Goal: Task Accomplishment & Management: Use online tool/utility

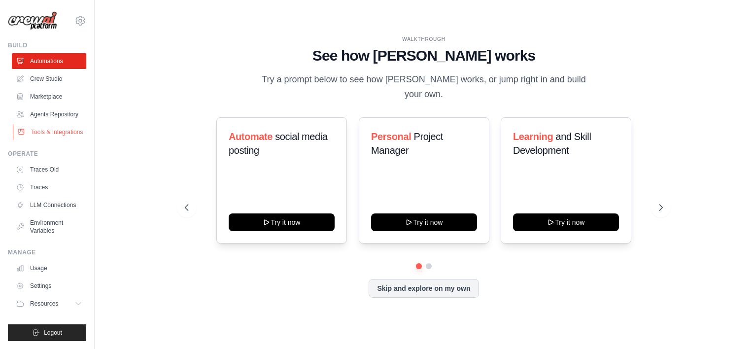
scroll to position [20, 0]
click at [446, 200] on div "Personal Project Manager Try it now" at bounding box center [424, 180] width 131 height 126
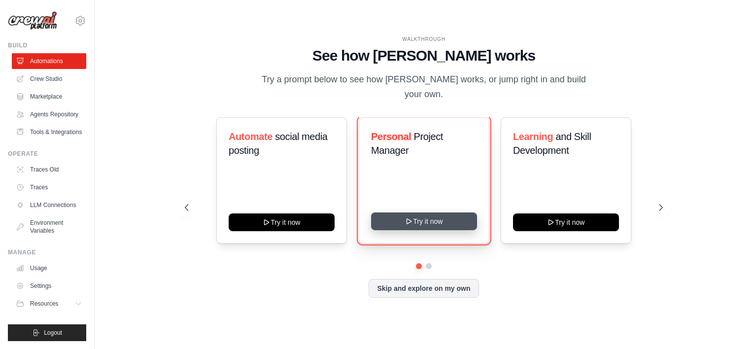
click at [434, 217] on button "Try it now" at bounding box center [424, 221] width 106 height 18
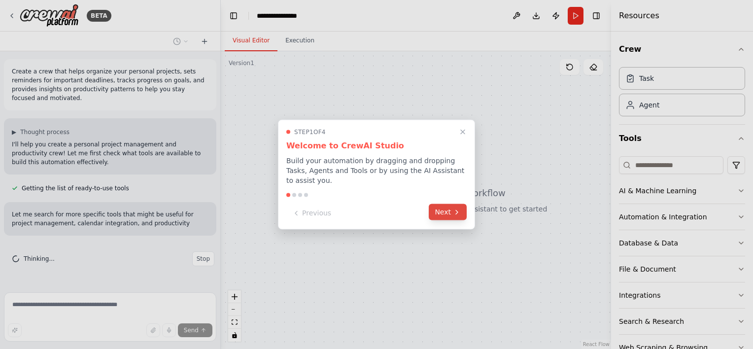
scroll to position [3, 0]
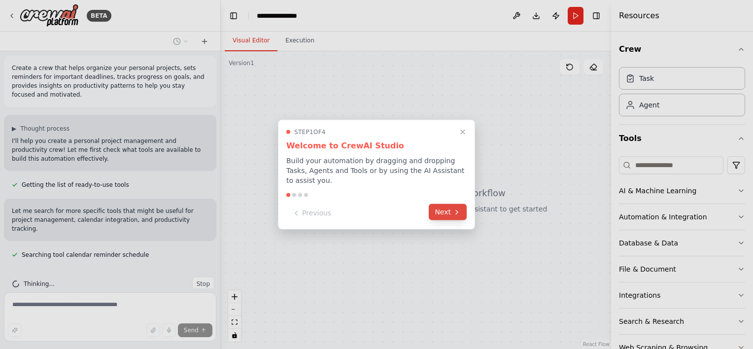
click at [446, 209] on button "Next" at bounding box center [448, 212] width 38 height 16
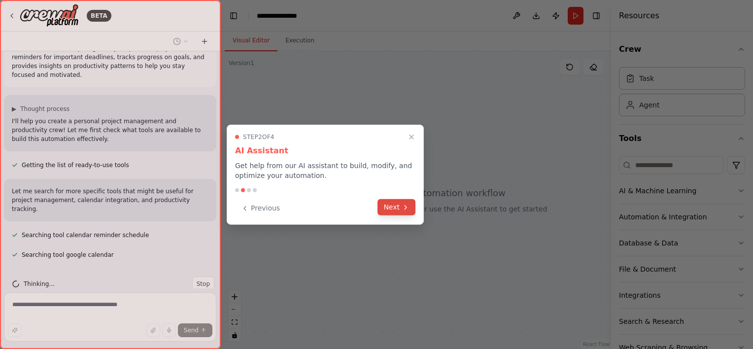
scroll to position [43, 0]
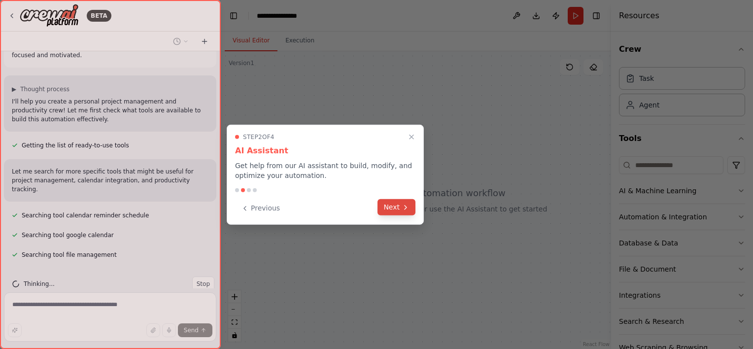
click at [403, 208] on icon at bounding box center [406, 207] width 8 height 8
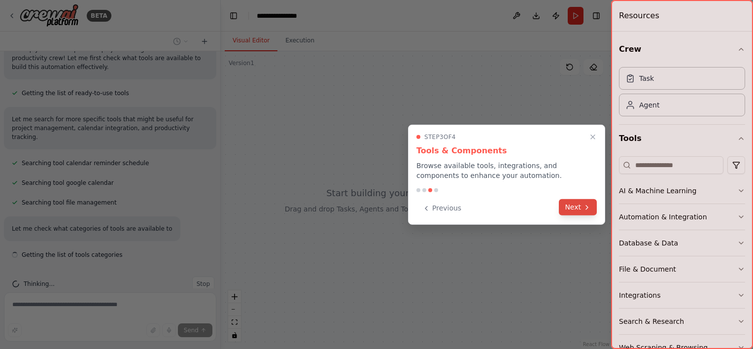
click at [585, 209] on icon at bounding box center [587, 207] width 8 height 8
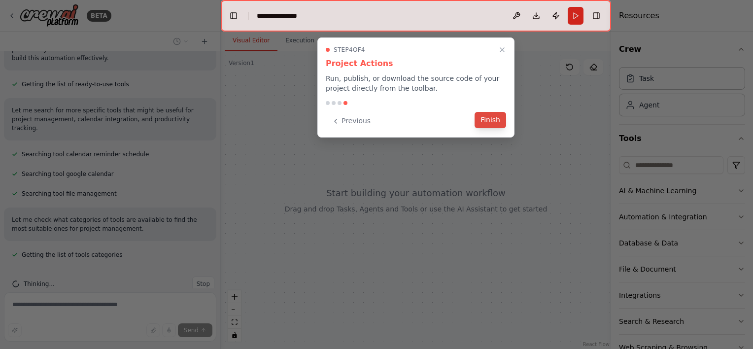
click at [491, 118] on button "Finish" at bounding box center [491, 120] width 32 height 16
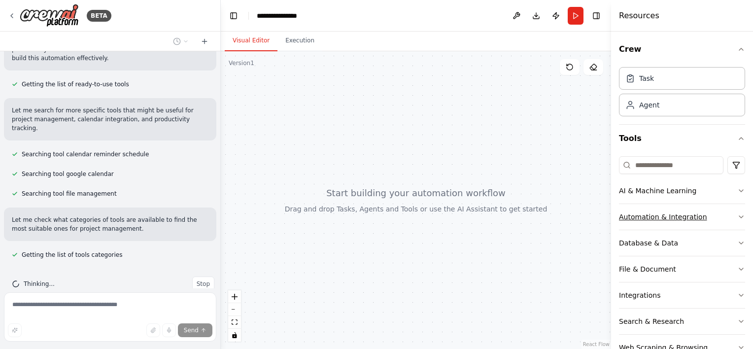
scroll to position [124, 0]
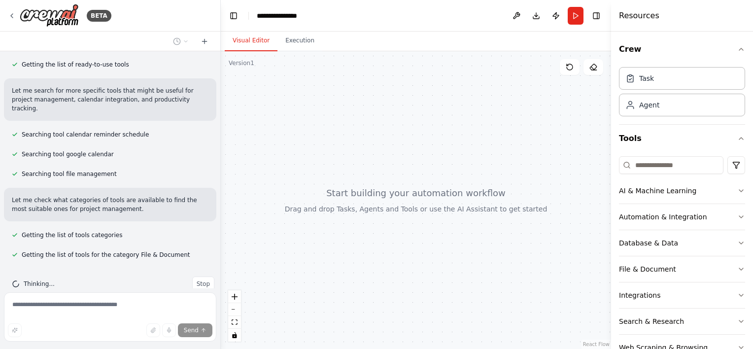
click at [742, 193] on div "Crew Task Agent Tools AI & Machine Learning Automation & Integration Database &…" at bounding box center [682, 190] width 142 height 317
click at [738, 190] on icon "button" at bounding box center [742, 191] width 8 height 8
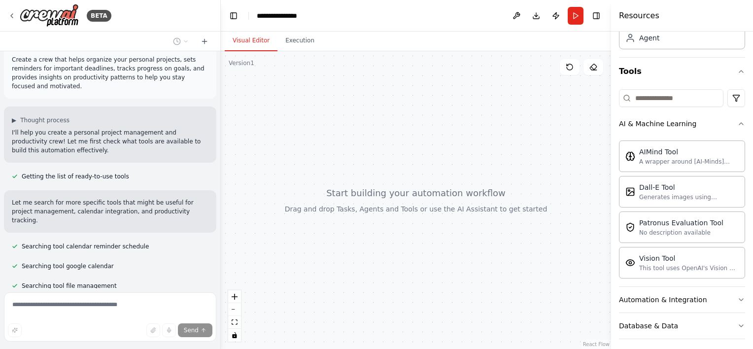
scroll to position [0, 0]
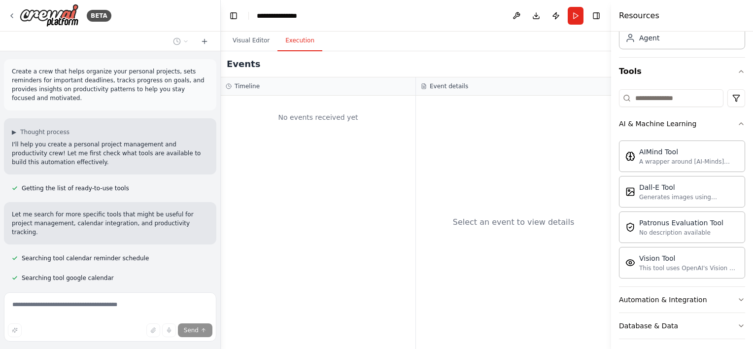
click at [286, 35] on button "Execution" at bounding box center [300, 41] width 45 height 21
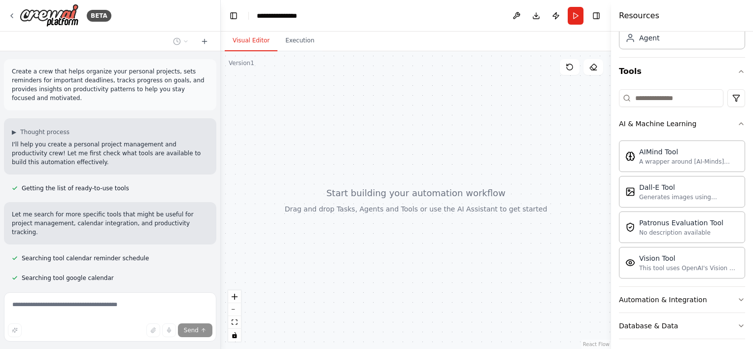
click at [263, 39] on button "Visual Editor" at bounding box center [251, 41] width 53 height 21
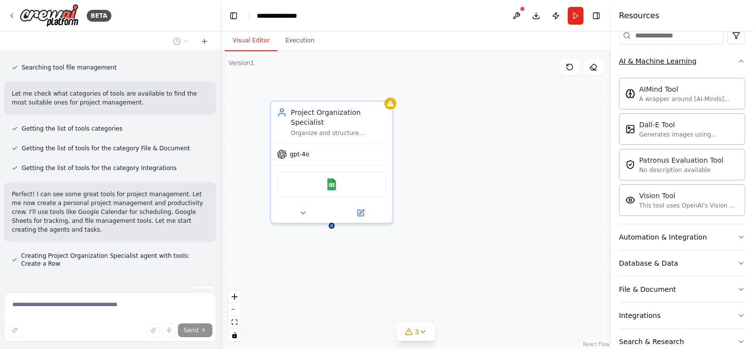
scroll to position [134, 0]
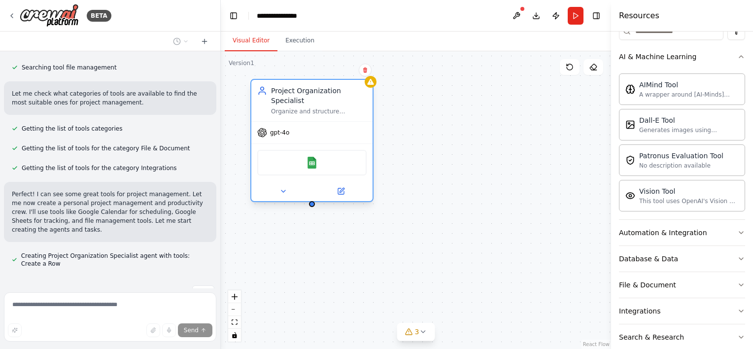
drag, startPoint x: 329, startPoint y: 109, endPoint x: 302, endPoint y: 81, distance: 39.4
click at [302, 81] on div "Project Organization Specialist Organize and structure {user_name}'s personal p…" at bounding box center [311, 100] width 121 height 41
click at [367, 77] on div "Confirm" at bounding box center [365, 70] width 17 height 17
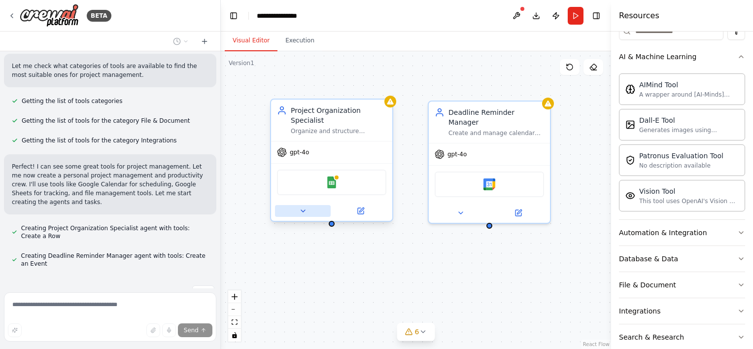
click at [300, 207] on icon at bounding box center [303, 211] width 8 height 8
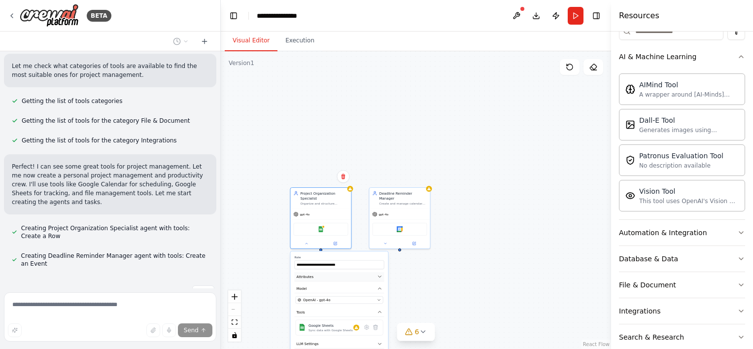
scroll to position [278, 0]
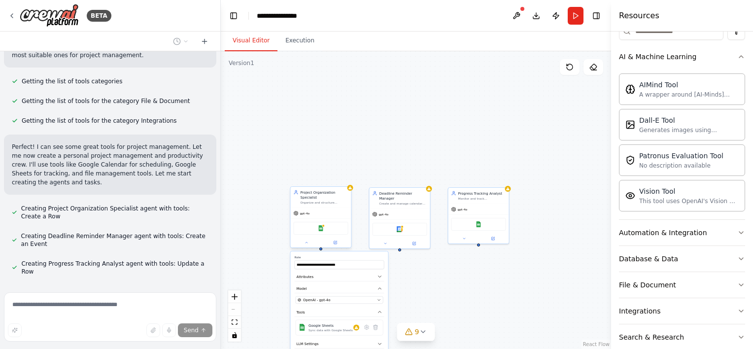
click at [335, 188] on div "Project Organization Specialist Organize and structure {user_name}'s personal p…" at bounding box center [321, 197] width 61 height 21
click at [345, 176] on icon at bounding box center [344, 177] width 6 height 6
click at [317, 178] on button "Confirm" at bounding box center [315, 177] width 35 height 12
click at [413, 201] on div "Create and manage calendar reminders for {user_name}'s important deadlines, ens…" at bounding box center [404, 203] width 48 height 4
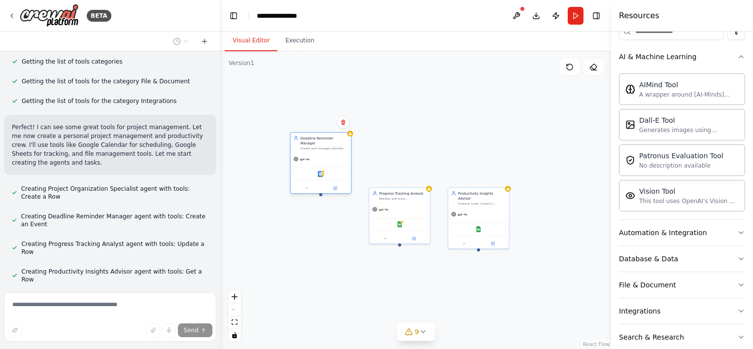
drag, startPoint x: 336, startPoint y: 207, endPoint x: 335, endPoint y: 140, distance: 66.6
click at [335, 140] on div "Deadline Reminder Manager Create and manage calendar reminders for {user_name}'…" at bounding box center [321, 163] width 62 height 62
drag, startPoint x: 341, startPoint y: 119, endPoint x: 326, endPoint y: 105, distance: 20.6
click at [326, 105] on div "Deadline Reminder Manager Create and manage calendar reminders for {user_name}'…" at bounding box center [416, 200] width 390 height 298
drag, startPoint x: 342, startPoint y: 115, endPoint x: 315, endPoint y: 111, distance: 27.4
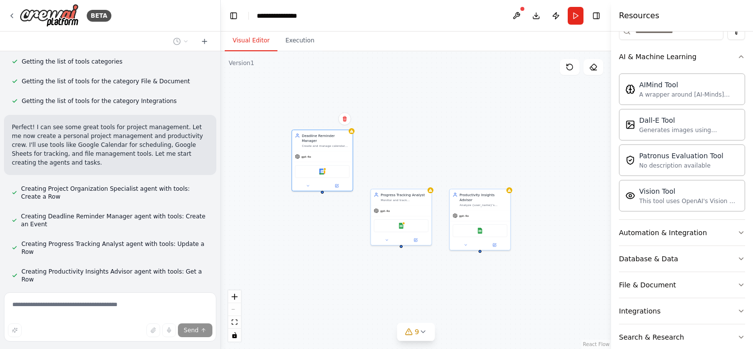
click at [315, 111] on div "Deadline Reminder Manager Create and manage calendar reminders for {user_name}'…" at bounding box center [416, 200] width 390 height 298
click at [345, 116] on icon at bounding box center [345, 118] width 4 height 5
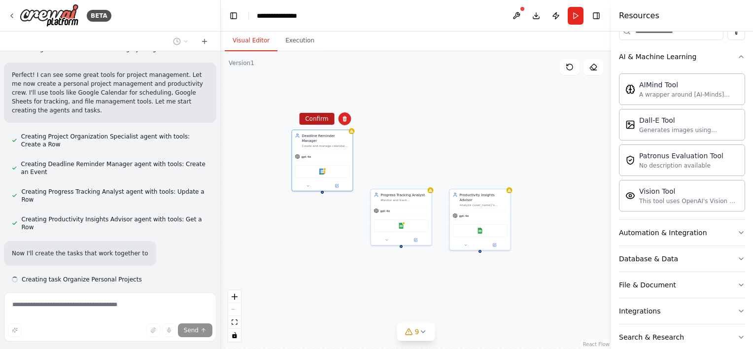
click at [325, 118] on button "Confirm" at bounding box center [316, 119] width 35 height 12
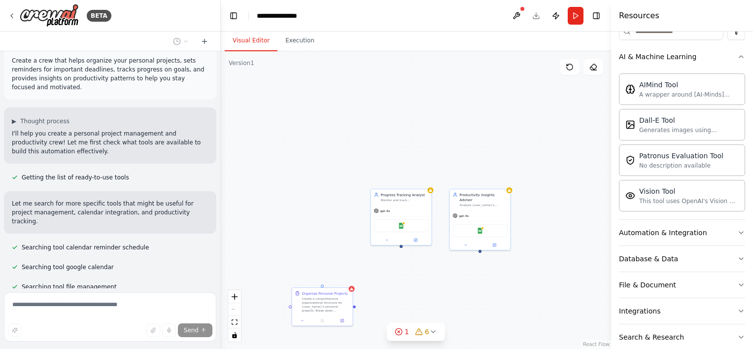
scroll to position [0, 0]
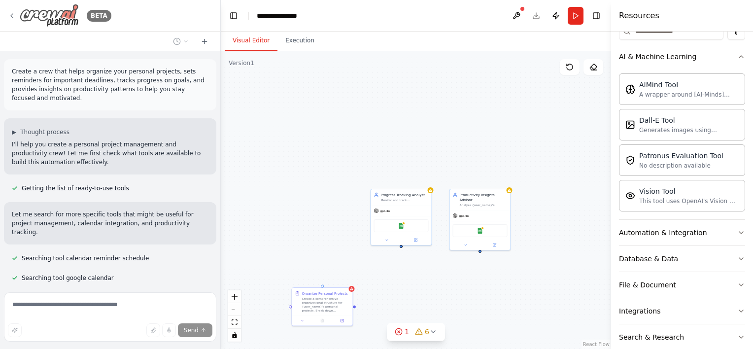
click at [11, 10] on div "BETA" at bounding box center [60, 15] width 104 height 23
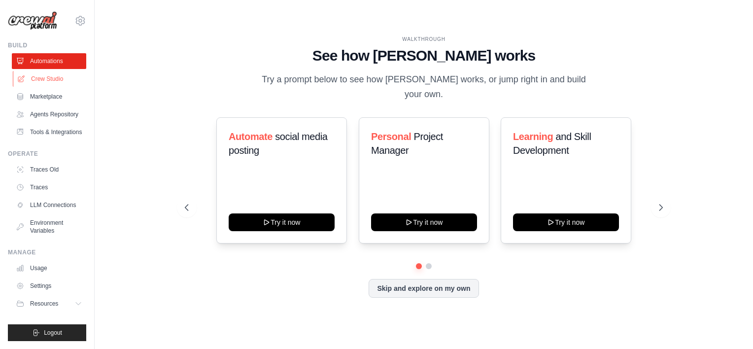
click at [55, 83] on link "Crew Studio" at bounding box center [50, 79] width 74 height 16
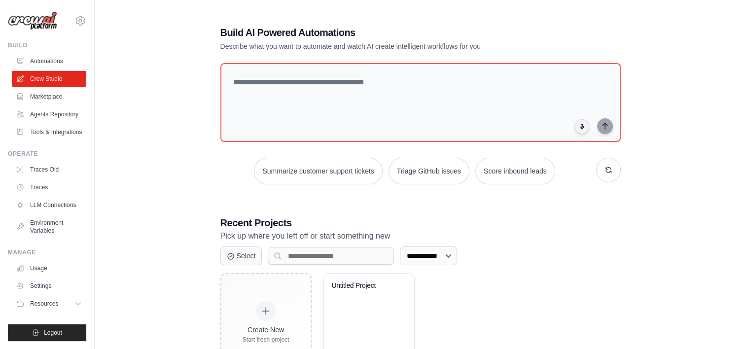
scroll to position [47, 0]
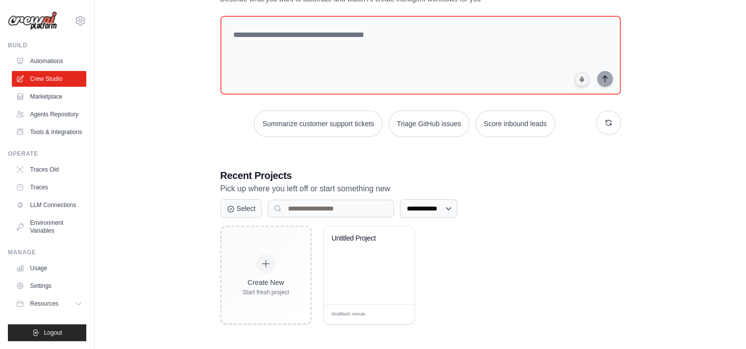
click at [41, 130] on ul "Automations Crew Studio Marketplace Agents Repository Tools & Integrations" at bounding box center [49, 96] width 74 height 87
click at [41, 137] on link "Tools & Integrations" at bounding box center [50, 132] width 74 height 16
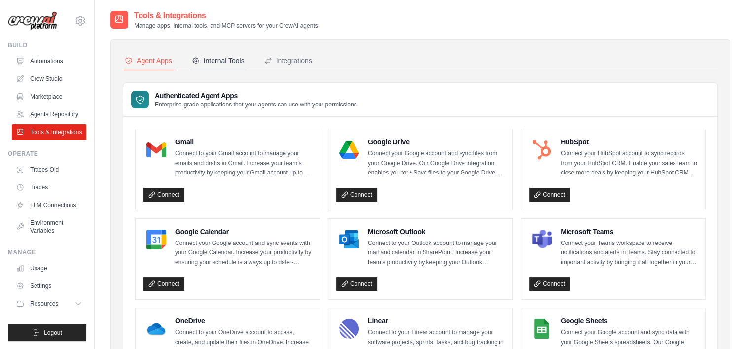
click at [235, 62] on div "Internal Tools" at bounding box center [218, 61] width 53 height 10
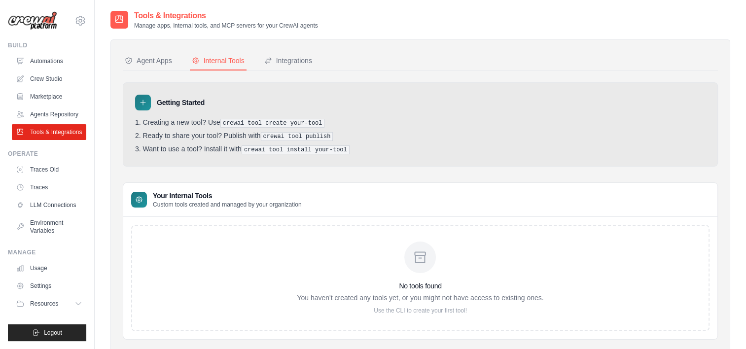
click at [151, 74] on div "Agent Apps Internal Tools Integrations Authenticated Agent Apps Enterprise-grad…" at bounding box center [420, 196] width 595 height 288
click at [160, 55] on button "Agent Apps" at bounding box center [148, 61] width 51 height 19
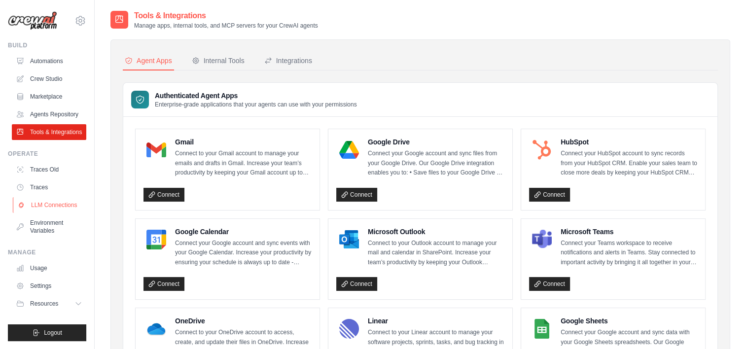
click at [61, 213] on link "LLM Connections" at bounding box center [50, 205] width 74 height 16
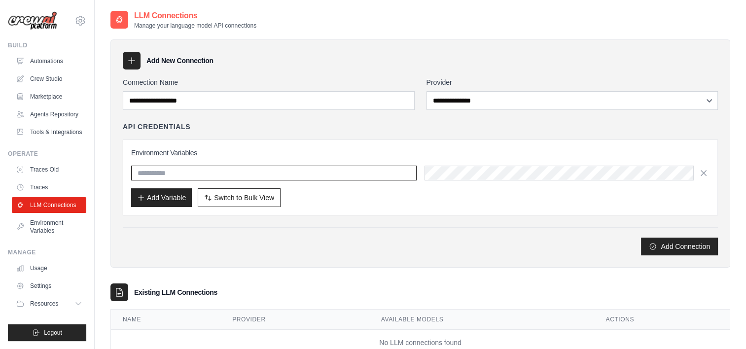
click at [209, 174] on input "text" at bounding box center [273, 173] width 285 height 15
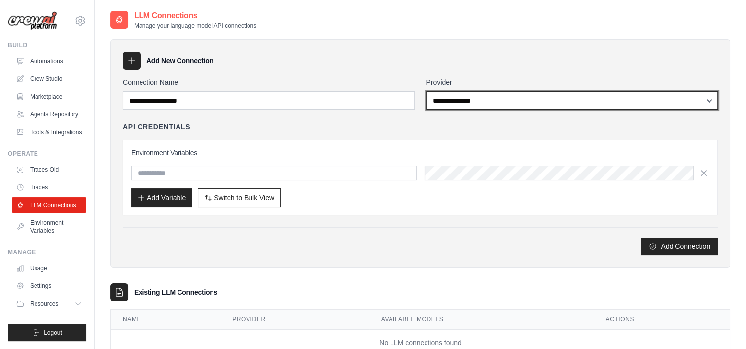
click at [472, 101] on select "**********" at bounding box center [572, 100] width 292 height 19
select select "*********"
click at [426, 91] on select "**********" at bounding box center [572, 100] width 292 height 19
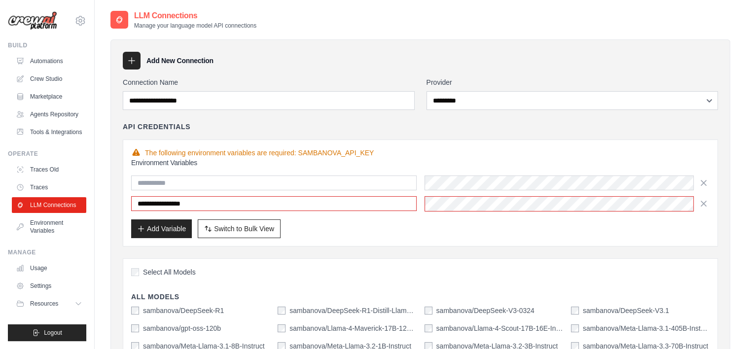
click at [270, 90] on div "Connection Name" at bounding box center [269, 93] width 292 height 33
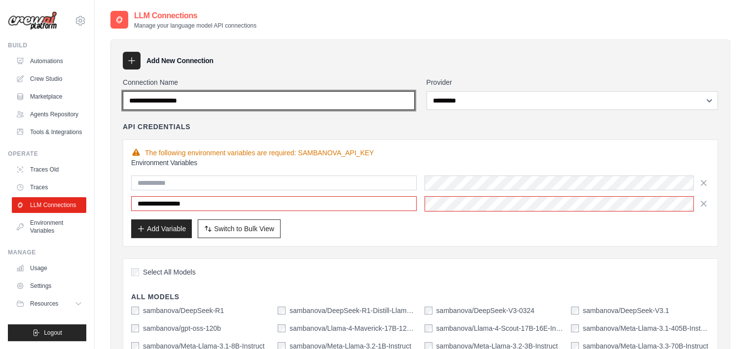
click at [248, 98] on input "Connection Name" at bounding box center [269, 100] width 292 height 19
type input "*********"
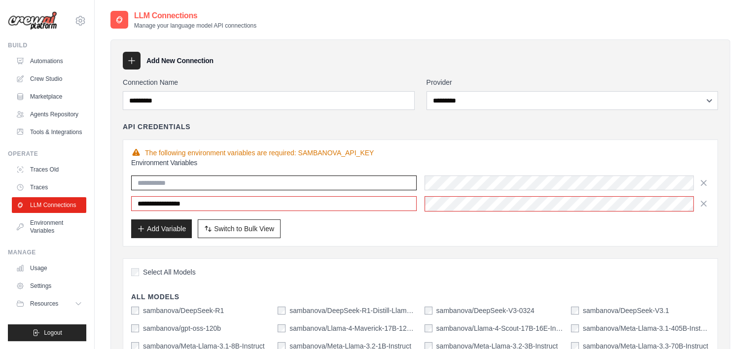
click at [198, 182] on input "text" at bounding box center [273, 183] width 285 height 15
click at [306, 185] on input "text" at bounding box center [273, 183] width 285 height 15
click at [338, 176] on input "text" at bounding box center [273, 183] width 285 height 15
click at [255, 185] on input "*" at bounding box center [273, 183] width 285 height 15
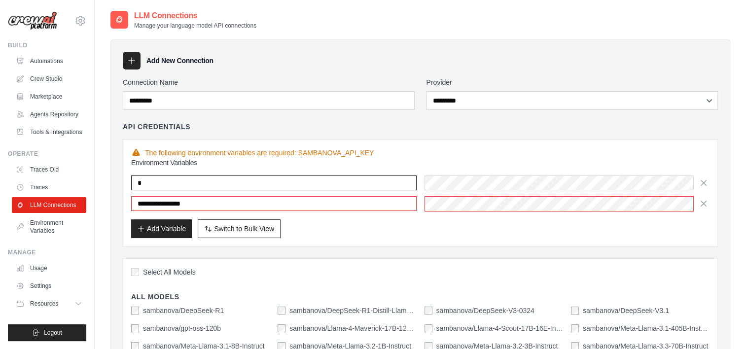
type input "*"
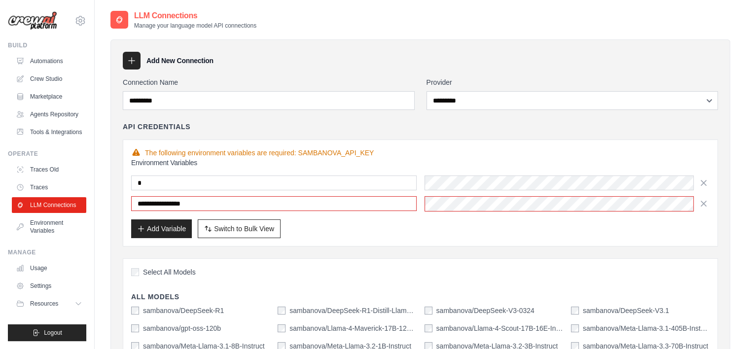
click at [249, 195] on div "**********" at bounding box center [420, 194] width 578 height 36
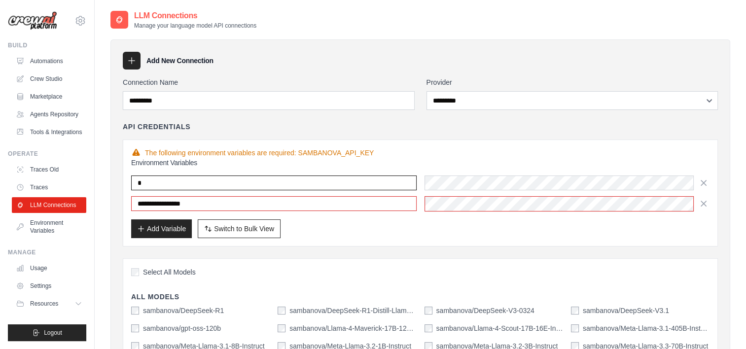
click at [229, 185] on input "*" at bounding box center [273, 183] width 285 height 15
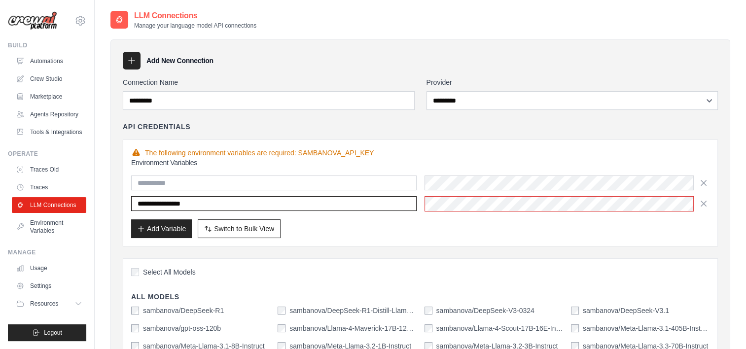
drag, startPoint x: 218, startPoint y: 201, endPoint x: 131, endPoint y: 185, distance: 89.1
click at [131, 185] on div "**********" at bounding box center [420, 194] width 578 height 36
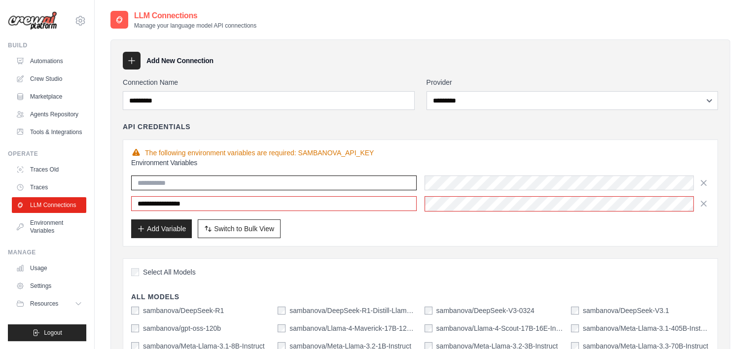
paste input "**********"
click at [140, 180] on input "text" at bounding box center [273, 183] width 285 height 15
type input "**********"
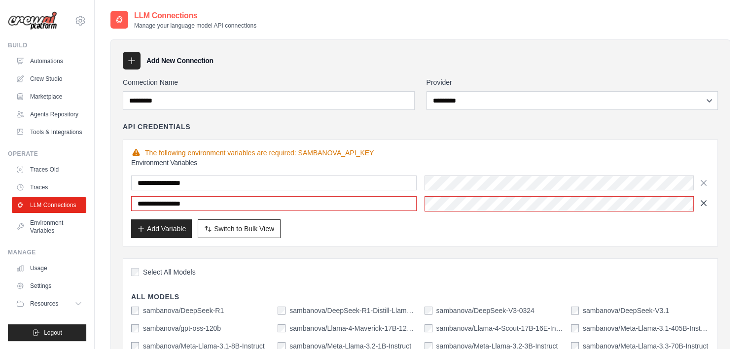
click at [705, 200] on icon "button" at bounding box center [704, 203] width 10 height 10
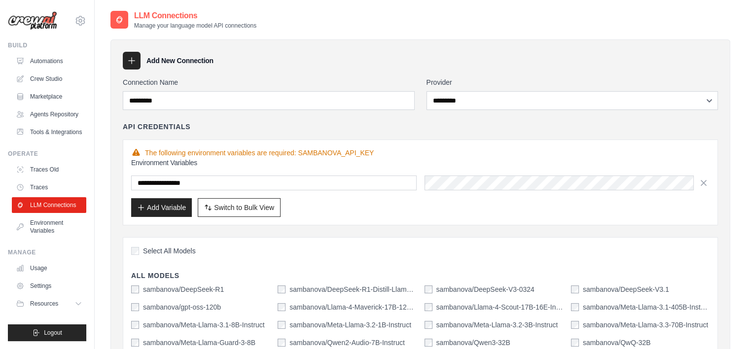
click at [158, 196] on div "**********" at bounding box center [420, 187] width 578 height 59
click at [158, 201] on button "Add Variable" at bounding box center [161, 207] width 61 height 19
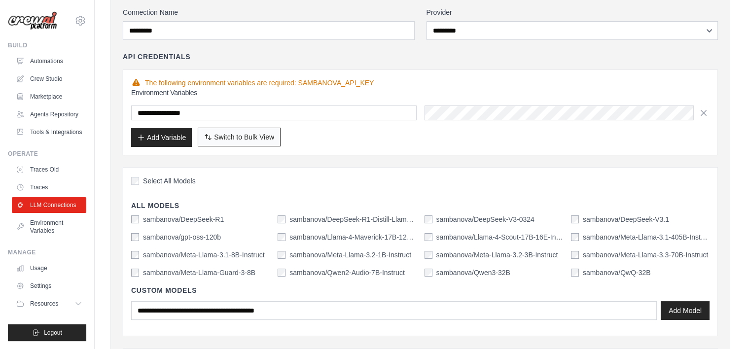
scroll to position [71, 0]
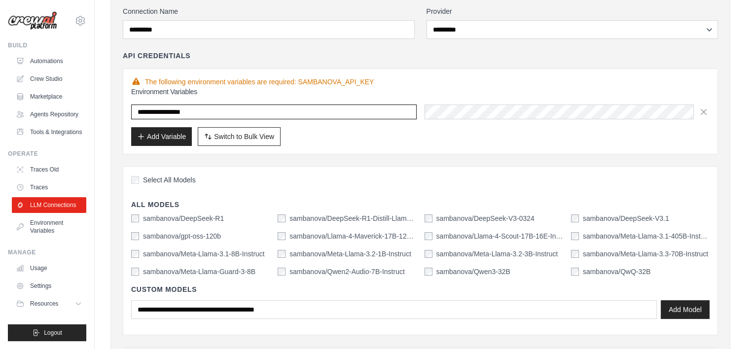
click at [228, 107] on input "**********" at bounding box center [273, 112] width 285 height 15
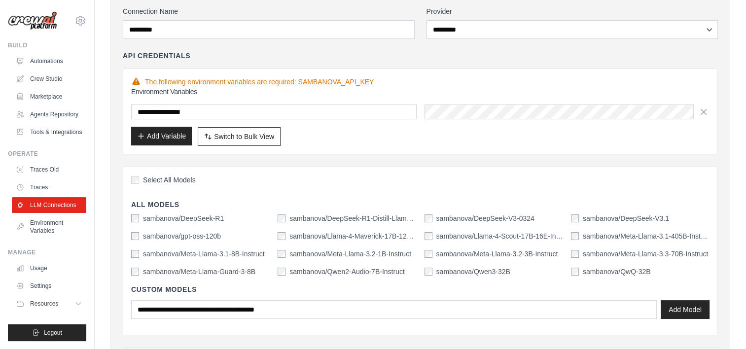
click at [173, 138] on button "Add Variable" at bounding box center [161, 136] width 61 height 19
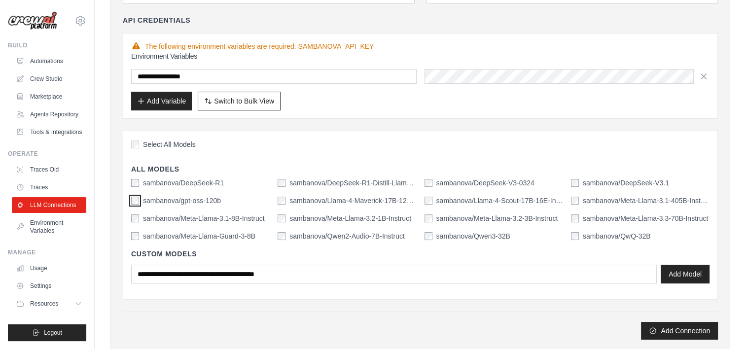
scroll to position [112, 0]
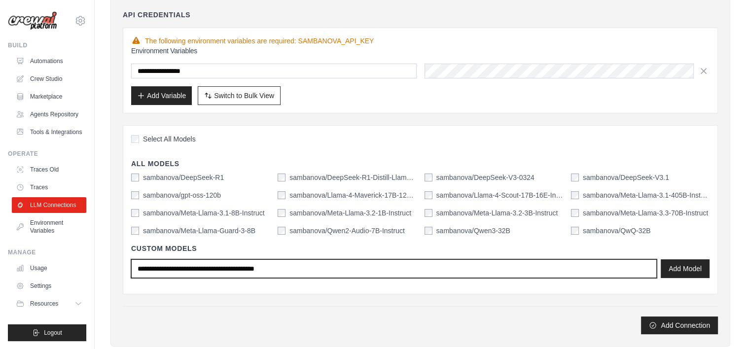
click at [290, 270] on input "text" at bounding box center [394, 268] width 526 height 19
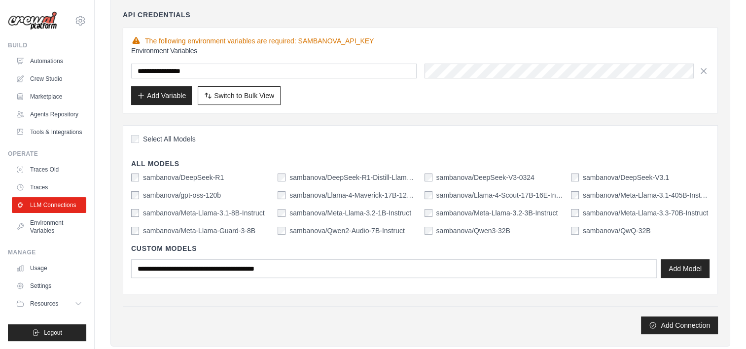
click at [284, 199] on div "sambanova/DeepSeek-R1 sambanova/DeepSeek-R1-Distill-Llama-70B sambanova/DeepSee…" at bounding box center [420, 204] width 578 height 63
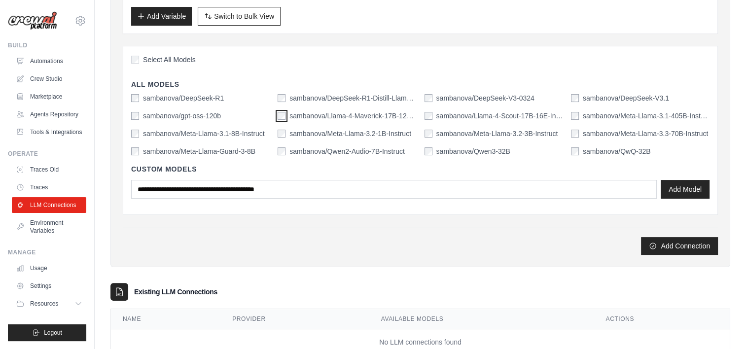
scroll to position [192, 0]
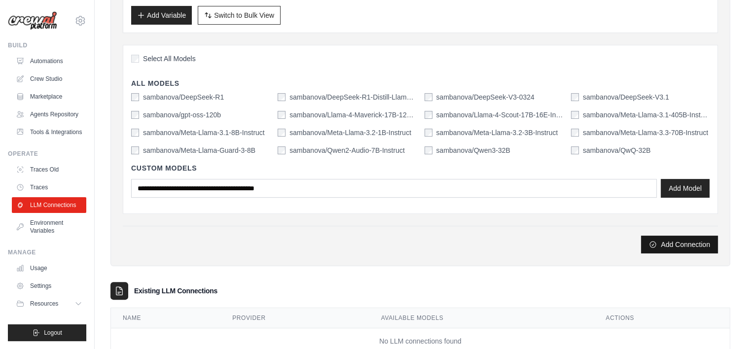
click at [649, 242] on icon "submit" at bounding box center [653, 245] width 8 height 8
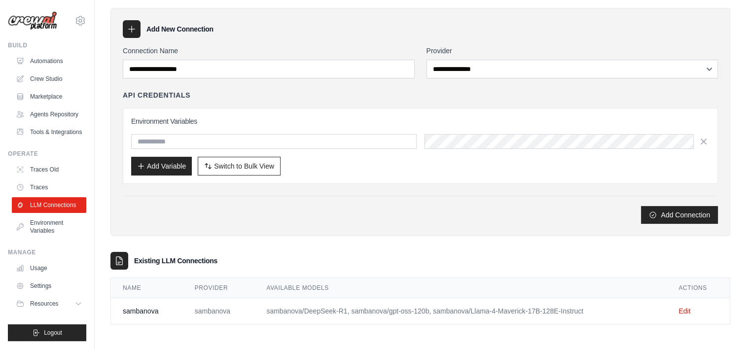
scroll to position [20, 0]
click at [53, 106] on link "Agents Repository" at bounding box center [50, 114] width 74 height 16
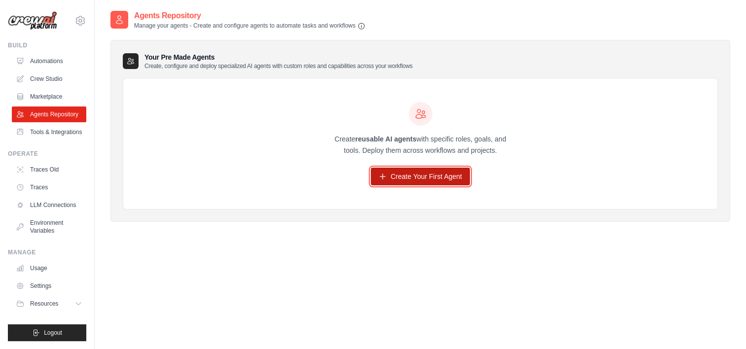
click at [404, 172] on link "Create Your First Agent" at bounding box center [420, 177] width 99 height 18
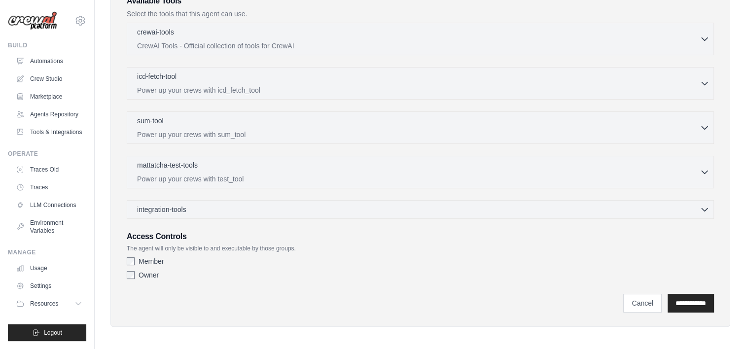
scroll to position [252, 0]
click at [542, 45] on p "CrewAI Tools - Official collection of tools for CrewAI" at bounding box center [418, 44] width 562 height 10
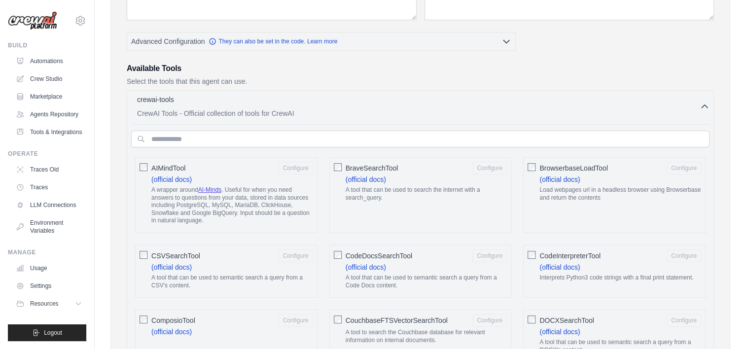
scroll to position [174, 0]
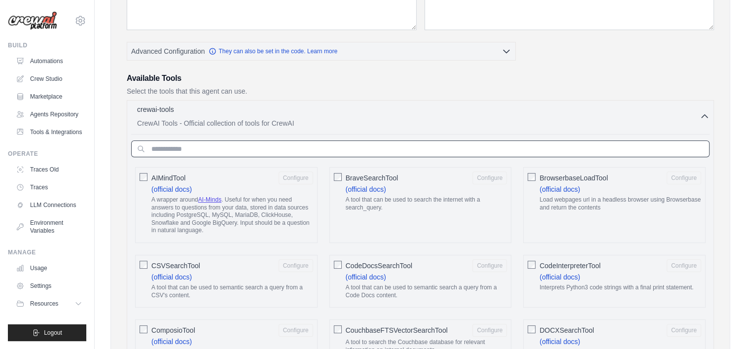
click at [220, 148] on input "text" at bounding box center [420, 149] width 578 height 17
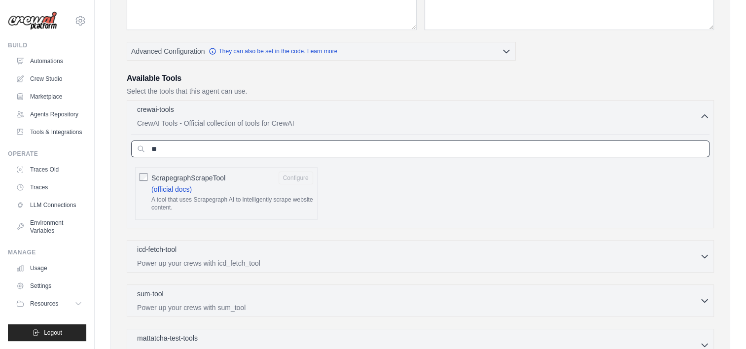
type input "*"
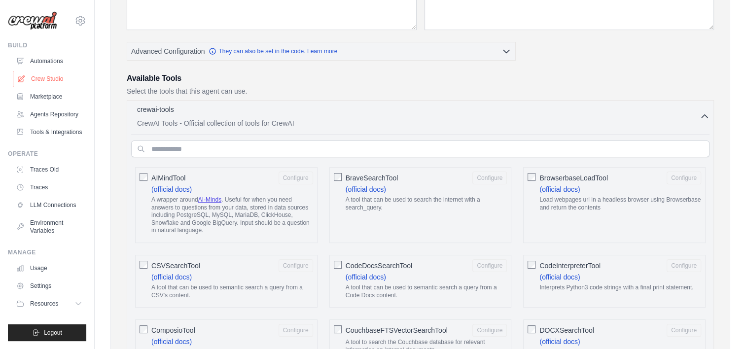
click at [59, 74] on link "Crew Studio" at bounding box center [50, 79] width 74 height 16
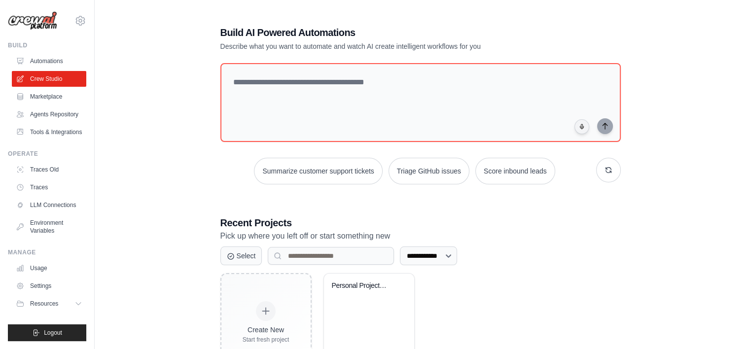
scroll to position [47, 0]
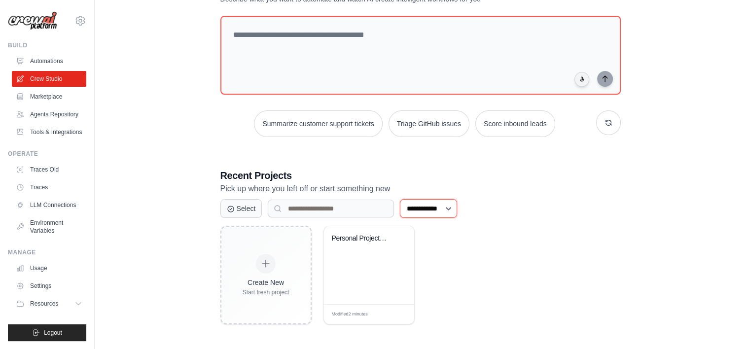
click at [447, 209] on select "**********" at bounding box center [428, 208] width 57 height 19
click at [491, 209] on div "**********" at bounding box center [420, 208] width 400 height 19
click at [33, 54] on link "Automations" at bounding box center [50, 61] width 74 height 16
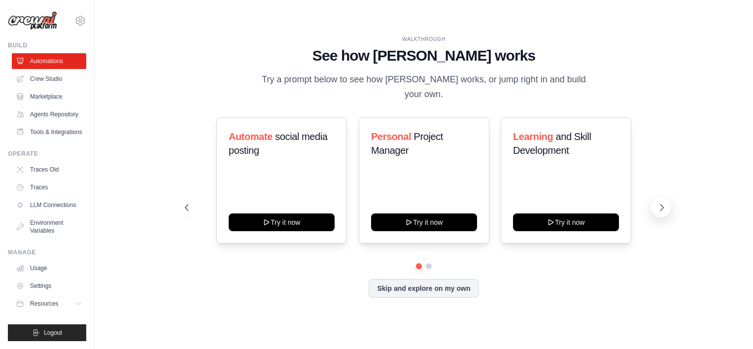
click at [656, 210] on button at bounding box center [661, 208] width 20 height 20
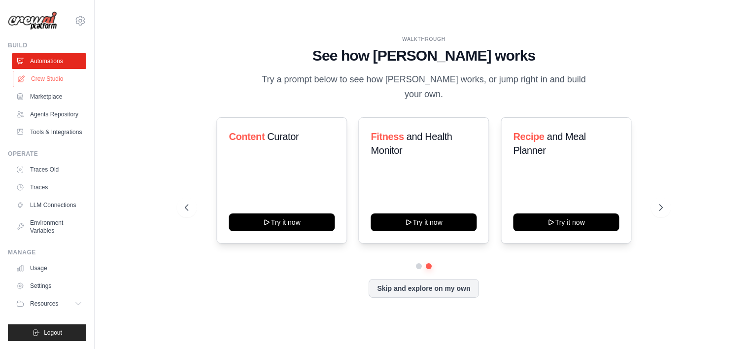
click at [59, 85] on link "Crew Studio" at bounding box center [50, 79] width 74 height 16
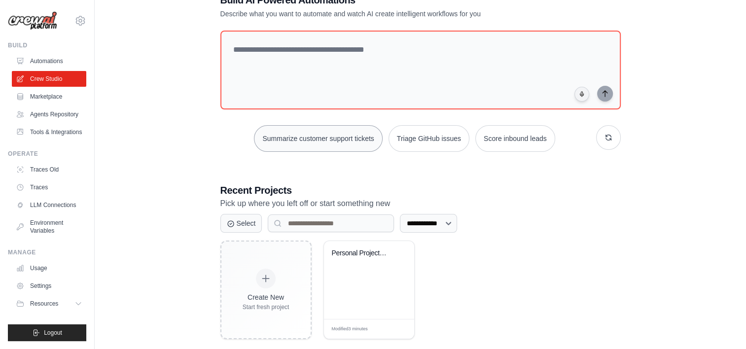
scroll to position [33, 0]
click at [43, 94] on link "Marketplace" at bounding box center [50, 97] width 74 height 16
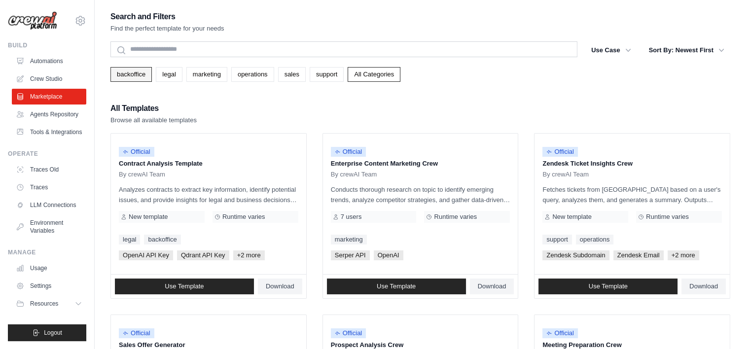
click at [137, 75] on link "backoffice" at bounding box center [130, 74] width 41 height 15
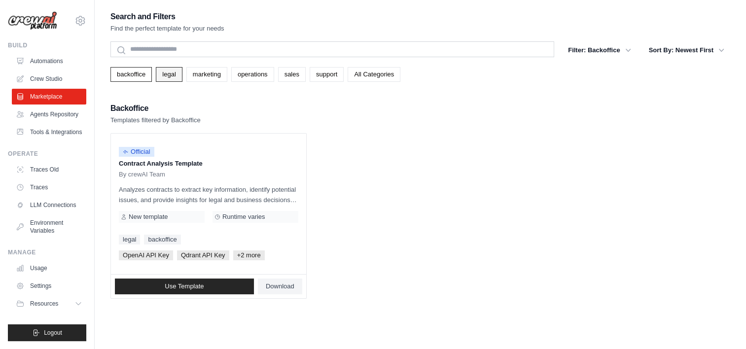
click at [173, 75] on link "legal" at bounding box center [169, 74] width 26 height 15
click at [209, 74] on link "marketing" at bounding box center [206, 74] width 41 height 15
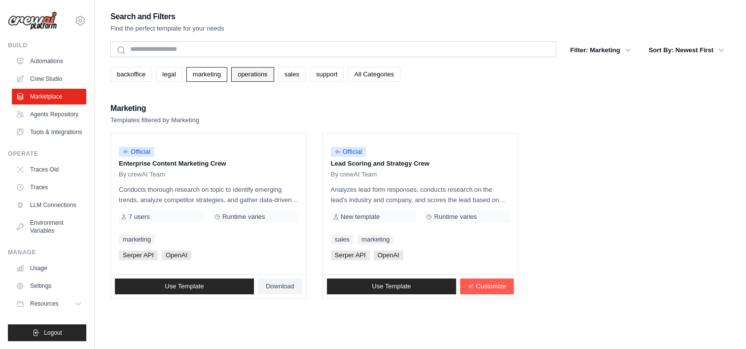
click at [268, 70] on link "operations" at bounding box center [252, 74] width 43 height 15
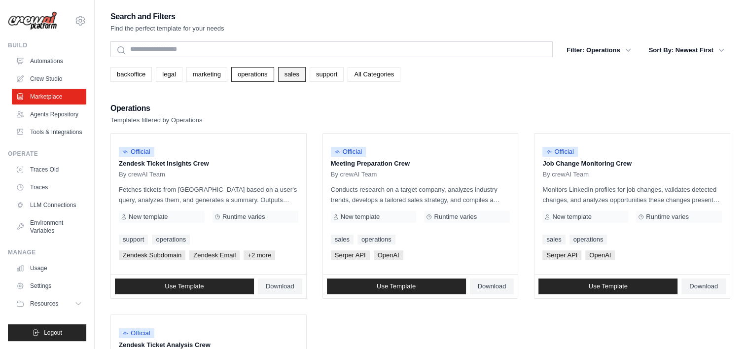
click at [306, 79] on link "sales" at bounding box center [292, 74] width 28 height 15
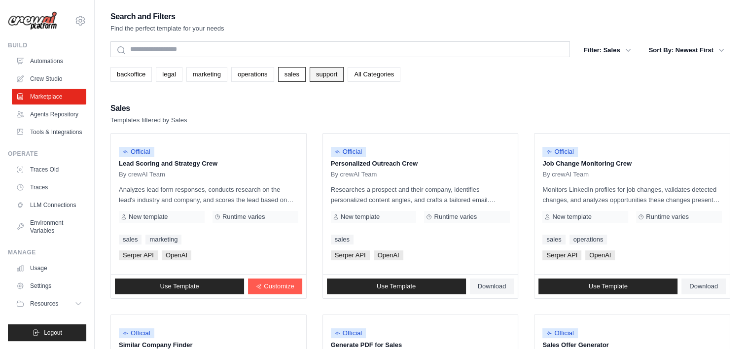
click at [330, 70] on link "support" at bounding box center [327, 74] width 34 height 15
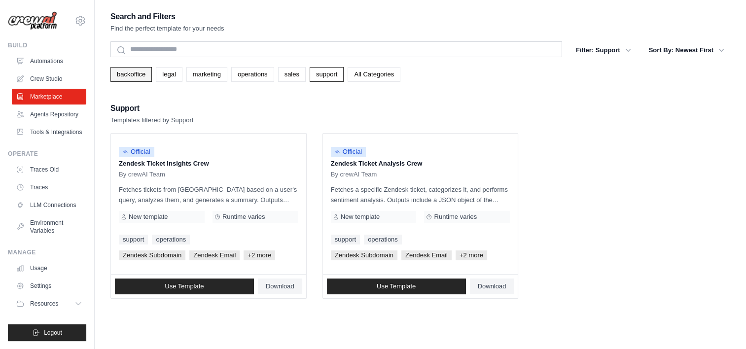
click at [137, 79] on link "backoffice" at bounding box center [130, 74] width 41 height 15
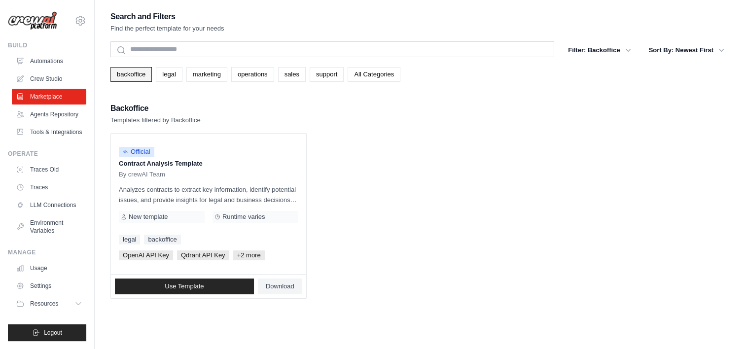
click at [142, 74] on link "backoffice" at bounding box center [130, 74] width 41 height 15
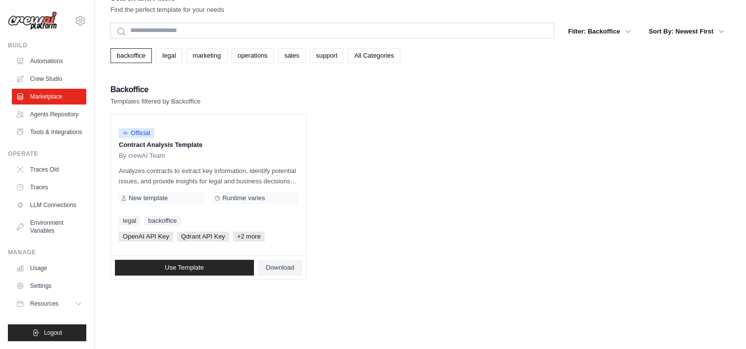
scroll to position [19, 0]
click at [379, 56] on link "All Categories" at bounding box center [374, 55] width 53 height 15
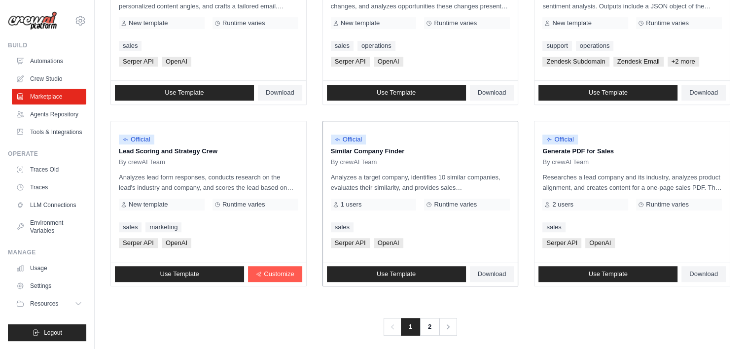
scroll to position [553, 0]
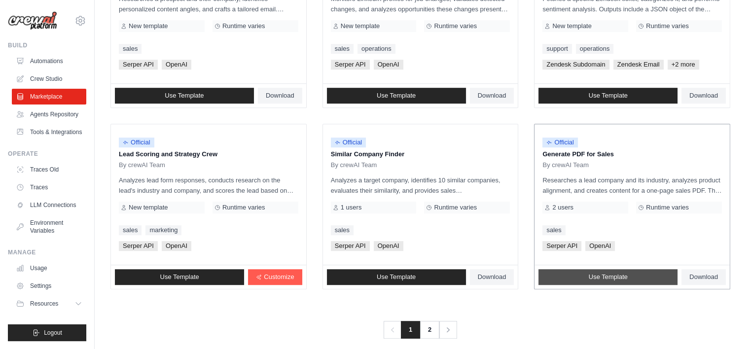
click at [569, 269] on link "Use Template" at bounding box center [607, 277] width 139 height 16
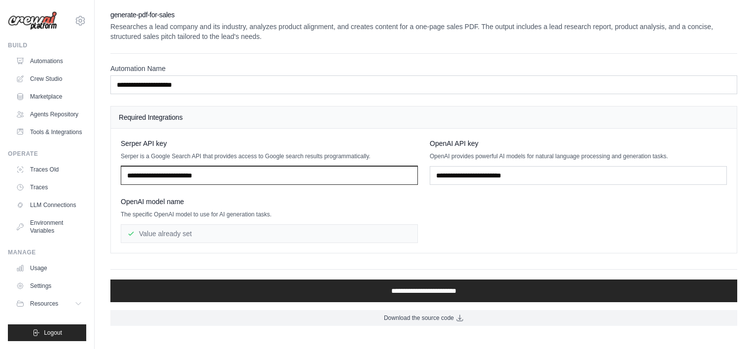
click at [330, 172] on input "text" at bounding box center [269, 175] width 297 height 19
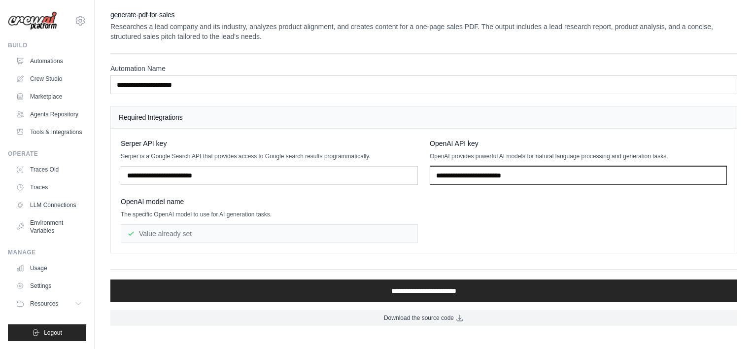
click at [456, 173] on input "text" at bounding box center [578, 175] width 297 height 19
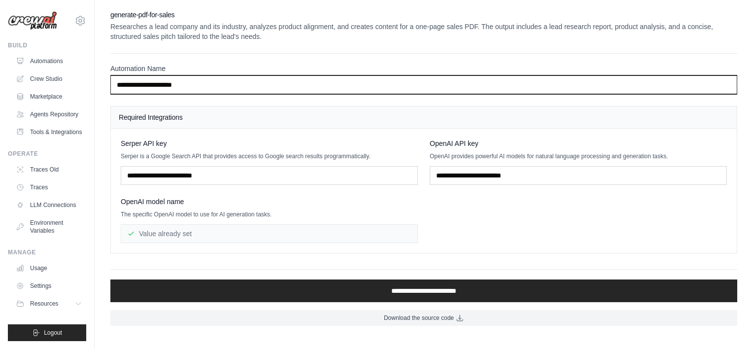
click at [286, 77] on input "**********" at bounding box center [423, 84] width 627 height 19
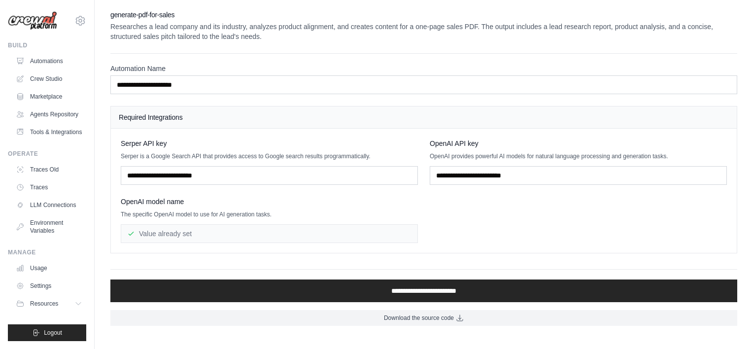
click at [261, 113] on h4 "Required Integrations" at bounding box center [424, 117] width 610 height 10
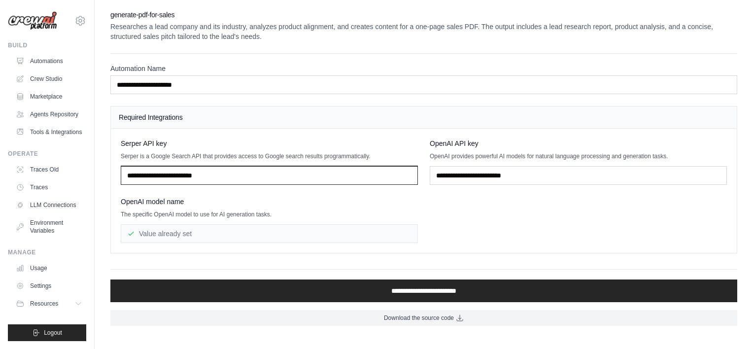
click at [410, 167] on input "text" at bounding box center [269, 175] width 297 height 19
click at [286, 170] on input "text" at bounding box center [269, 175] width 297 height 19
paste input "**********"
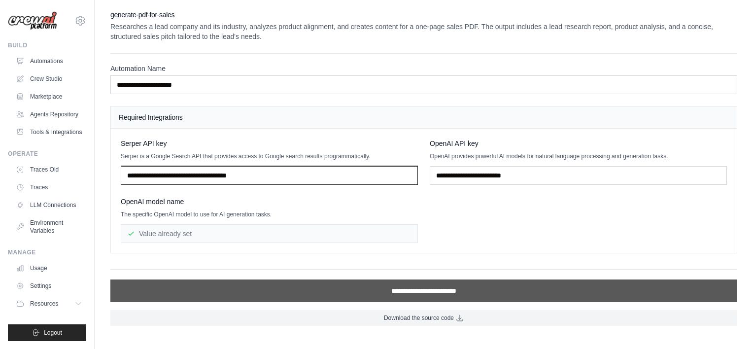
type input "**********"
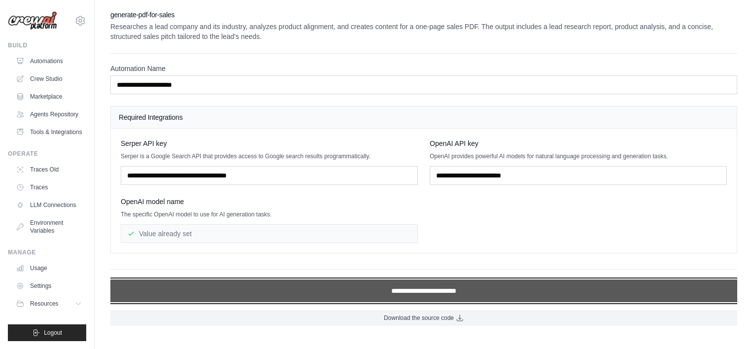
click at [325, 281] on input "**********" at bounding box center [423, 291] width 627 height 23
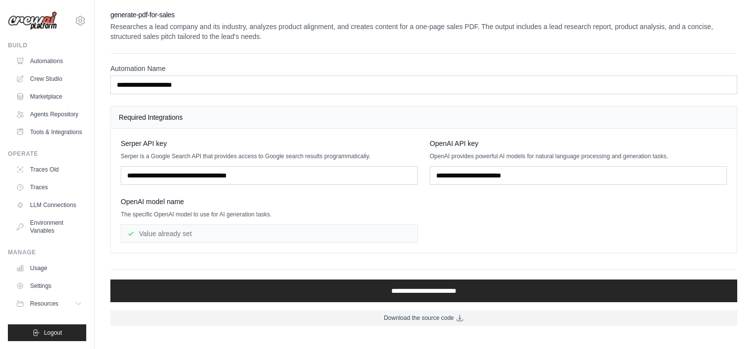
click at [441, 204] on div "**********" at bounding box center [424, 191] width 606 height 105
click at [243, 237] on div "Value already set" at bounding box center [269, 233] width 297 height 19
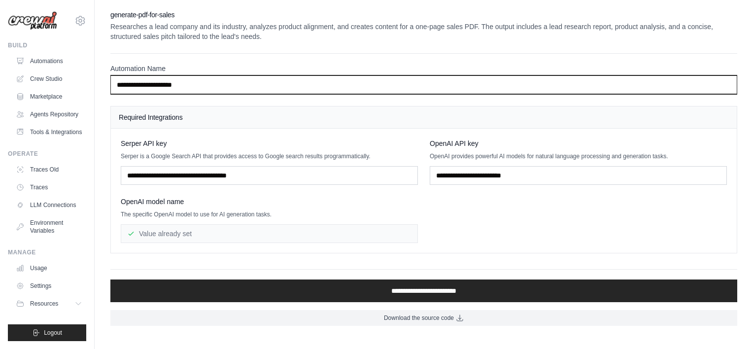
click at [186, 80] on input "**********" at bounding box center [423, 84] width 627 height 19
click at [201, 80] on input "**********" at bounding box center [423, 84] width 627 height 19
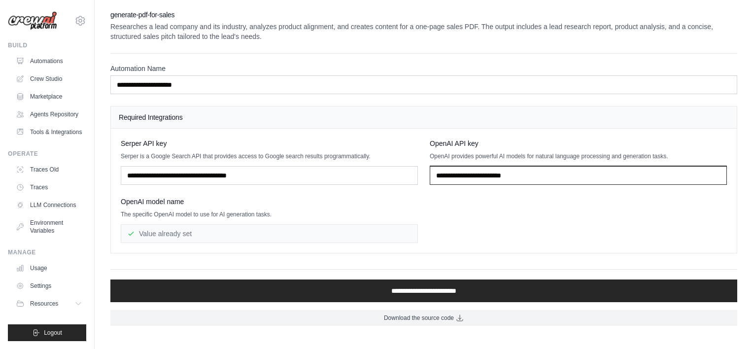
click at [466, 170] on input "text" at bounding box center [578, 175] width 297 height 19
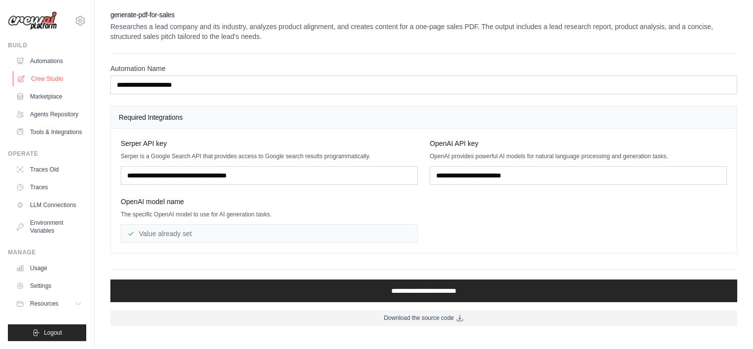
click at [48, 84] on link "Crew Studio" at bounding box center [50, 79] width 74 height 16
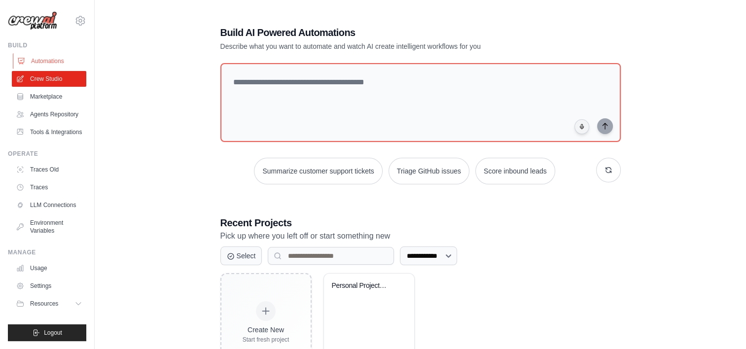
click at [48, 61] on link "Automations" at bounding box center [50, 61] width 74 height 16
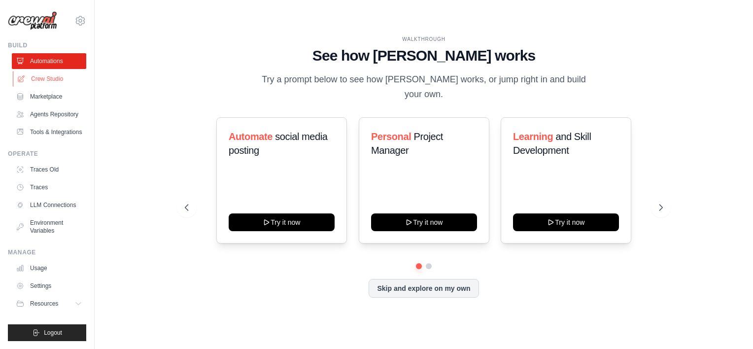
click at [53, 80] on link "Crew Studio" at bounding box center [50, 79] width 74 height 16
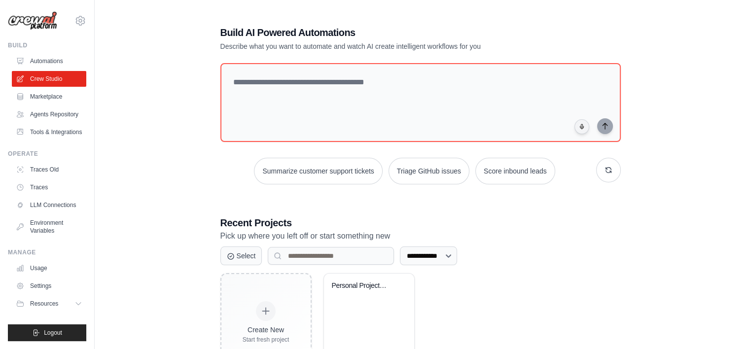
click at [51, 109] on link "Agents Repository" at bounding box center [49, 114] width 74 height 16
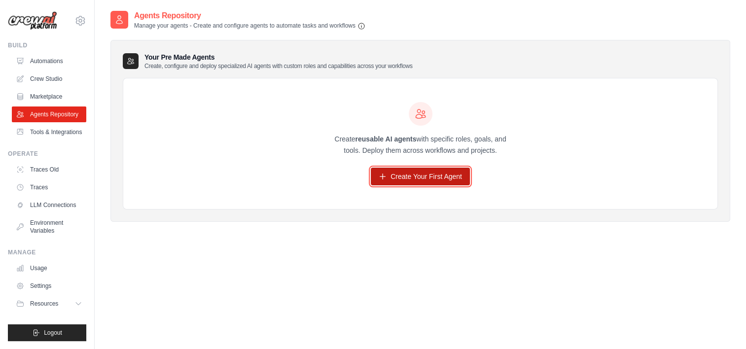
click at [399, 181] on link "Create Your First Agent" at bounding box center [420, 177] width 99 height 18
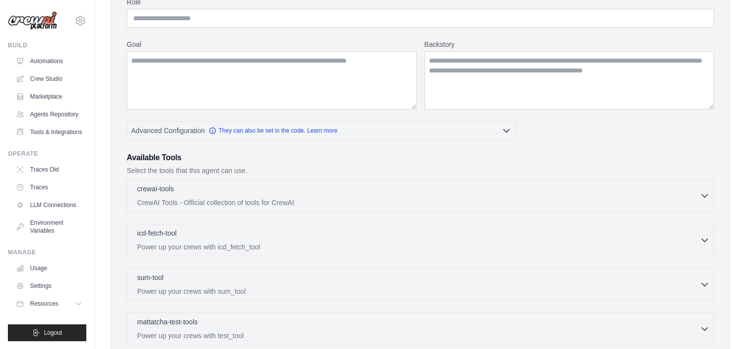
scroll to position [159, 0]
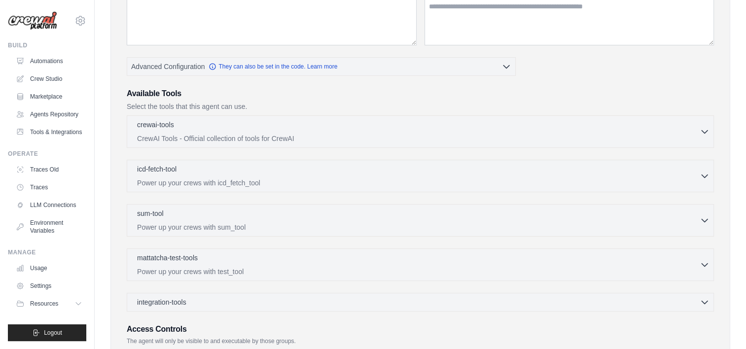
click at [321, 117] on div "crewai-tools 0 selected CrewAI Tools - Official collection of tools for CrewAI …" at bounding box center [420, 131] width 587 height 33
click at [314, 134] on p "CrewAI Tools - Official collection of tools for CrewAI" at bounding box center [418, 138] width 562 height 10
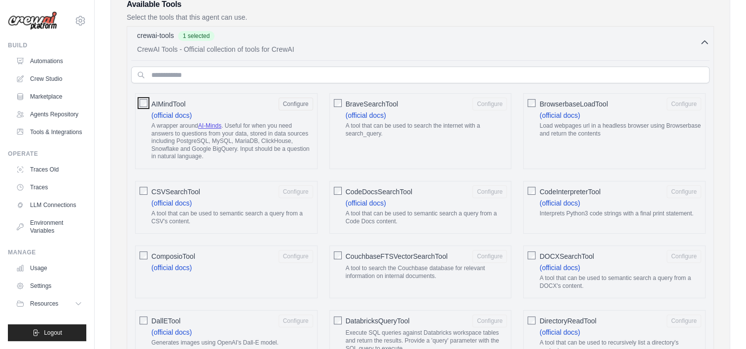
scroll to position [249, 0]
click at [138, 96] on div "AIMindTool Configure (official docs) A wrapper around AI-Minds . Useful for whe…" at bounding box center [226, 130] width 182 height 76
click at [48, 140] on link "Tools & Integrations" at bounding box center [50, 132] width 74 height 16
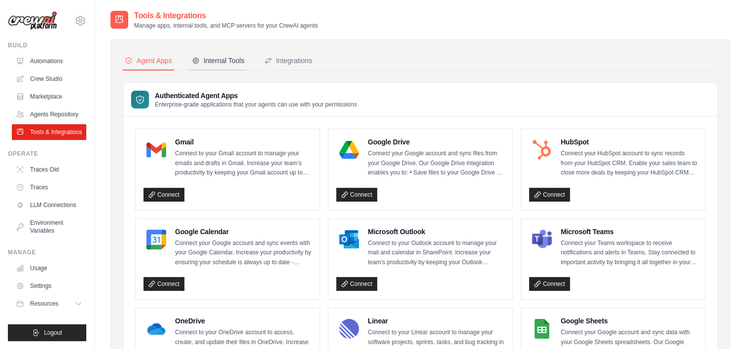
click at [233, 64] on div "Internal Tools" at bounding box center [218, 61] width 53 height 10
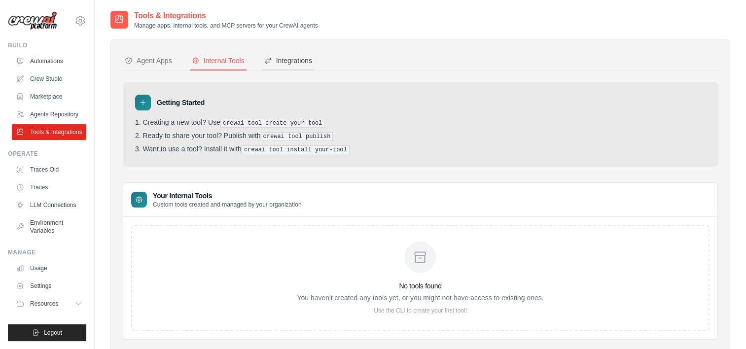
click at [272, 63] on icon at bounding box center [268, 61] width 8 height 8
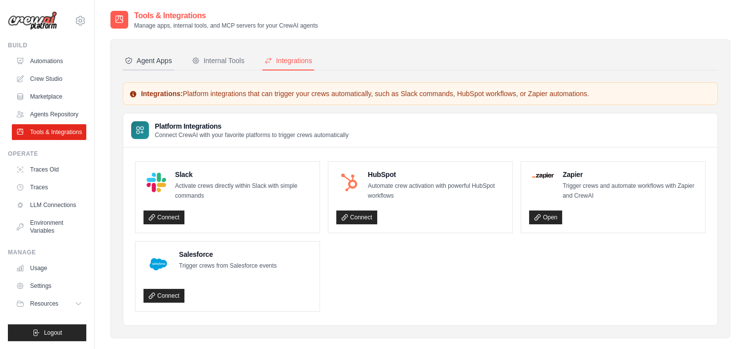
click at [142, 61] on div "Agent Apps" at bounding box center [148, 61] width 47 height 10
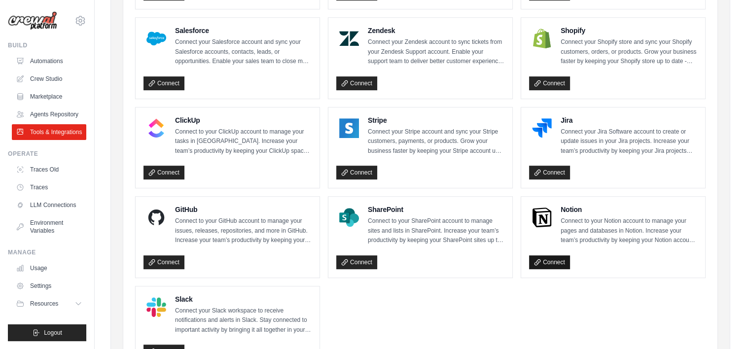
scroll to position [468, 0]
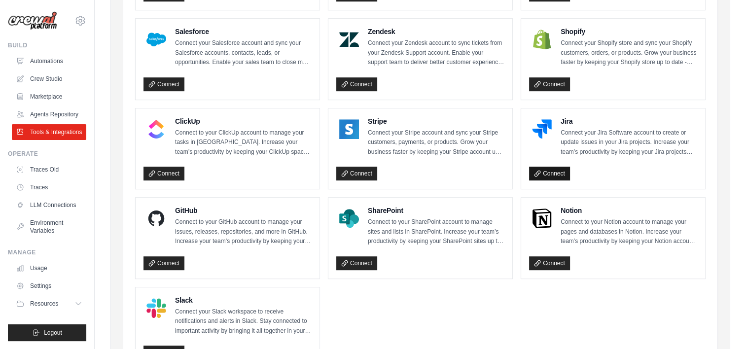
click at [552, 167] on link "Connect" at bounding box center [549, 174] width 41 height 14
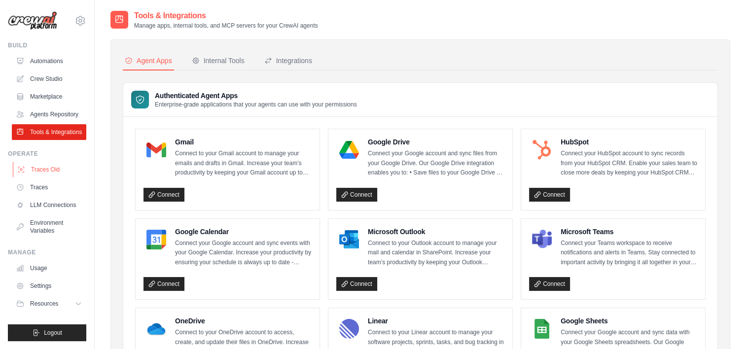
click at [51, 177] on link "Traces Old" at bounding box center [50, 170] width 74 height 16
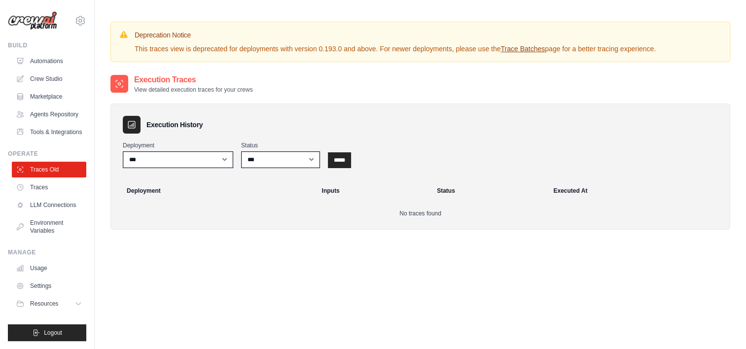
click at [47, 100] on link "Marketplace" at bounding box center [49, 97] width 74 height 16
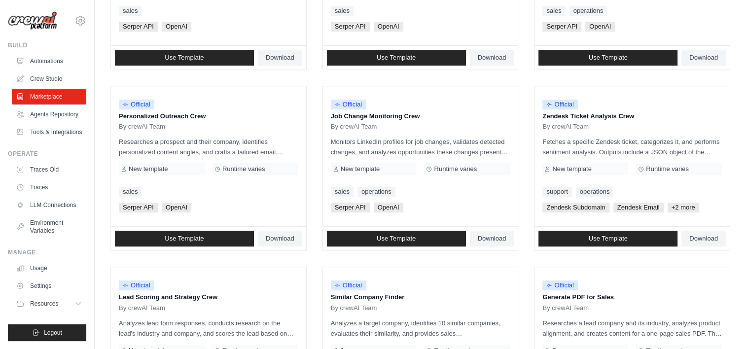
scroll to position [410, 0]
click at [402, 215] on div "Official Job Change Monitoring Crew By crewAI Team Monitors LinkedIn profiles f…" at bounding box center [420, 156] width 195 height 141
click at [404, 229] on div "Use Template Download" at bounding box center [420, 239] width 195 height 24
click at [402, 237] on span "Use Template" at bounding box center [396, 239] width 39 height 8
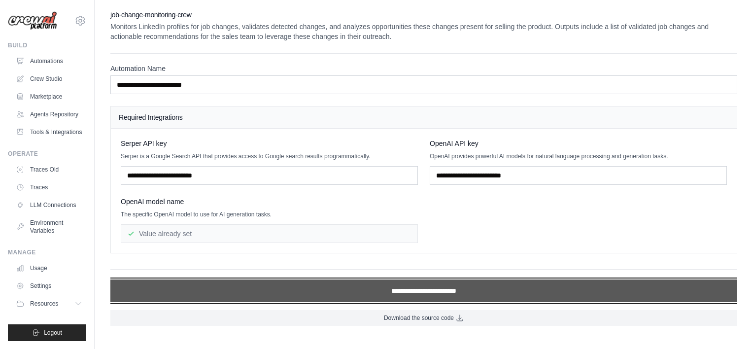
click at [400, 288] on input "**********" at bounding box center [423, 291] width 627 height 23
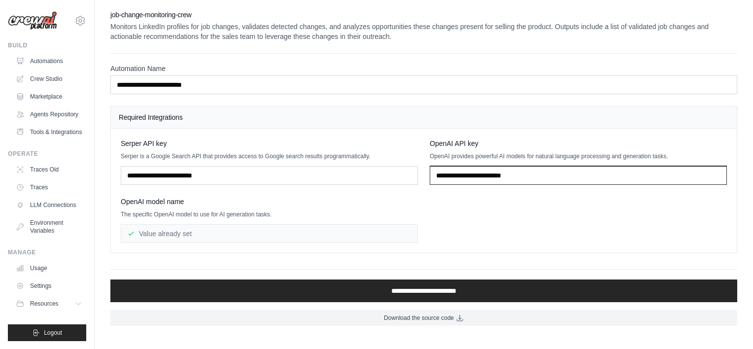
click at [497, 171] on input "text" at bounding box center [578, 175] width 297 height 19
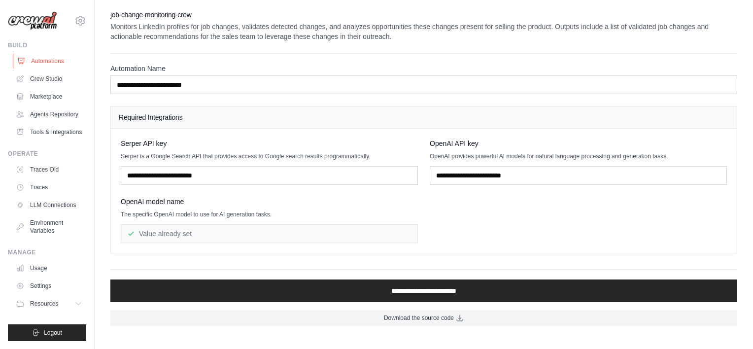
click at [36, 56] on link "Automations" at bounding box center [50, 61] width 74 height 16
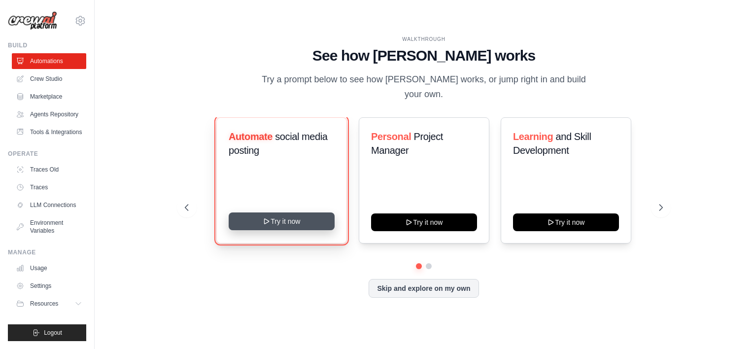
click at [250, 217] on button "Try it now" at bounding box center [282, 221] width 106 height 18
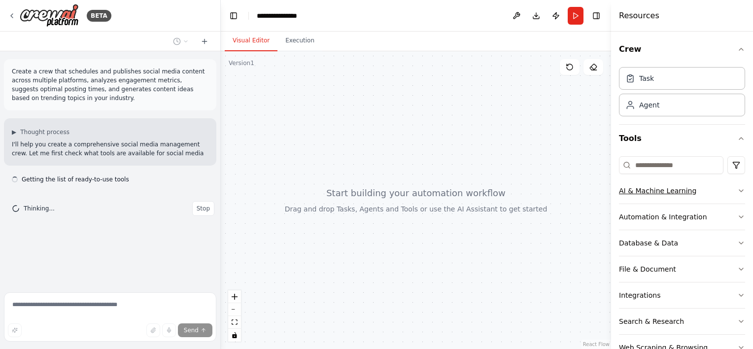
click at [738, 189] on icon "button" at bounding box center [742, 191] width 8 height 8
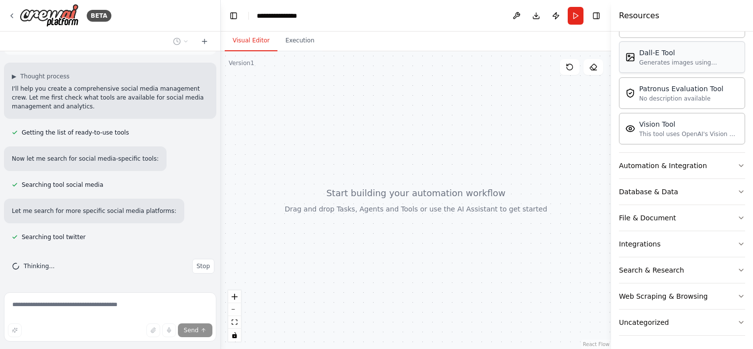
scroll to position [75, 0]
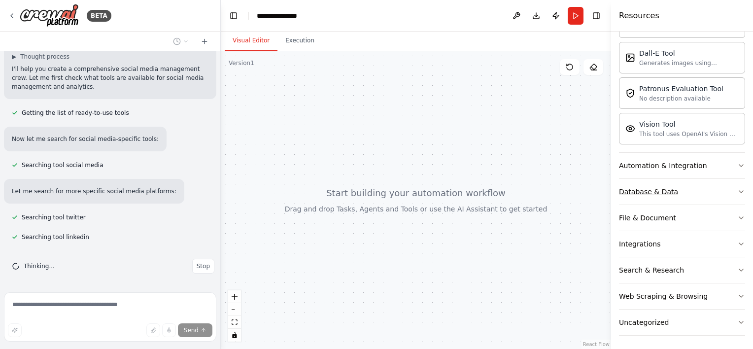
click at [690, 185] on button "Database & Data" at bounding box center [682, 192] width 126 height 26
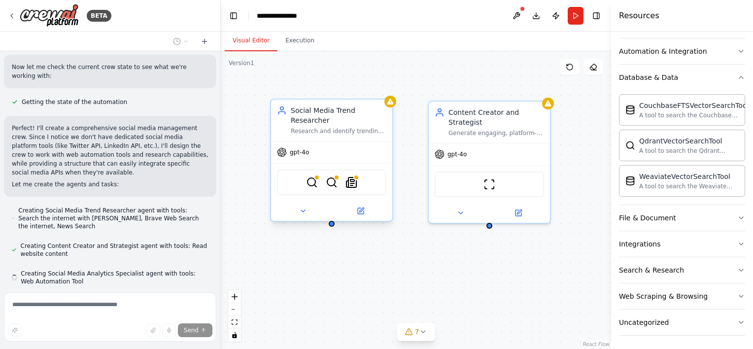
scroll to position [513, 0]
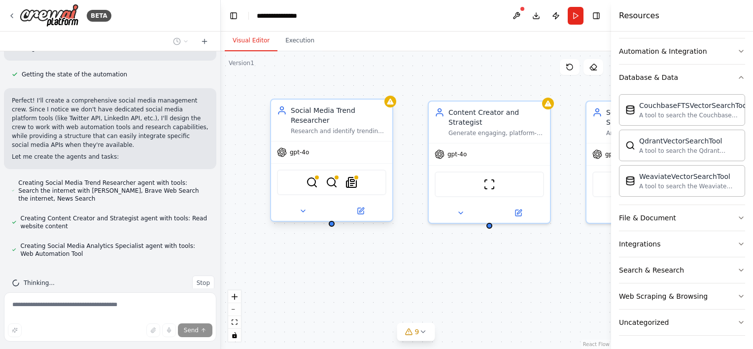
click at [293, 148] on span "gpt-4o" at bounding box center [299, 152] width 19 height 8
click at [363, 208] on icon at bounding box center [361, 211] width 6 height 6
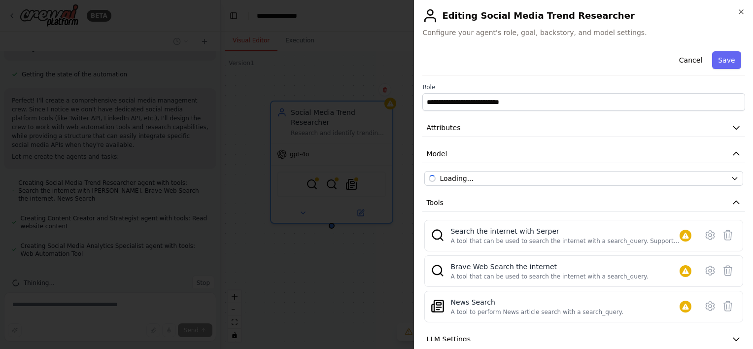
scroll to position [541, 0]
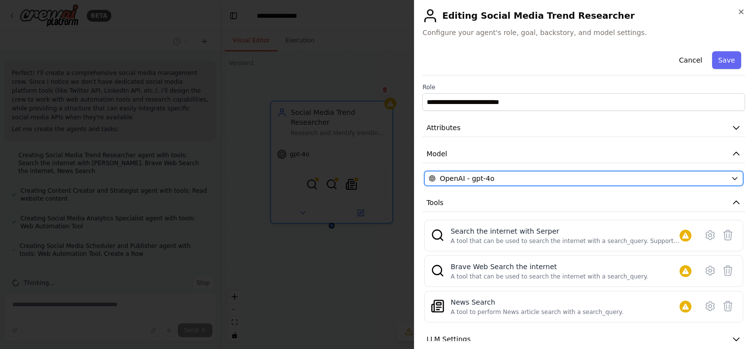
click at [459, 178] on span "OpenAI - gpt-4o" at bounding box center [467, 179] width 55 height 10
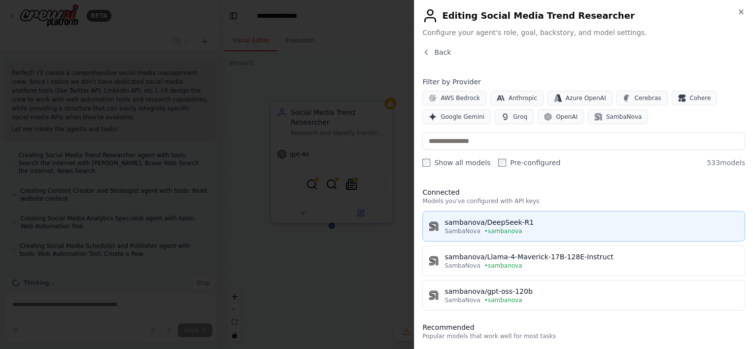
click at [485, 230] on span "• sambanova" at bounding box center [504, 231] width 38 height 8
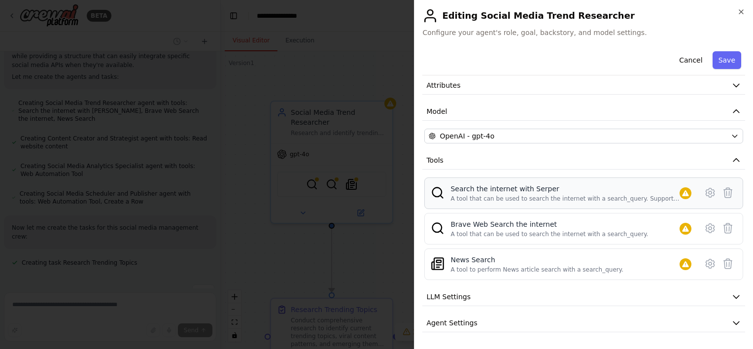
scroll to position [0, 0]
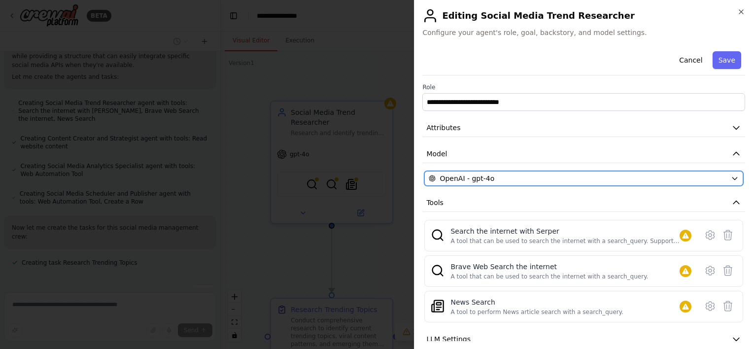
click at [482, 176] on span "OpenAI - gpt-4o" at bounding box center [467, 179] width 55 height 10
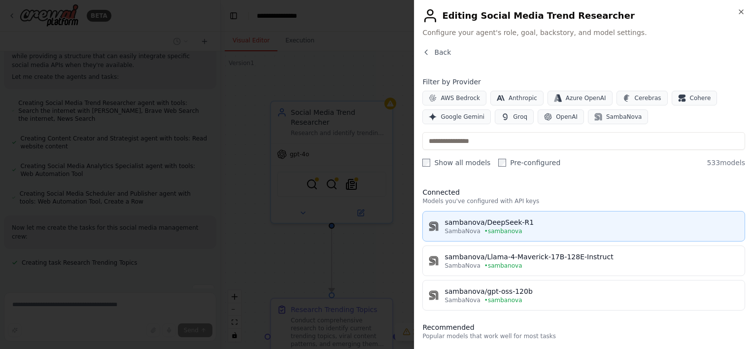
click at [437, 226] on icon "button" at bounding box center [433, 227] width 8 height 8
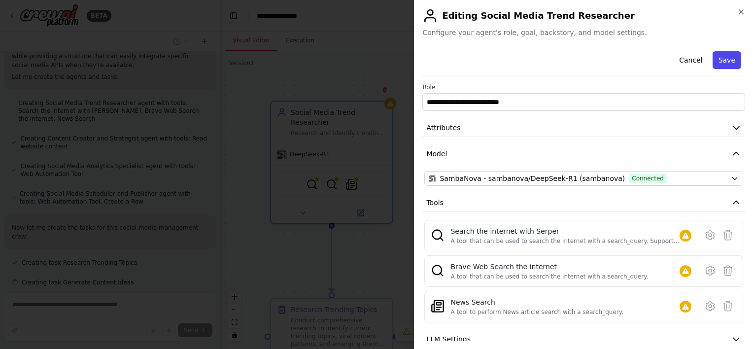
scroll to position [613, 0]
click at [718, 61] on button "Save" at bounding box center [727, 60] width 29 height 18
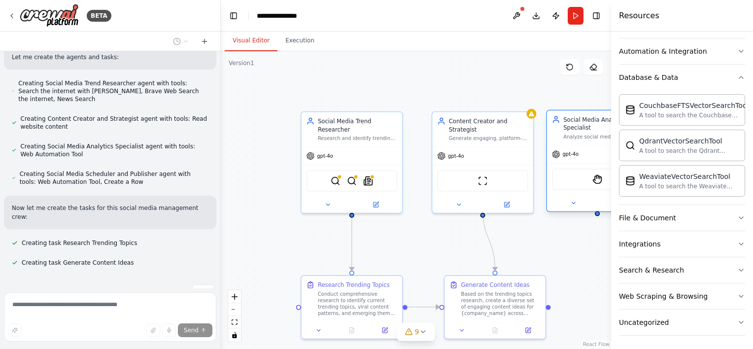
drag, startPoint x: 583, startPoint y: 137, endPoint x: 567, endPoint y: 136, distance: 16.3
click at [567, 136] on div "Analyze social media performance data, track engagement metrics, identify optim…" at bounding box center [602, 137] width 79 height 6
click at [322, 150] on div "gpt-4o" at bounding box center [320, 154] width 27 height 8
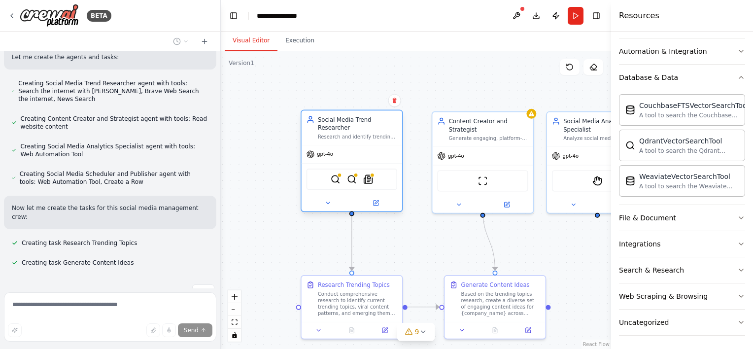
click at [365, 153] on div "gpt-4o" at bounding box center [352, 154] width 101 height 18
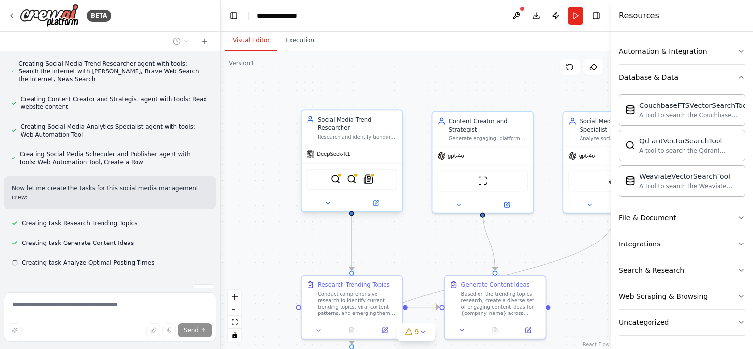
click at [325, 151] on div "DeepSeek-R1" at bounding box center [352, 154] width 101 height 18
click at [335, 198] on button at bounding box center [328, 203] width 46 height 10
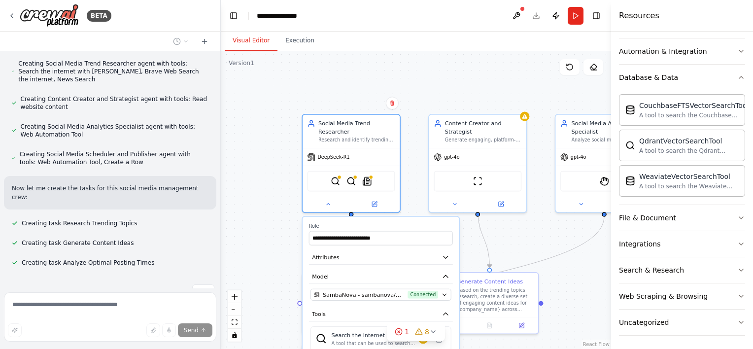
click at [316, 101] on div ".deletable-edge-delete-btn { width: 20px; height: 20px; border: 0px solid #ffff…" at bounding box center [416, 200] width 390 height 298
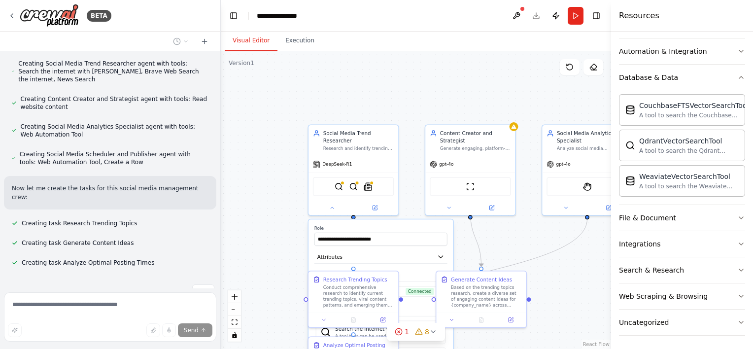
click at [285, 212] on div ".deletable-edge-delete-btn { width: 20px; height: 20px; border: 0px solid #ffff…" at bounding box center [416, 200] width 390 height 298
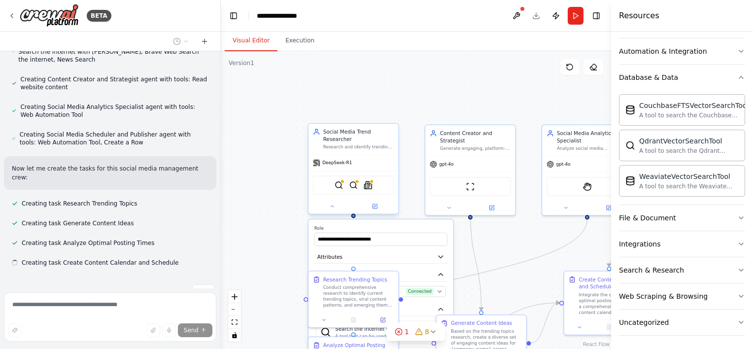
click at [333, 161] on div "DeepSeek-R1" at bounding box center [354, 163] width 90 height 16
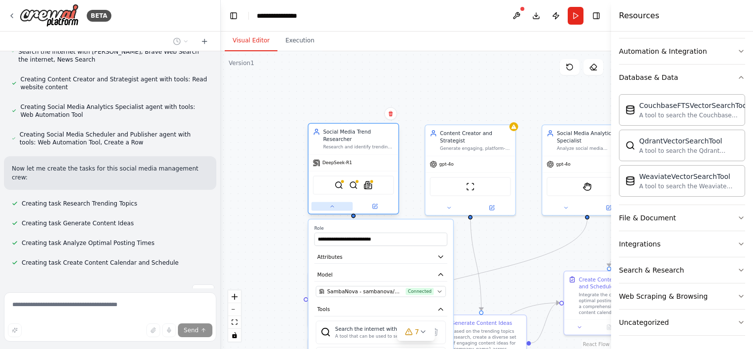
click at [334, 204] on icon at bounding box center [332, 207] width 6 height 6
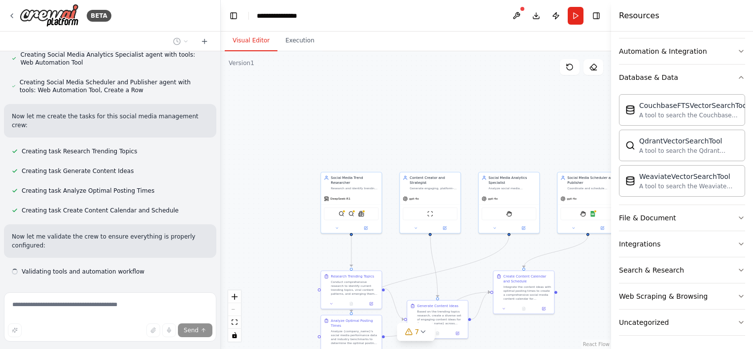
scroll to position [713, 0]
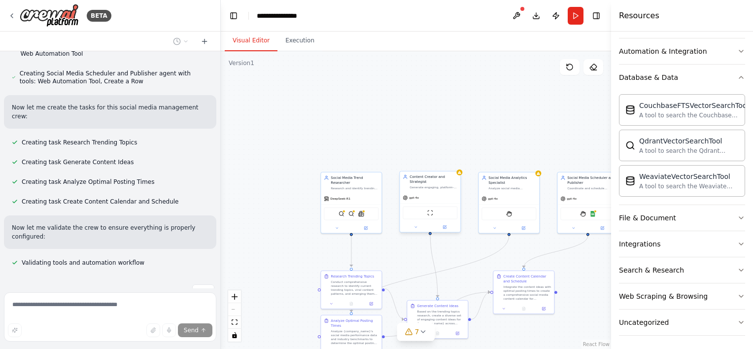
click at [417, 196] on span "gpt-4o" at bounding box center [414, 198] width 10 height 4
click at [424, 194] on div "gpt-4o" at bounding box center [430, 197] width 61 height 11
drag, startPoint x: 424, startPoint y: 197, endPoint x: 411, endPoint y: 197, distance: 13.3
click at [411, 197] on div "gpt-4o" at bounding box center [430, 197] width 61 height 11
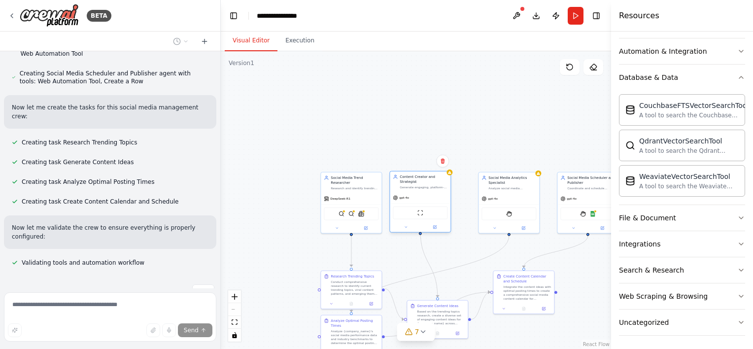
click at [411, 197] on div "gpt-4o" at bounding box center [420, 197] width 61 height 11
click at [404, 196] on span "gpt-4o" at bounding box center [404, 198] width 10 height 4
drag, startPoint x: 347, startPoint y: 187, endPoint x: 303, endPoint y: 102, distance: 96.6
click at [303, 102] on div "Social Media Trend Researcher Research and identify trending topics, hashtags, …" at bounding box center [307, 118] width 62 height 62
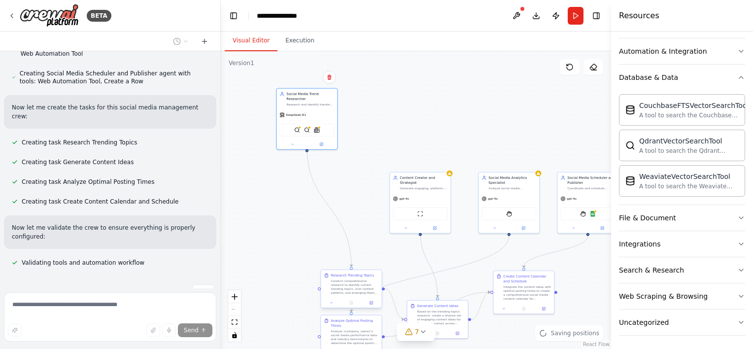
click at [341, 282] on div "Research Trending Topics Conduct comprehensive research to identify current tre…" at bounding box center [351, 289] width 62 height 39
drag, startPoint x: 341, startPoint y: 282, endPoint x: 278, endPoint y: 193, distance: 108.9
click at [278, 193] on div "Research Trending Topics Conduct comprehensive research to identify current tre…" at bounding box center [286, 186] width 48 height 22
drag, startPoint x: 412, startPoint y: 190, endPoint x: 387, endPoint y: 85, distance: 107.4
click at [387, 85] on div ".deletable-edge-delete-btn { width: 20px; height: 20px; border: 0px solid #ffff…" at bounding box center [416, 200] width 390 height 298
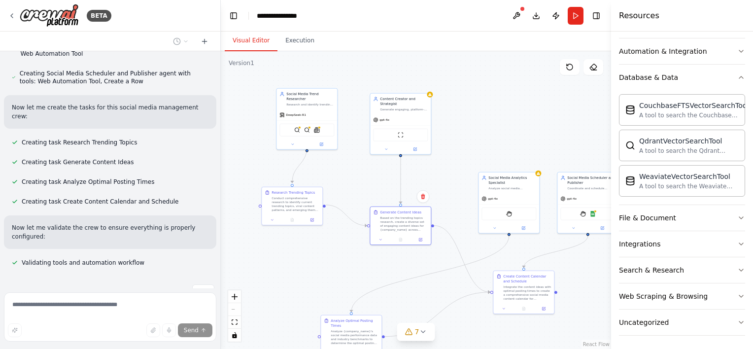
drag, startPoint x: 438, startPoint y: 310, endPoint x: 398, endPoint y: 200, distance: 117.0
click at [398, 200] on div ".deletable-edge-delete-btn { width: 20px; height: 20px; border: 0px solid #ffff…" at bounding box center [416, 200] width 390 height 298
drag, startPoint x: 359, startPoint y: 328, endPoint x: 319, endPoint y: 276, distance: 65.8
click at [319, 276] on div "Analyze Optimal Posting Times Analyze {company_name}'s social media performance…" at bounding box center [320, 281] width 48 height 27
drag, startPoint x: 506, startPoint y: 179, endPoint x: 467, endPoint y: 61, distance: 124.6
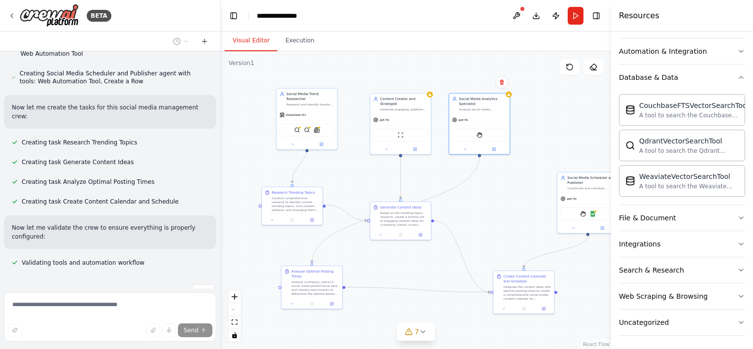
click at [467, 61] on div ".deletable-edge-delete-btn { width: 20px; height: 20px; border: 0px solid #ffff…" at bounding box center [416, 200] width 390 height 298
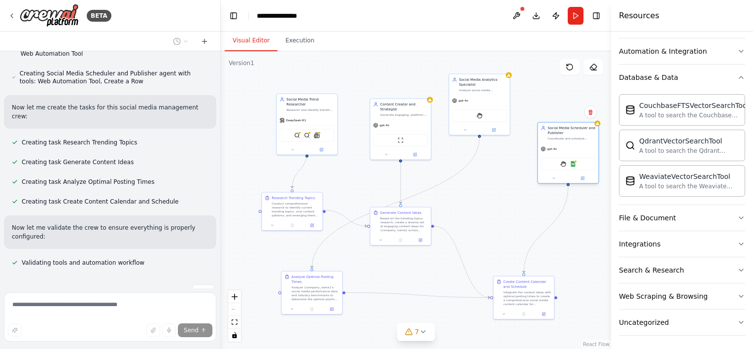
drag, startPoint x: 580, startPoint y: 184, endPoint x: 562, endPoint y: 126, distance: 61.0
click at [562, 126] on div "Social Media Scheduler and Publisher" at bounding box center [572, 131] width 48 height 10
drag, startPoint x: 491, startPoint y: 86, endPoint x: 507, endPoint y: 123, distance: 40.4
click at [507, 123] on div "Social Media Analytics Specialist Analyze social media performance data, track …" at bounding box center [498, 118] width 48 height 15
click at [414, 149] on div at bounding box center [400, 154] width 61 height 10
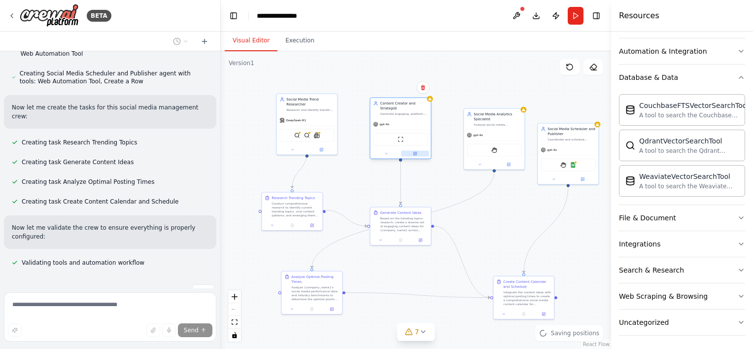
click at [416, 152] on icon at bounding box center [416, 153] width 2 height 2
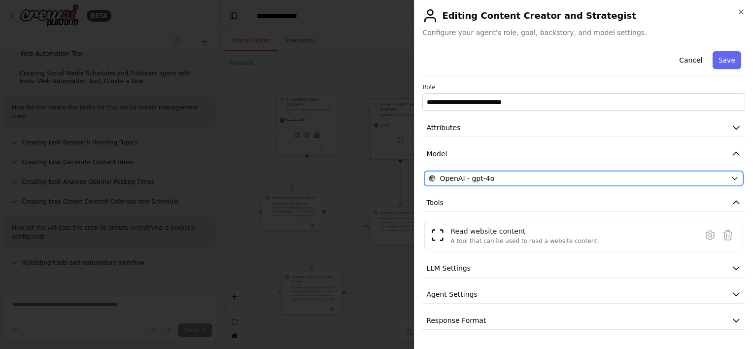
click at [468, 174] on span "OpenAI - gpt-4o" at bounding box center [467, 179] width 55 height 10
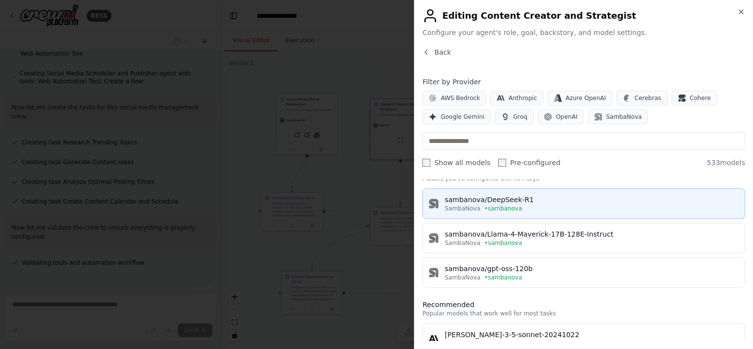
scroll to position [18, 0]
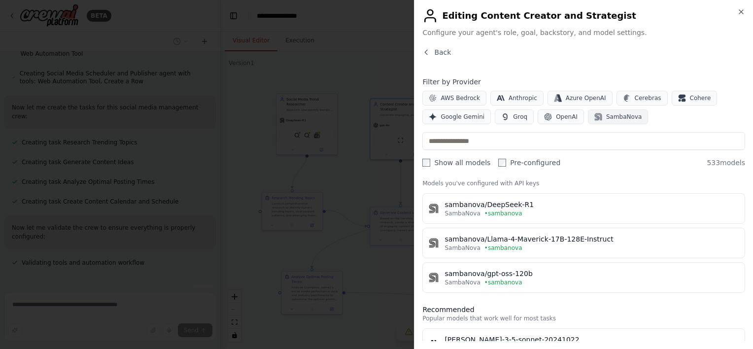
click at [588, 115] on button "SambaNova" at bounding box center [618, 116] width 60 height 15
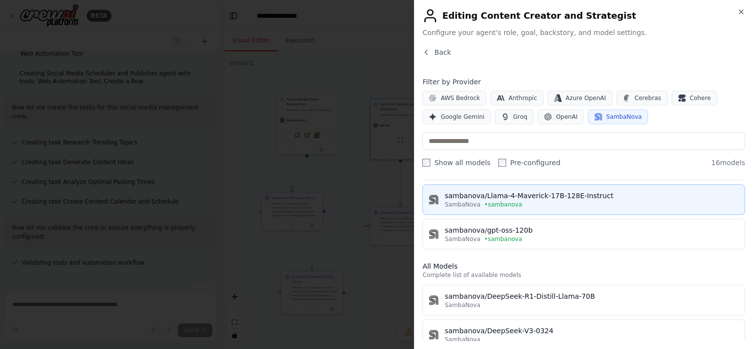
scroll to position [61, 0]
click at [492, 207] on span "• sambanova" at bounding box center [504, 205] width 38 height 8
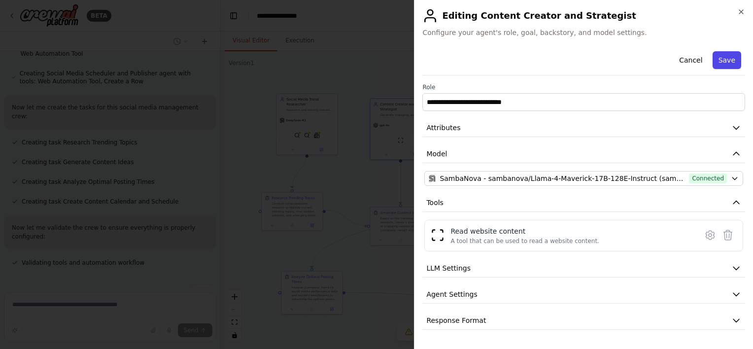
click at [734, 55] on button "Save" at bounding box center [727, 60] width 29 height 18
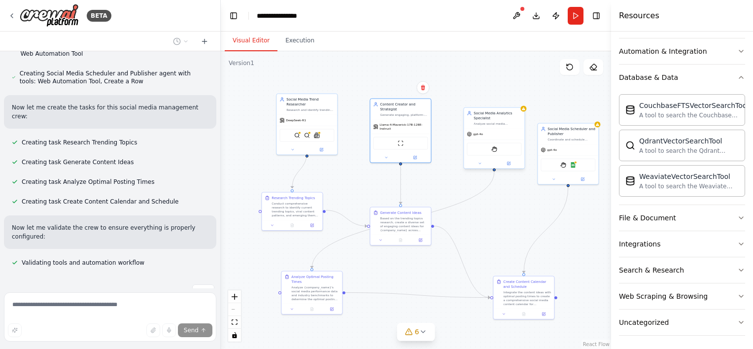
click at [477, 134] on span "gpt-4o" at bounding box center [478, 134] width 10 height 4
click at [513, 169] on div "Social Media Analytics Specialist Analyze social media performance data, track …" at bounding box center [494, 139] width 62 height 62
click at [511, 167] on div at bounding box center [494, 164] width 61 height 10
click at [510, 163] on icon at bounding box center [508, 163] width 3 height 3
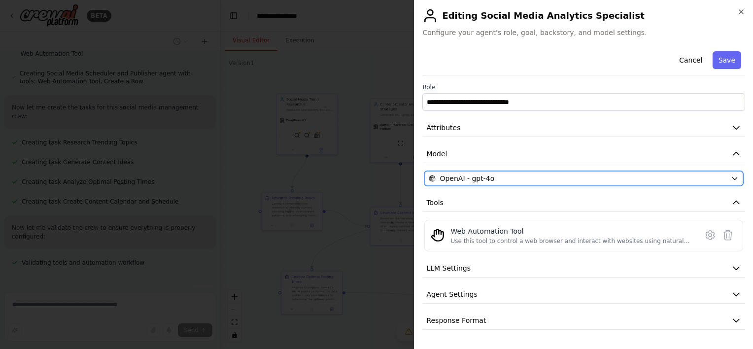
click at [490, 178] on span "OpenAI - gpt-4o" at bounding box center [467, 179] width 55 height 10
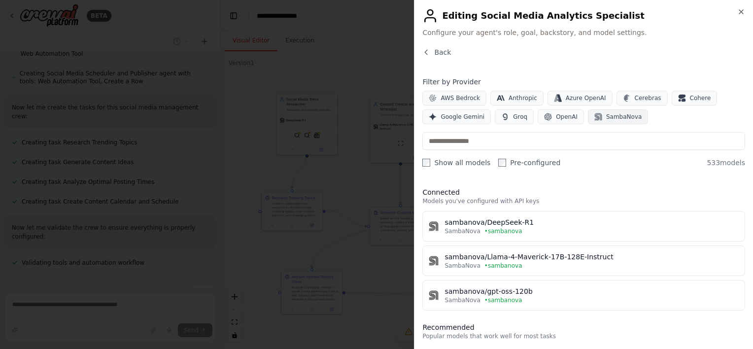
click at [607, 115] on span "SambaNova" at bounding box center [623, 117] width 35 height 8
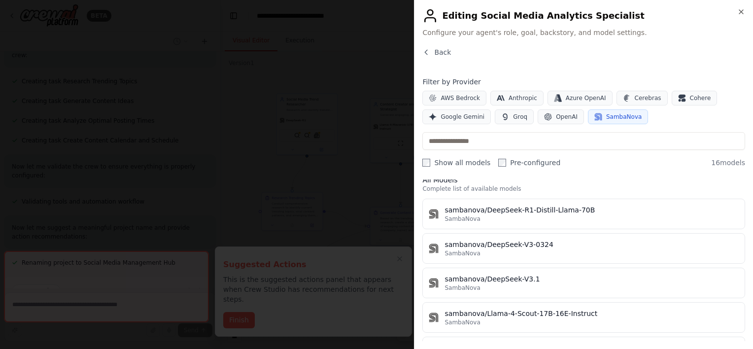
scroll to position [148, 0]
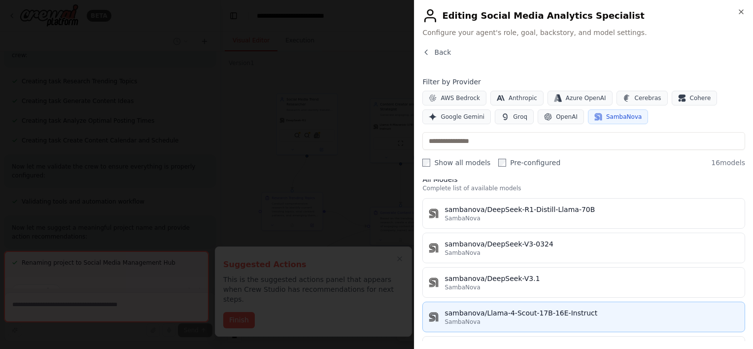
click at [533, 314] on div "sambanova/Llama-4-Scout-17B-16E-Instruct" at bounding box center [592, 313] width 294 height 10
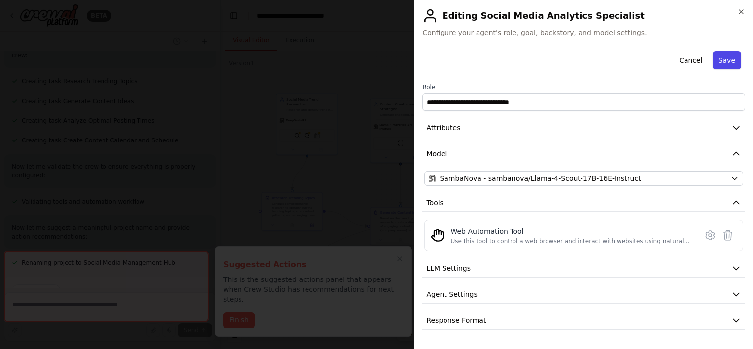
click at [733, 57] on button "Save" at bounding box center [727, 60] width 29 height 18
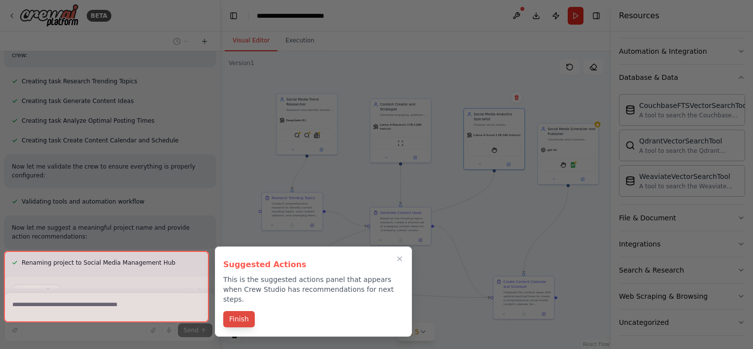
click at [242, 311] on button "Finish" at bounding box center [239, 319] width 32 height 16
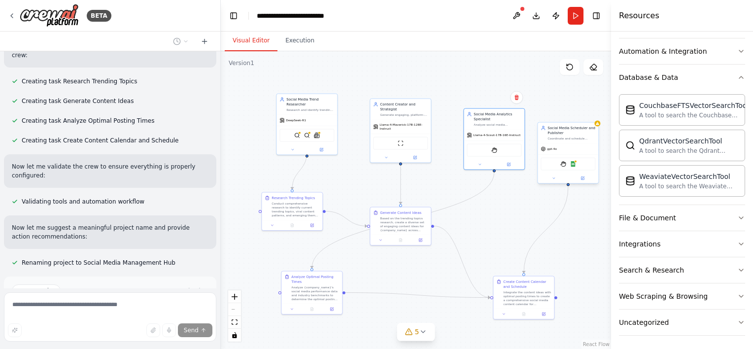
click at [550, 152] on div "gpt-4o" at bounding box center [568, 148] width 61 height 11
click at [586, 180] on button at bounding box center [583, 179] width 28 height 6
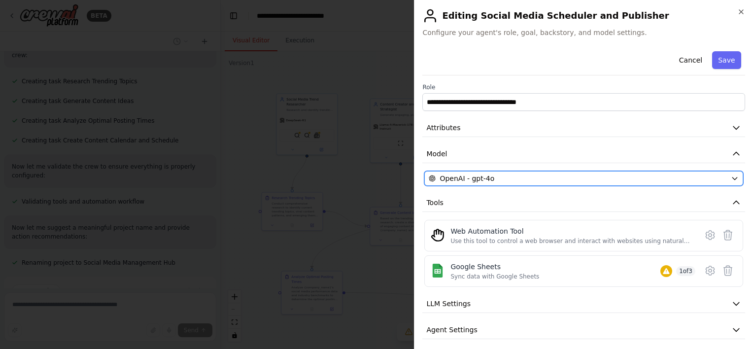
click at [467, 181] on span "OpenAI - gpt-4o" at bounding box center [467, 179] width 55 height 10
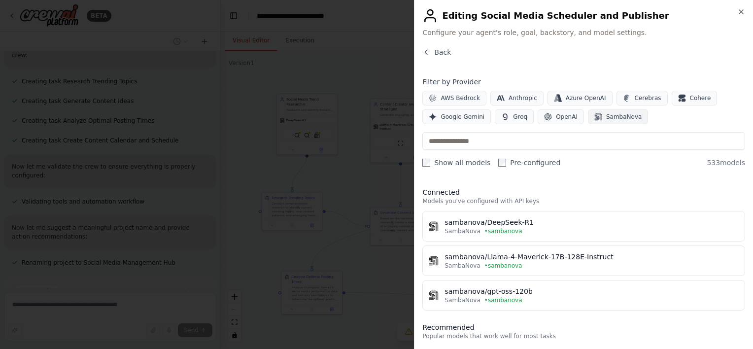
click at [606, 115] on span "SambaNova" at bounding box center [623, 117] width 35 height 8
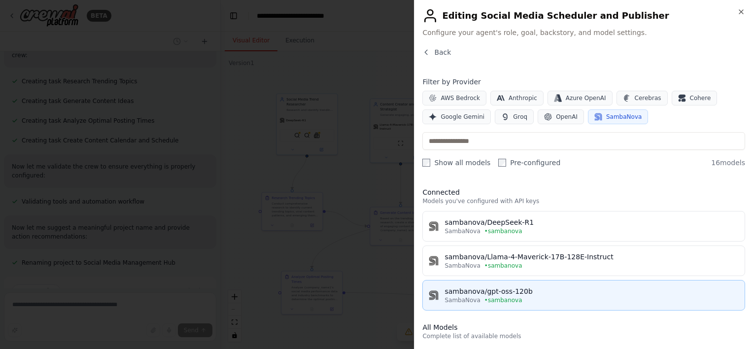
click at [476, 281] on button "sambanova/gpt-oss-120b SambaNova • sambanova" at bounding box center [583, 295] width 323 height 31
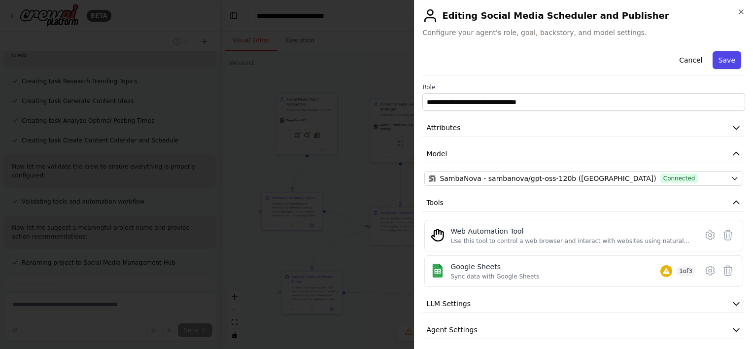
click at [720, 64] on button "Save" at bounding box center [727, 60] width 29 height 18
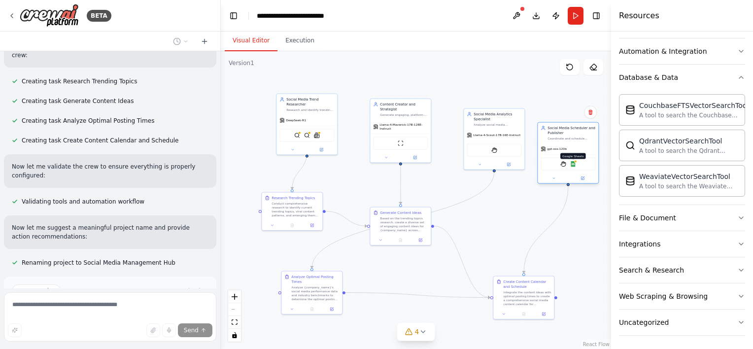
click at [576, 166] on img at bounding box center [573, 164] width 6 height 6
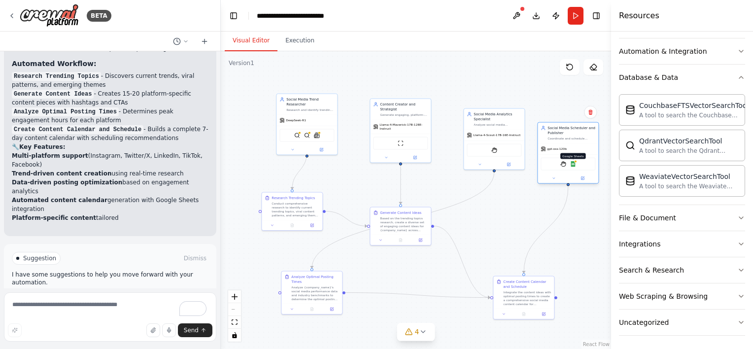
click at [573, 163] on img at bounding box center [573, 164] width 6 height 6
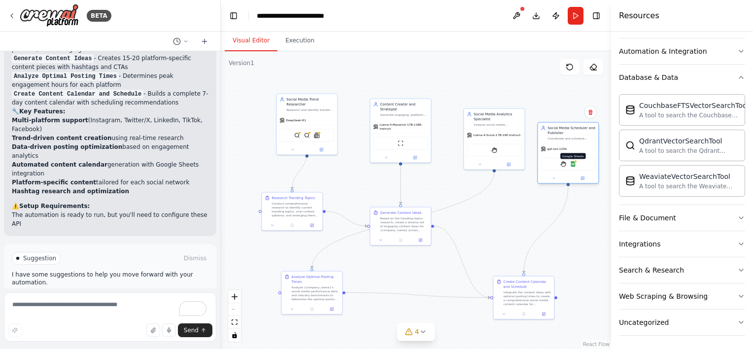
click at [573, 163] on img at bounding box center [573, 164] width 6 height 6
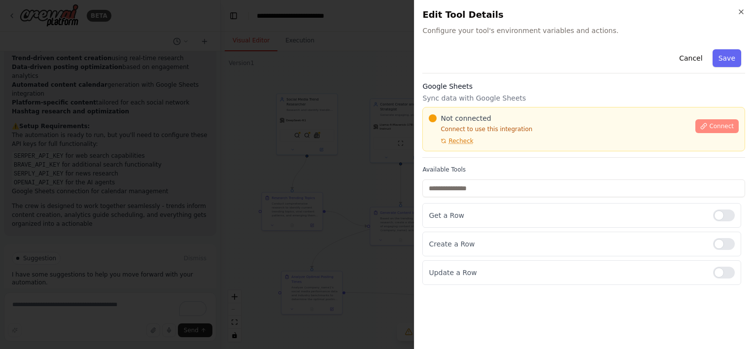
click at [710, 122] on button "Connect" at bounding box center [717, 126] width 43 height 14
click at [461, 144] on span "Recheck" at bounding box center [461, 141] width 25 height 8
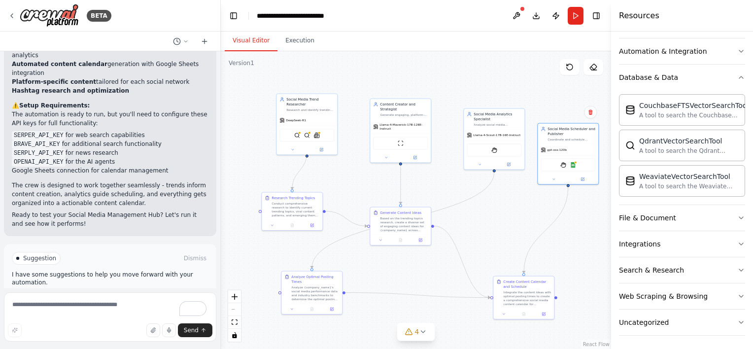
click at [147, 292] on button "Run Automation" at bounding box center [110, 300] width 197 height 16
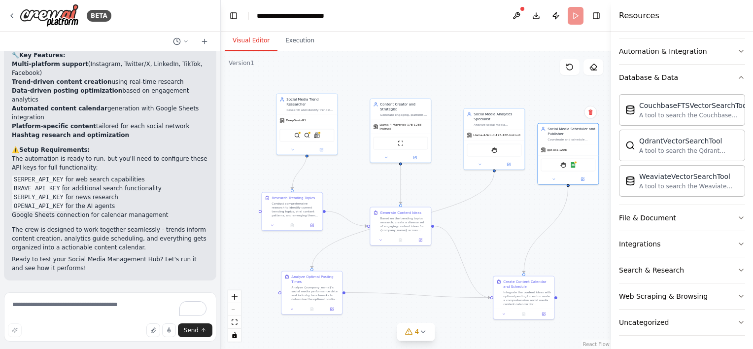
scroll to position [1191, 0]
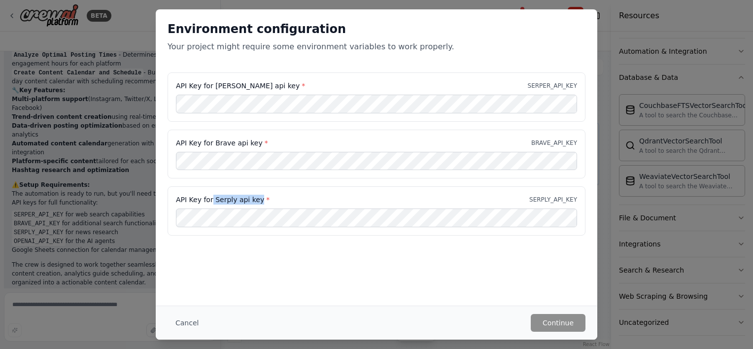
drag, startPoint x: 211, startPoint y: 200, endPoint x: 258, endPoint y: 201, distance: 47.3
click at [258, 201] on label "API Key for Serply api key *" at bounding box center [223, 200] width 94 height 10
copy label "Serply api key"
click at [190, 319] on button "Cancel" at bounding box center [187, 323] width 39 height 18
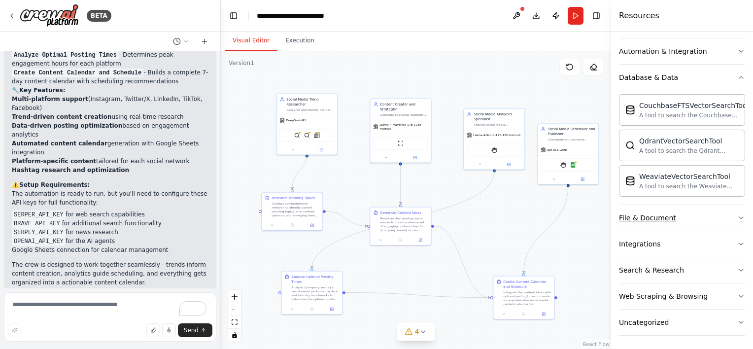
click at [672, 225] on button "File & Document" at bounding box center [682, 218] width 126 height 26
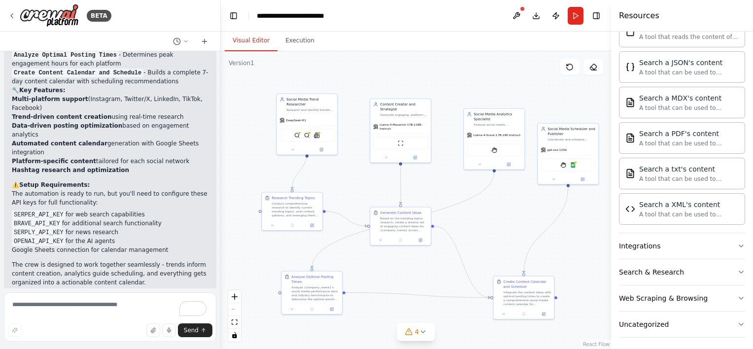
scroll to position [605, 0]
click at [654, 252] on button "Integrations" at bounding box center [682, 246] width 126 height 26
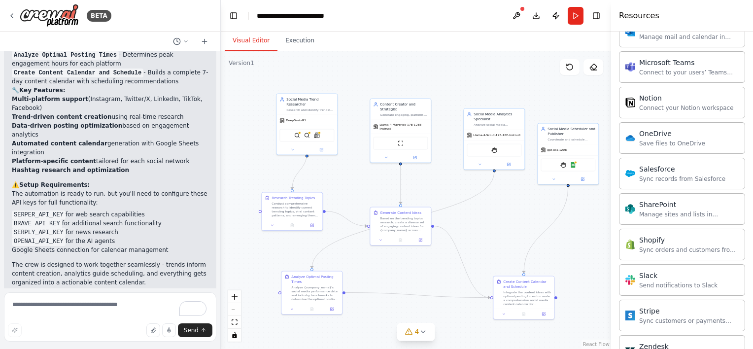
scroll to position [1390, 0]
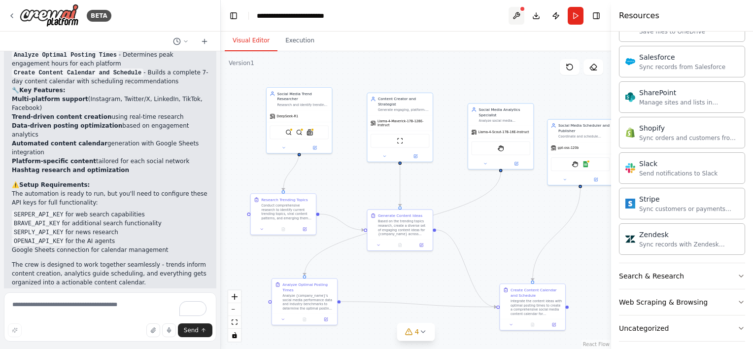
click at [519, 8] on button at bounding box center [517, 16] width 16 height 18
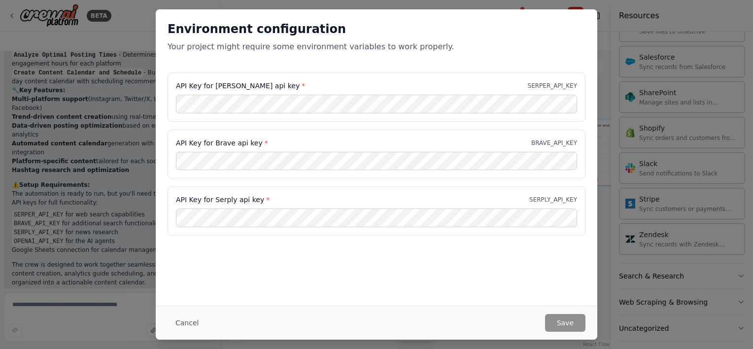
click at [489, 4] on div "Environment configuration Your project might require some environment variables…" at bounding box center [376, 174] width 753 height 349
click at [194, 316] on button "Cancel" at bounding box center [187, 323] width 39 height 18
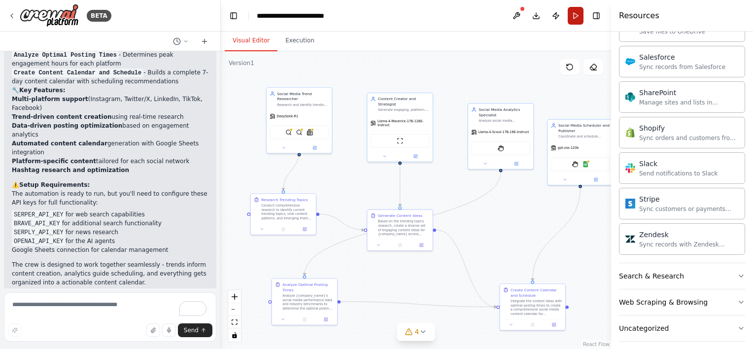
click at [578, 19] on button "Run" at bounding box center [576, 16] width 16 height 18
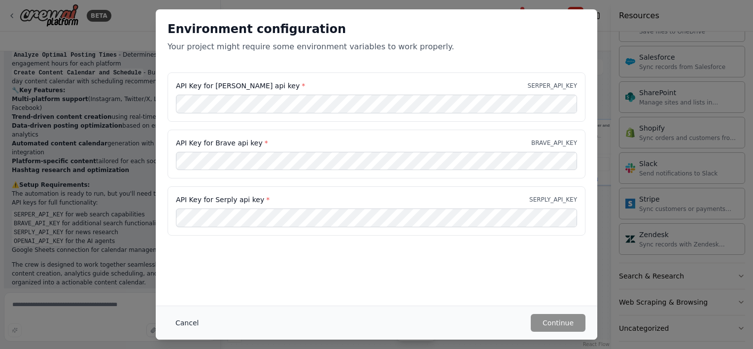
click at [181, 319] on button "Cancel" at bounding box center [187, 323] width 39 height 18
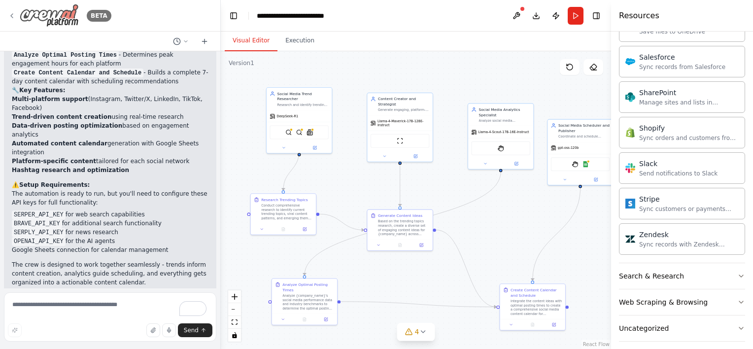
click at [13, 8] on div "BETA" at bounding box center [60, 15] width 104 height 23
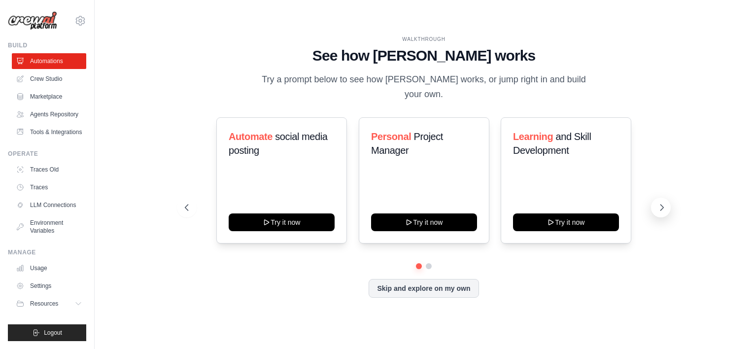
click at [658, 203] on icon at bounding box center [662, 208] width 10 height 10
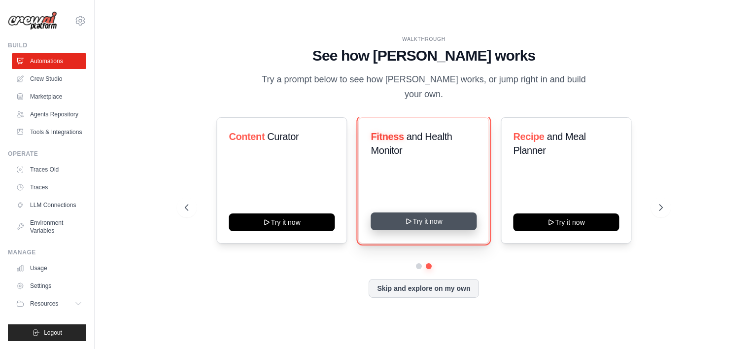
click at [400, 225] on button "Try it now" at bounding box center [424, 221] width 106 height 18
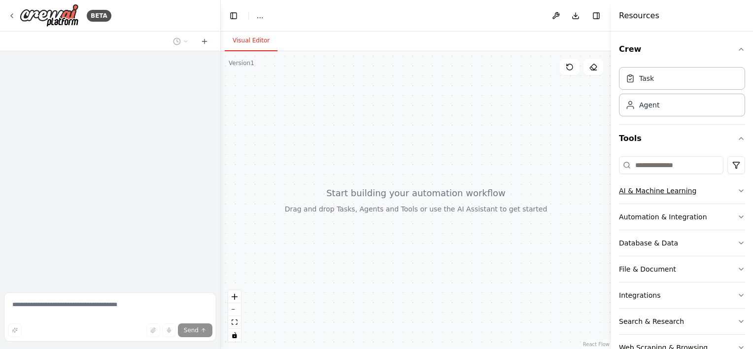
click at [686, 192] on div "AI & Machine Learning" at bounding box center [657, 191] width 77 height 10
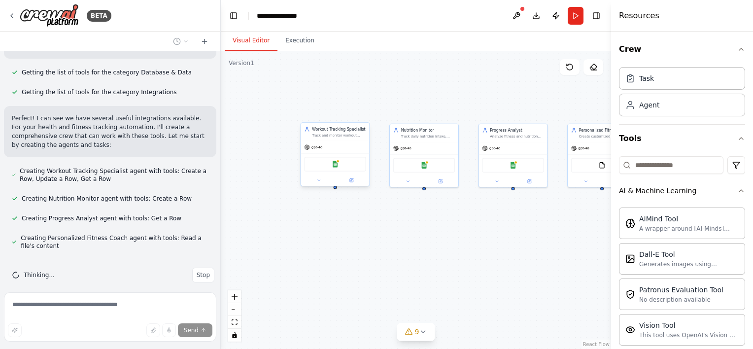
scroll to position [394, 0]
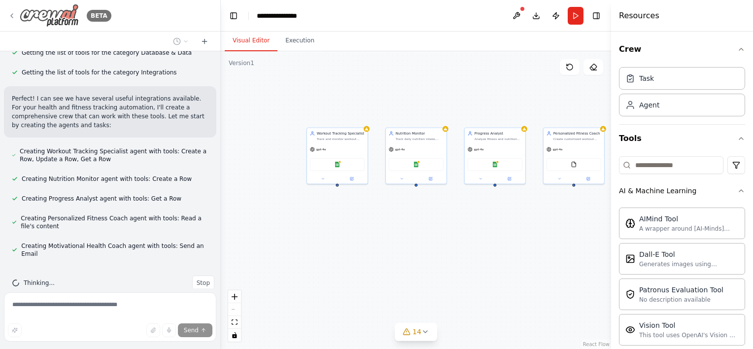
click at [11, 15] on icon at bounding box center [12, 16] width 8 height 8
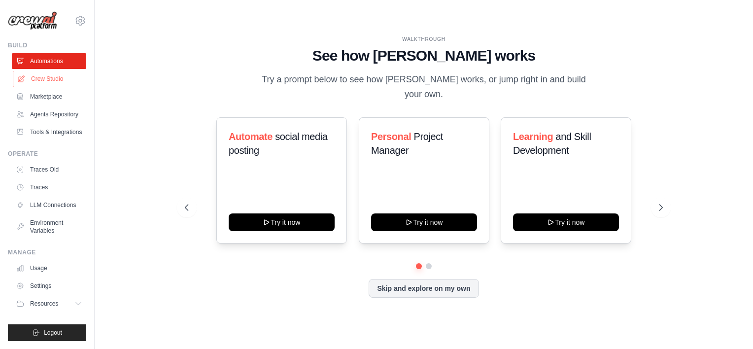
click at [32, 82] on link "Crew Studio" at bounding box center [50, 79] width 74 height 16
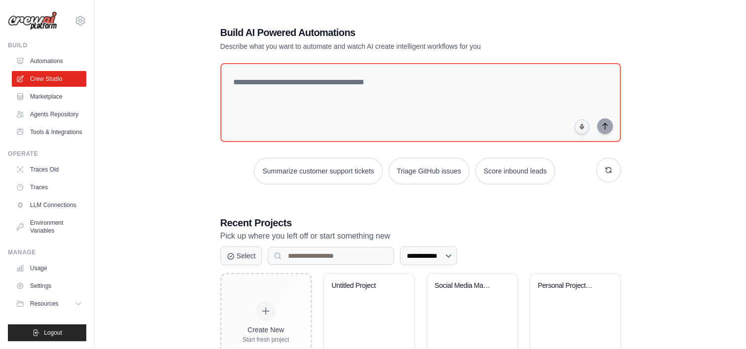
scroll to position [47, 0]
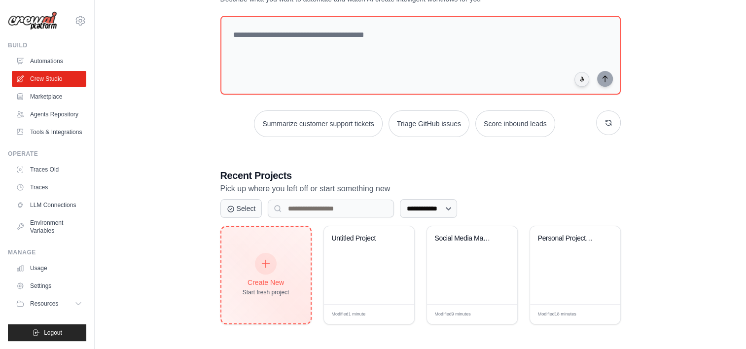
click at [283, 250] on div "Create New Start fresh project" at bounding box center [265, 275] width 89 height 97
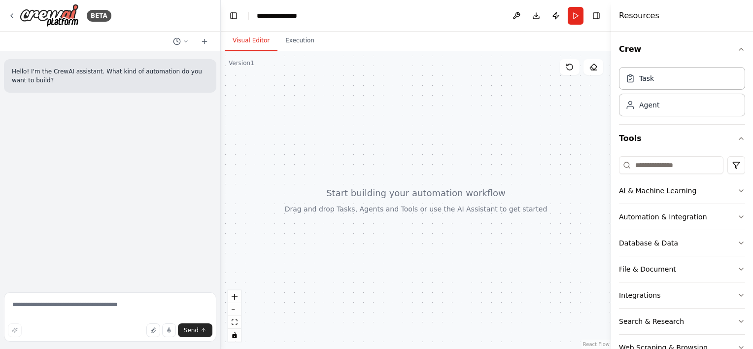
click at [683, 191] on div "AI & Machine Learning" at bounding box center [657, 191] width 77 height 10
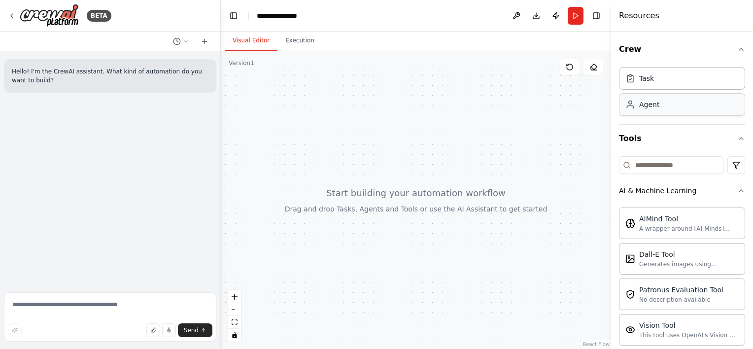
click at [663, 107] on div "Agent" at bounding box center [682, 104] width 126 height 23
click at [654, 82] on div "Task" at bounding box center [682, 78] width 126 height 23
click at [655, 235] on div "AIMind Tool A wrapper around [AI-Minds]([URL][DOMAIN_NAME]). Useful for when yo…" at bounding box center [682, 223] width 126 height 32
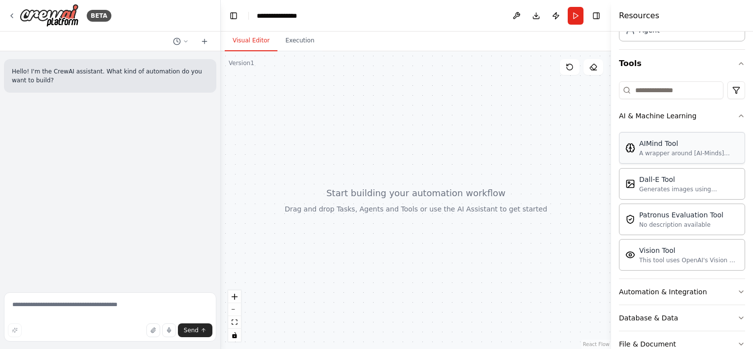
scroll to position [76, 0]
click at [238, 317] on button "fit view" at bounding box center [234, 322] width 13 height 13
click at [646, 154] on div "A wrapper around [AI-Minds]([URL][DOMAIN_NAME]). Useful for when you need answe…" at bounding box center [689, 152] width 100 height 8
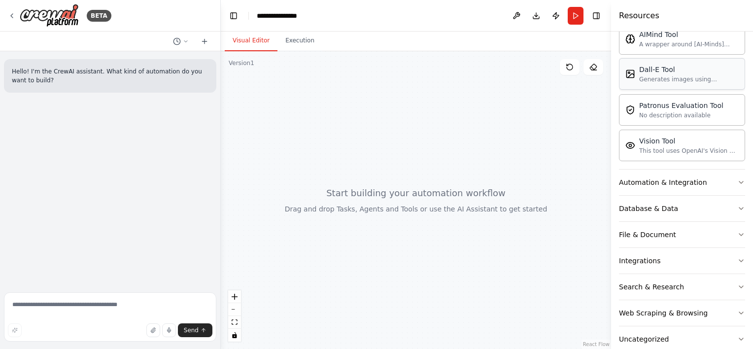
scroll to position [201, 0]
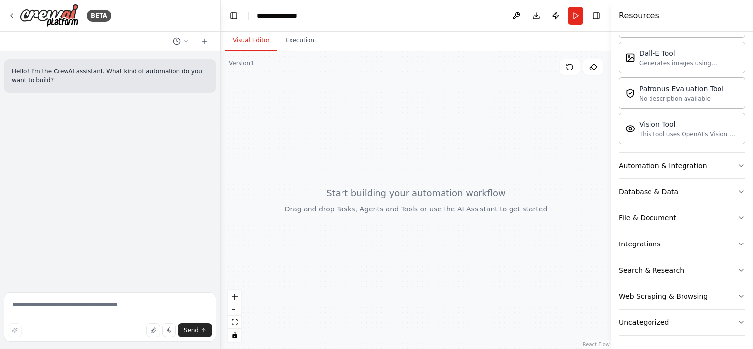
click at [651, 188] on div "Database & Data" at bounding box center [648, 192] width 59 height 10
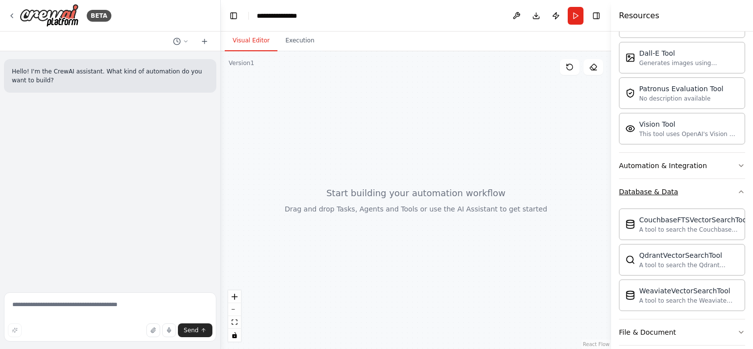
click at [651, 188] on div "Database & Data" at bounding box center [648, 192] width 59 height 10
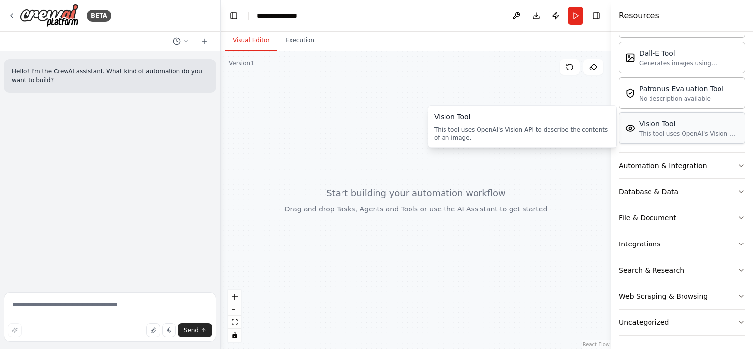
click at [664, 127] on div "Vision Tool This tool uses OpenAI's Vision API to describe the contents of an i…" at bounding box center [689, 128] width 100 height 19
click at [521, 19] on button at bounding box center [517, 16] width 16 height 18
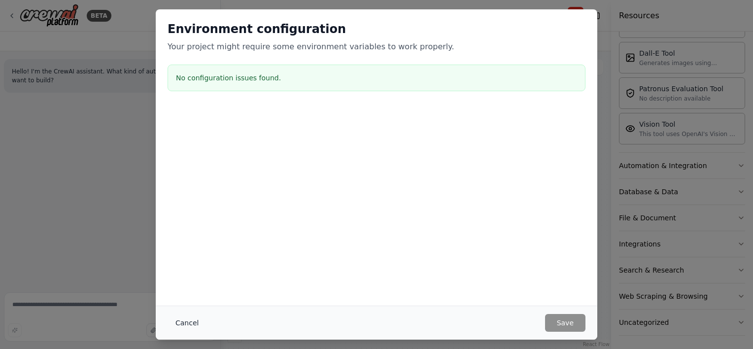
click at [179, 323] on button "Cancel" at bounding box center [187, 323] width 39 height 18
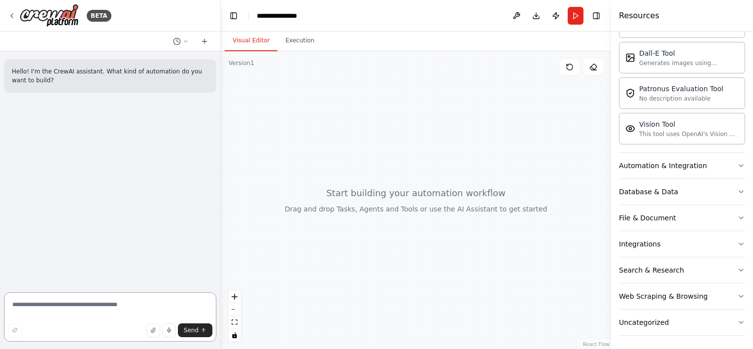
click at [113, 315] on textarea at bounding box center [110, 316] width 212 height 49
click at [641, 276] on button "Search & Research" at bounding box center [682, 270] width 126 height 26
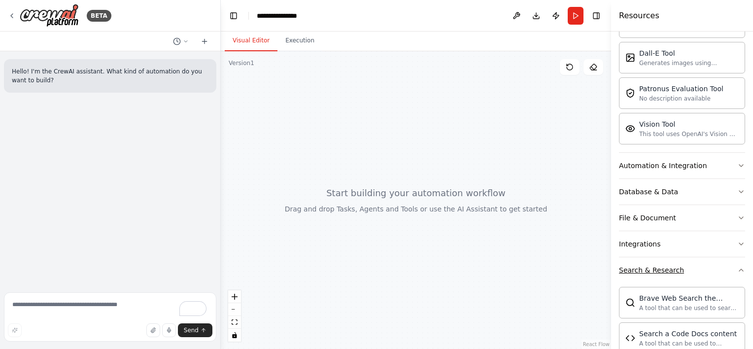
click at [641, 276] on button "Search & Research" at bounding box center [682, 270] width 126 height 26
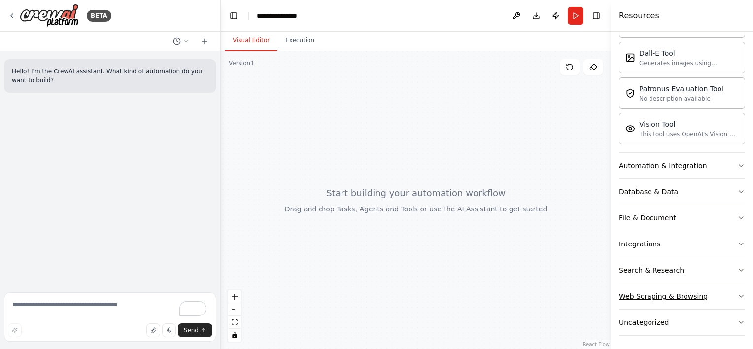
click at [645, 291] on div "Web Scraping & Browsing" at bounding box center [663, 296] width 89 height 10
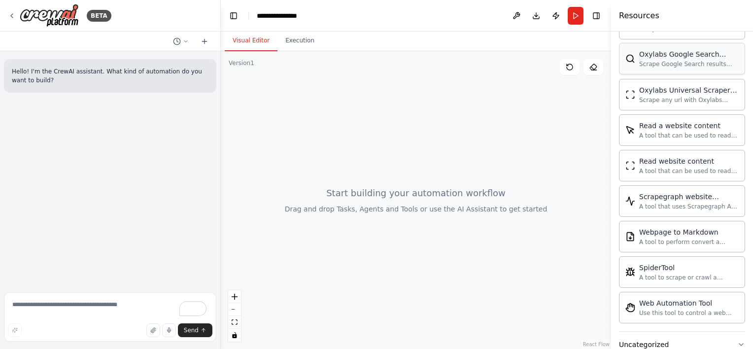
scroll to position [739, 0]
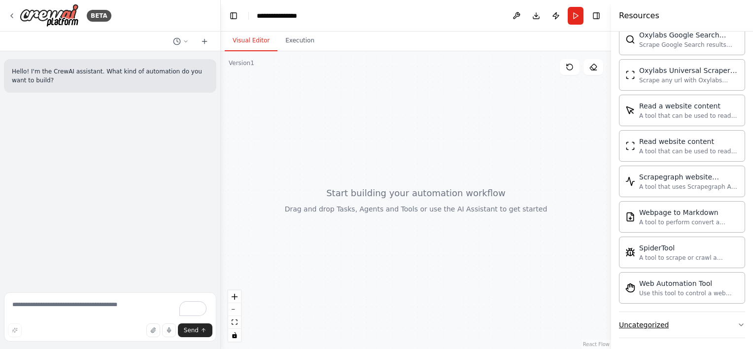
click at [660, 321] on div "Uncategorized" at bounding box center [644, 325] width 50 height 10
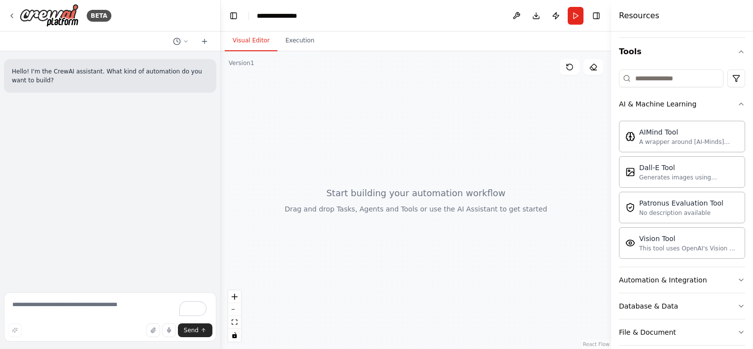
scroll to position [80, 0]
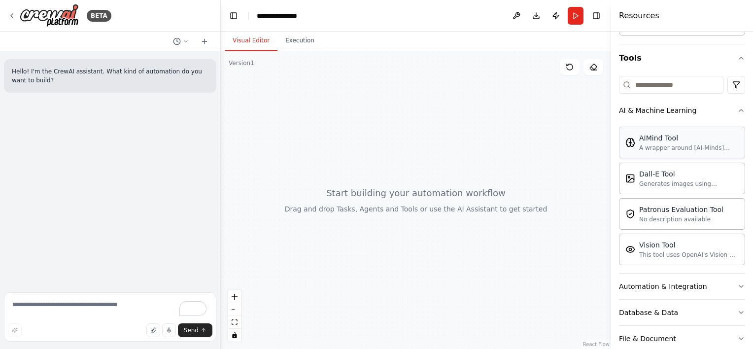
click at [635, 154] on div "AIMind Tool A wrapper around [AI-Minds]([URL][DOMAIN_NAME]). Useful for when yo…" at bounding box center [682, 143] width 126 height 32
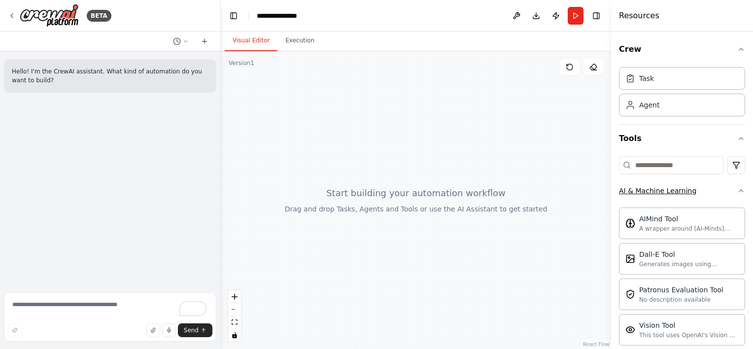
scroll to position [2, 0]
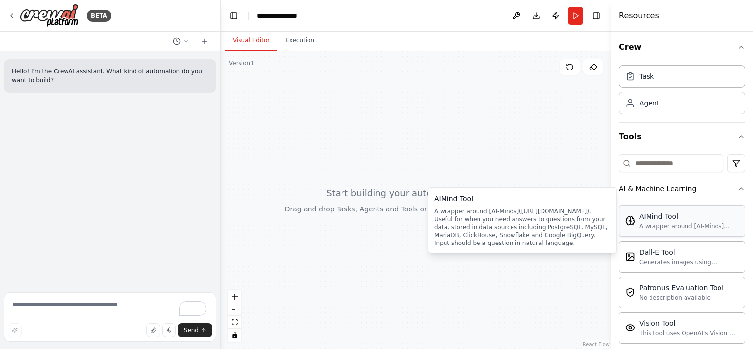
click at [648, 210] on div "AIMind Tool A wrapper around [AI-Minds]([URL][DOMAIN_NAME]). Useful for when yo…" at bounding box center [682, 221] width 126 height 32
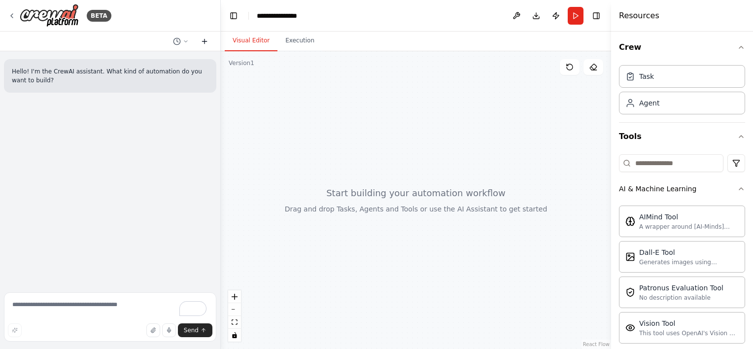
click at [209, 35] on button at bounding box center [205, 41] width 16 height 12
click at [179, 43] on circle at bounding box center [177, 41] width 6 height 6
click at [256, 104] on div at bounding box center [416, 200] width 390 height 298
click at [272, 209] on div at bounding box center [416, 200] width 390 height 298
click at [595, 73] on button at bounding box center [594, 67] width 20 height 16
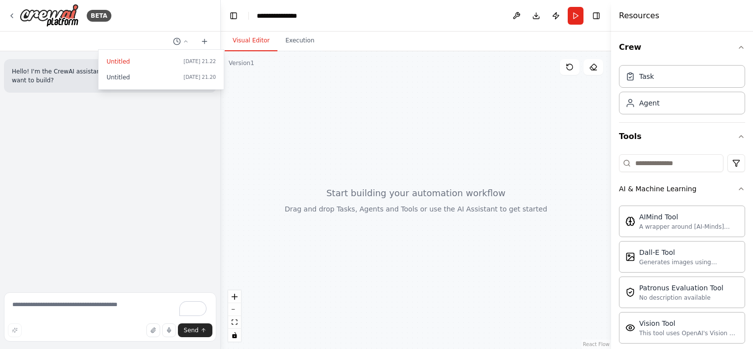
click at [582, 70] on div "Show Tools Hide Agents" at bounding box center [581, 67] width 43 height 16
click at [577, 69] on button at bounding box center [570, 67] width 20 height 16
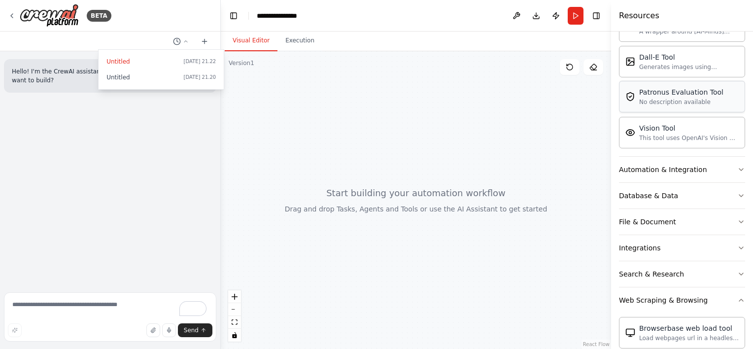
scroll to position [199, 0]
click at [657, 166] on div "Automation & Integration" at bounding box center [663, 168] width 88 height 10
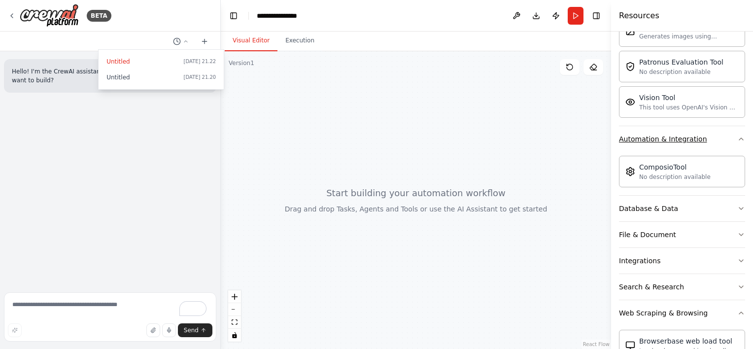
scroll to position [228, 0]
click at [646, 173] on div "No description available" at bounding box center [674, 176] width 71 height 8
click at [636, 169] on div "ComposioTool No description available" at bounding box center [668, 170] width 85 height 19
click at [630, 170] on img at bounding box center [631, 171] width 10 height 10
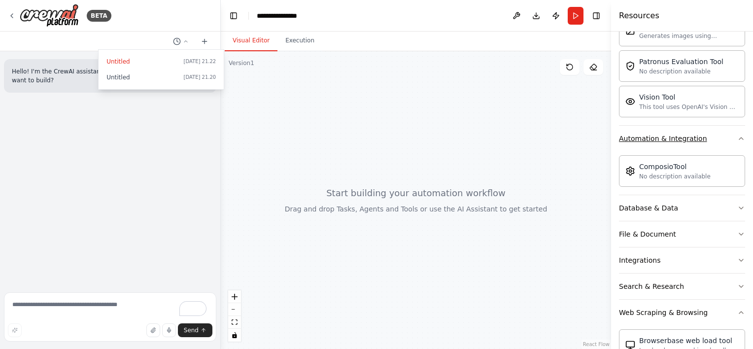
click at [729, 134] on button "Automation & Integration" at bounding box center [682, 139] width 126 height 26
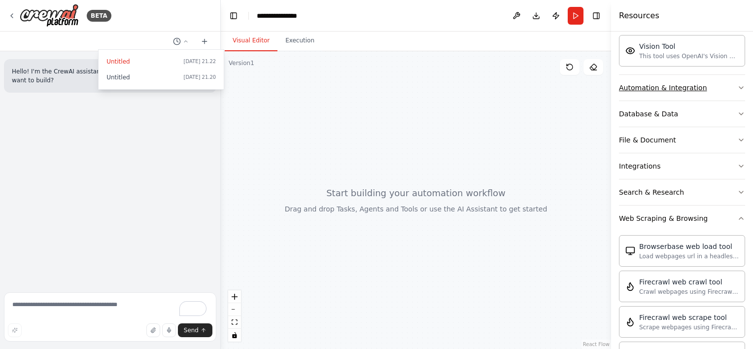
scroll to position [280, 0]
click at [738, 214] on icon "button" at bounding box center [742, 218] width 8 height 8
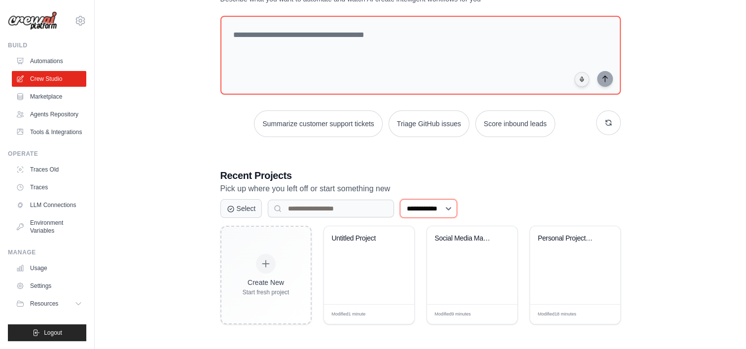
click at [452, 214] on select "**********" at bounding box center [428, 208] width 57 height 19
click at [452, 209] on select "**********" at bounding box center [428, 208] width 57 height 19
click at [467, 190] on p "Pick up where you left off or start something new" at bounding box center [420, 188] width 400 height 13
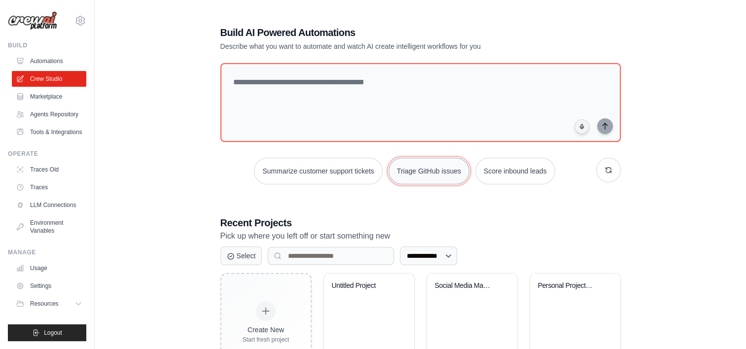
click at [440, 178] on button "Triage GitHub issues" at bounding box center [428, 171] width 81 height 27
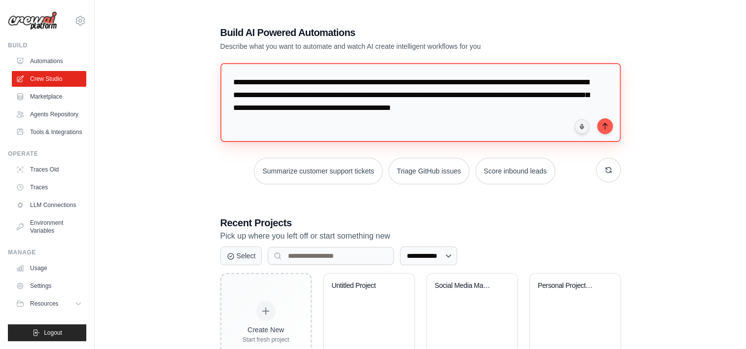
click at [410, 133] on textarea "**********" at bounding box center [420, 102] width 400 height 79
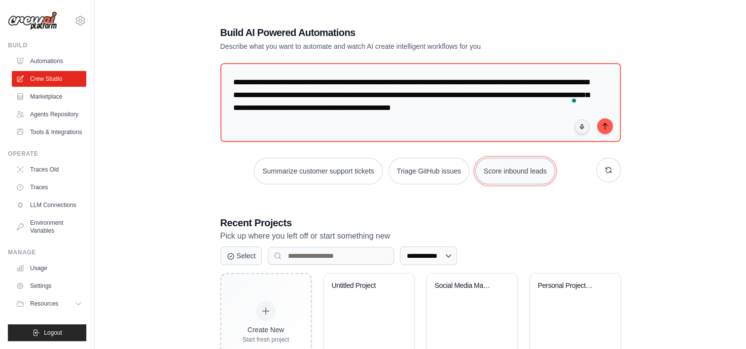
click at [502, 170] on button "Score inbound leads" at bounding box center [515, 171] width 80 height 27
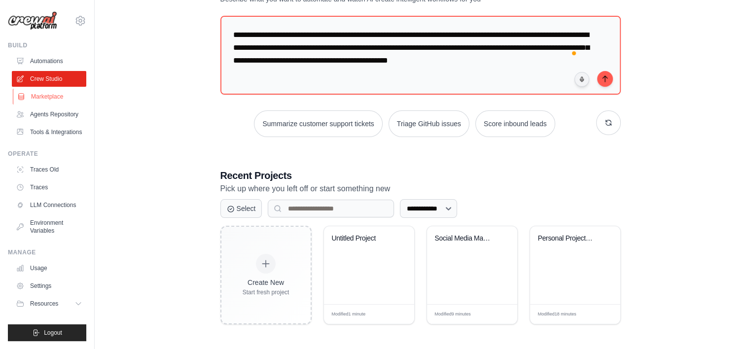
click at [42, 93] on link "Marketplace" at bounding box center [50, 97] width 74 height 16
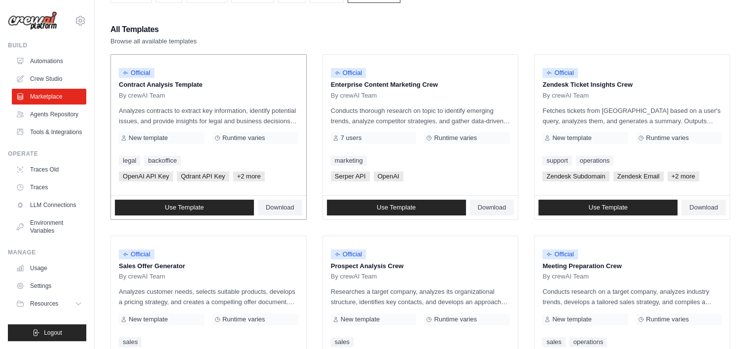
scroll to position [80, 0]
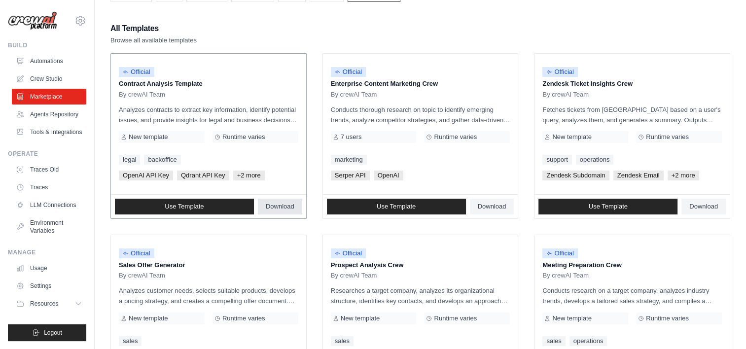
click at [278, 207] on span "Download" at bounding box center [280, 207] width 29 height 8
click at [417, 27] on div "All Templates Browse all available templates" at bounding box center [420, 34] width 620 height 24
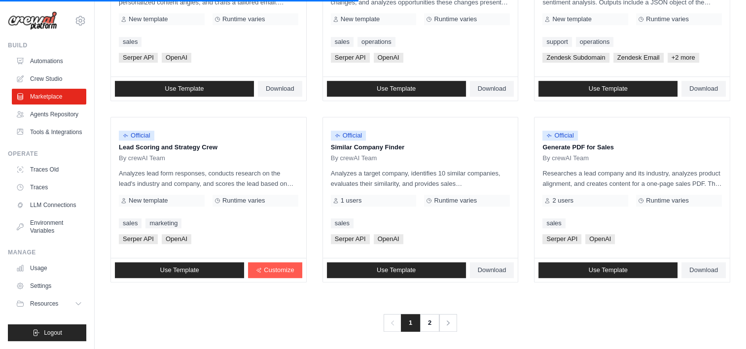
scroll to position [563, 0]
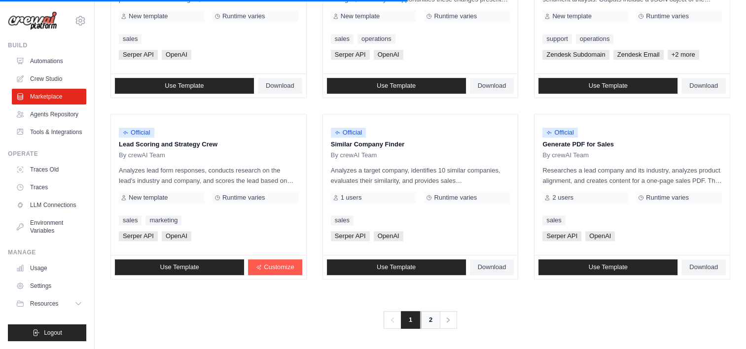
click at [430, 319] on link "2" at bounding box center [431, 320] width 20 height 18
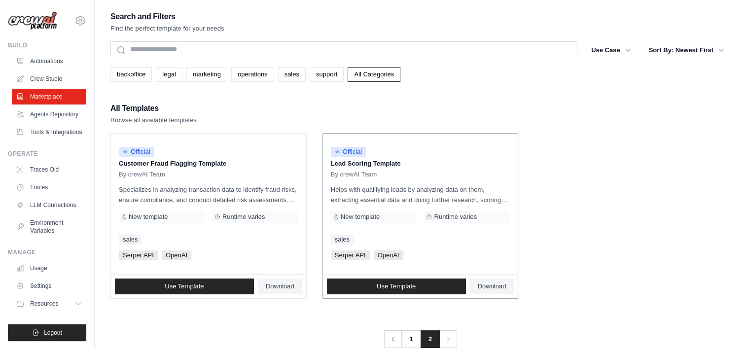
scroll to position [20, 0]
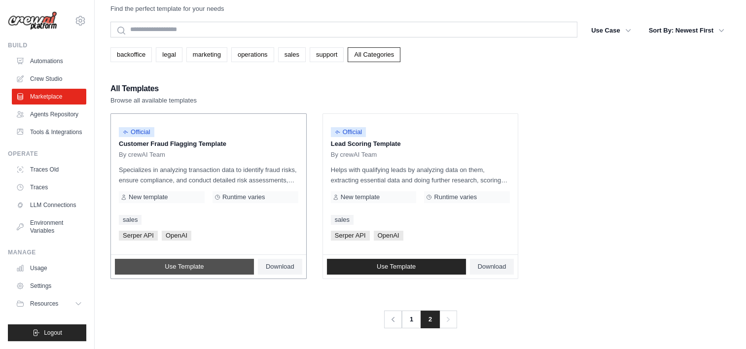
click at [176, 266] on span "Use Template" at bounding box center [184, 267] width 39 height 8
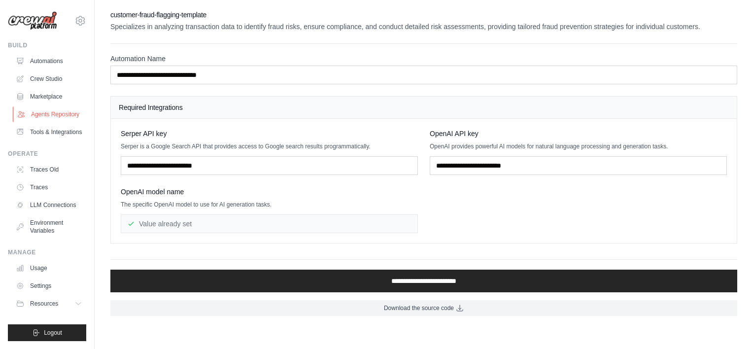
click at [49, 122] on link "Agents Repository" at bounding box center [50, 114] width 74 height 16
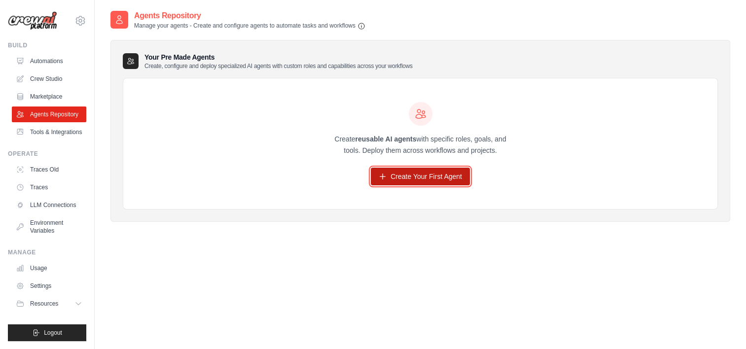
click at [433, 176] on link "Create Your First Agent" at bounding box center [420, 177] width 99 height 18
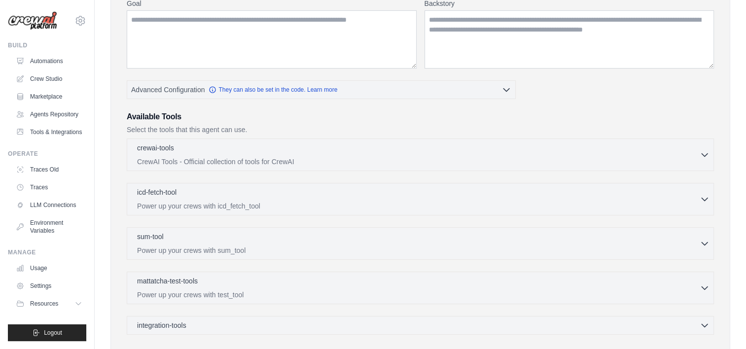
scroll to position [136, 0]
click at [188, 144] on div "crewai-tools 0 selected" at bounding box center [418, 148] width 562 height 12
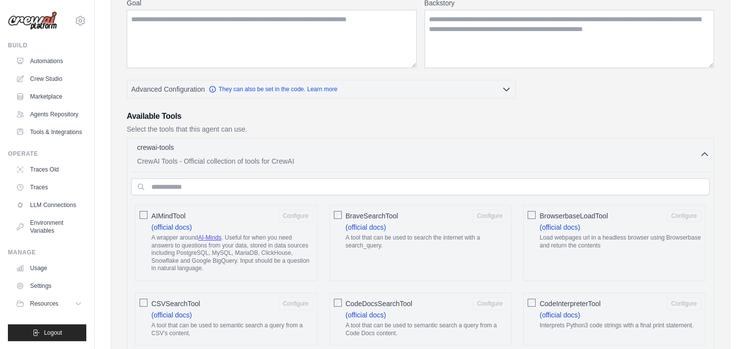
click at [147, 211] on div "AIMindTool Configure (official docs) A wrapper around AI-Minds . Useful for whe…" at bounding box center [226, 243] width 182 height 76
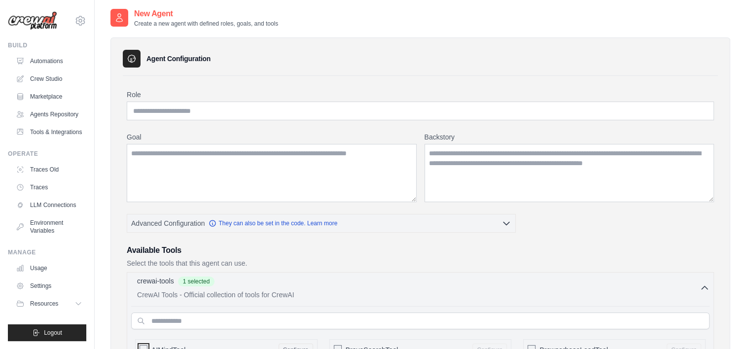
scroll to position [0, 0]
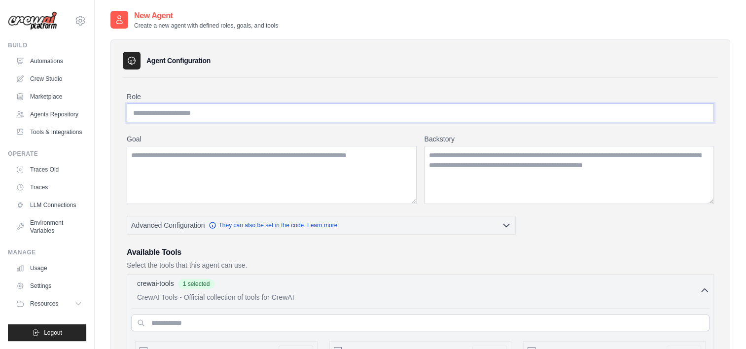
click at [177, 109] on input "Role" at bounding box center [420, 113] width 587 height 19
click at [235, 107] on input "Role" at bounding box center [420, 113] width 587 height 19
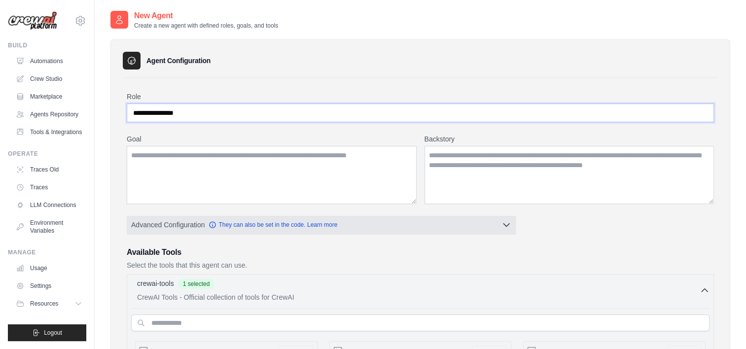
type input "**********"
click at [243, 229] on button "Advanced Configuration They can also be set in the code. Learn more" at bounding box center [321, 225] width 388 height 18
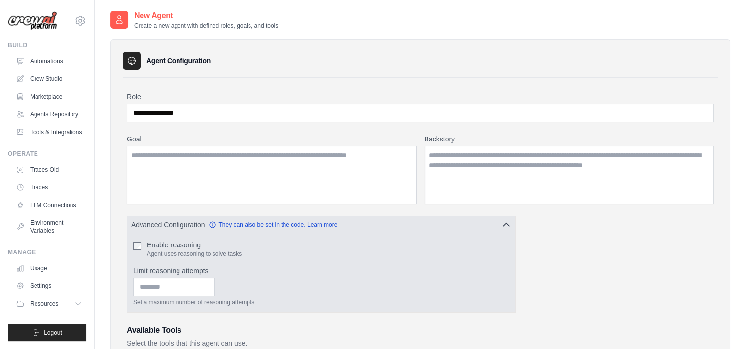
click at [509, 222] on icon "button" at bounding box center [506, 225] width 10 height 10
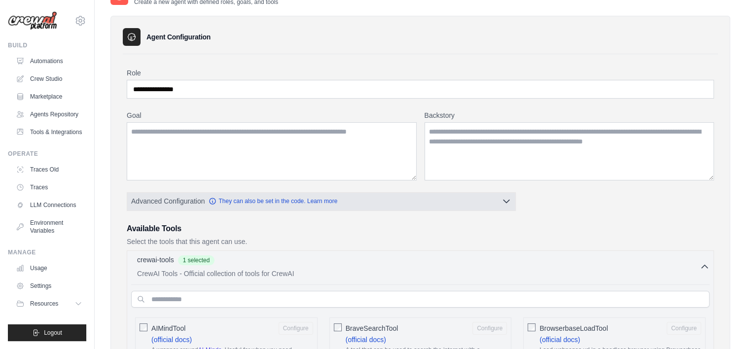
scroll to position [28, 0]
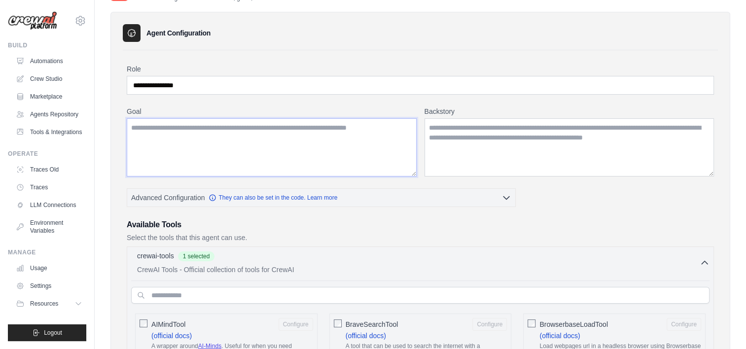
click at [369, 150] on textarea "Goal" at bounding box center [272, 147] width 290 height 58
click at [189, 130] on textarea "Goal" at bounding box center [272, 147] width 290 height 58
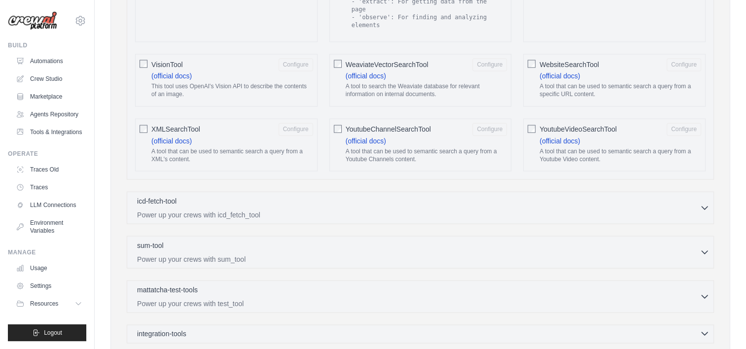
scroll to position [1844, 0]
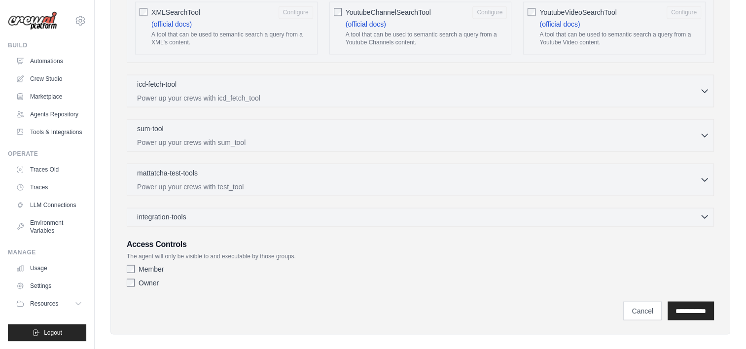
click at [217, 211] on div "integration-tools 0 selected" at bounding box center [423, 216] width 572 height 10
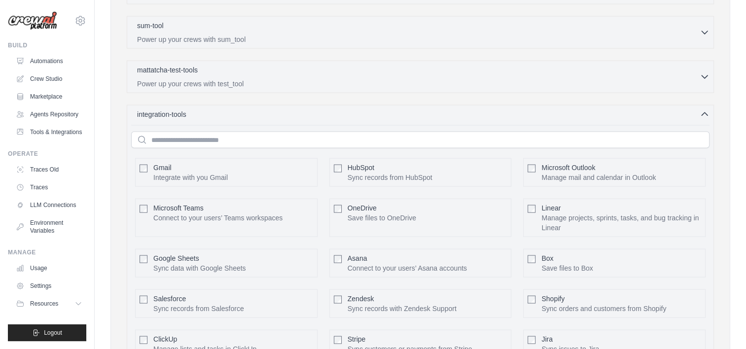
scroll to position [1946, 0]
click at [207, 132] on input "text" at bounding box center [420, 140] width 578 height 17
click at [191, 81] on div "mattatcha-test-tools 0 selected Power up your crews with test_tool" at bounding box center [420, 77] width 587 height 33
click at [196, 65] on p "mattatcha-test-tools" at bounding box center [167, 70] width 61 height 10
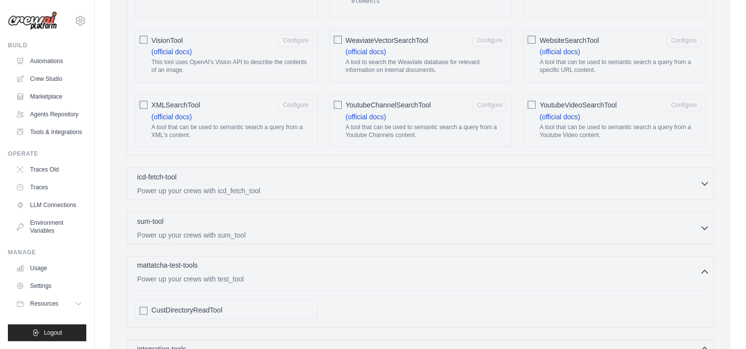
scroll to position [1758, 0]
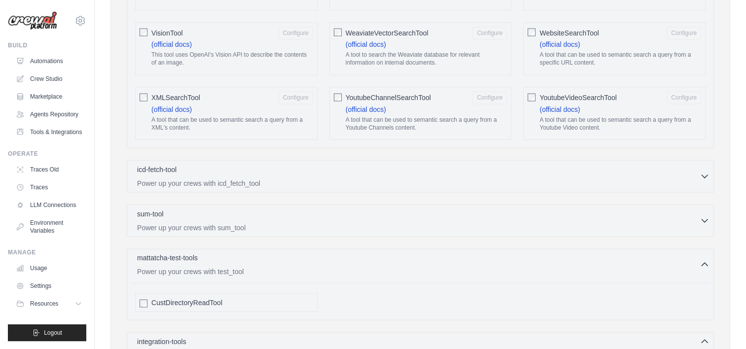
click at [196, 60] on div "This tool uses OpenAI's Vision API to describe the contents of an image." at bounding box center [232, 60] width 162 height 19
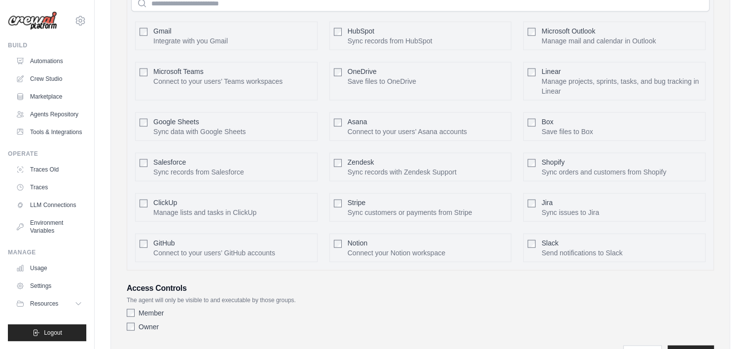
scroll to position [2165, 0]
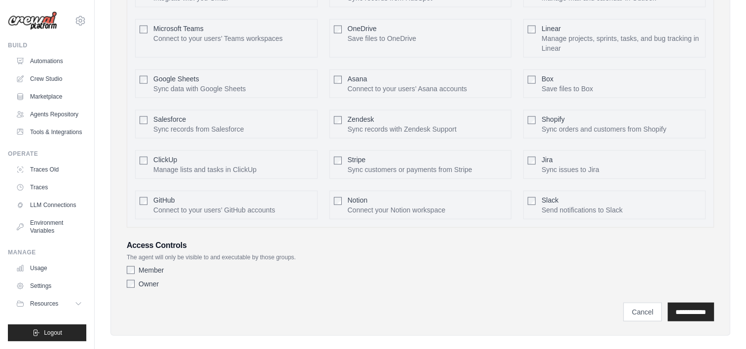
click at [680, 303] on input "**********" at bounding box center [691, 312] width 46 height 19
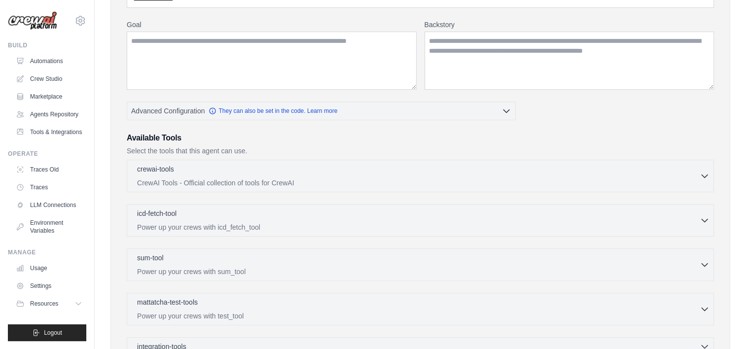
scroll to position [170, 0]
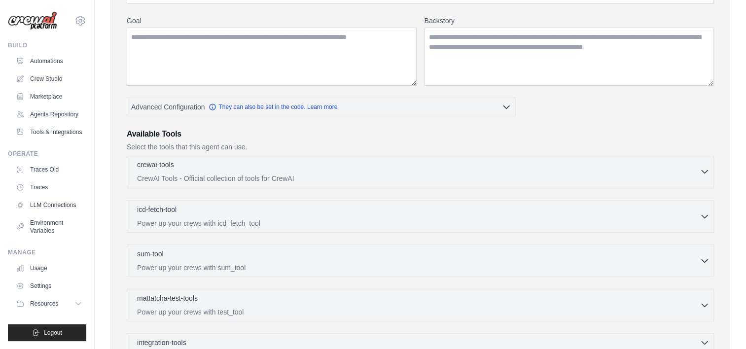
click at [179, 168] on div "crewai-tools 0 selected" at bounding box center [418, 166] width 562 height 12
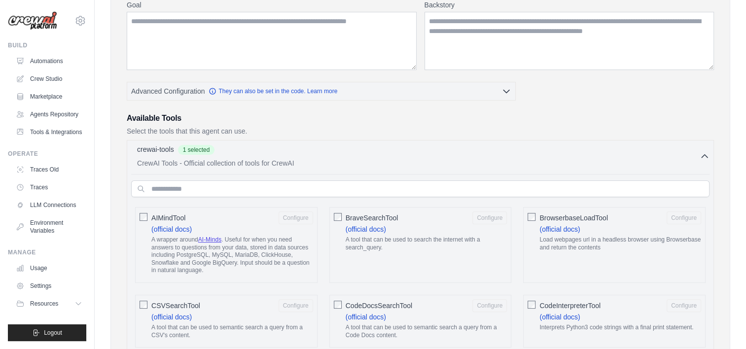
scroll to position [166, 0]
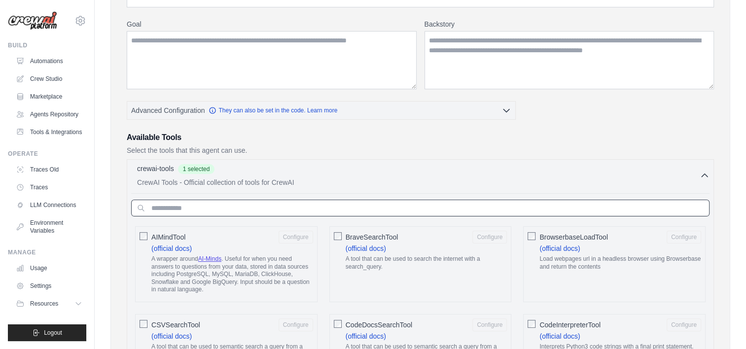
click at [201, 203] on input "text" at bounding box center [420, 208] width 578 height 17
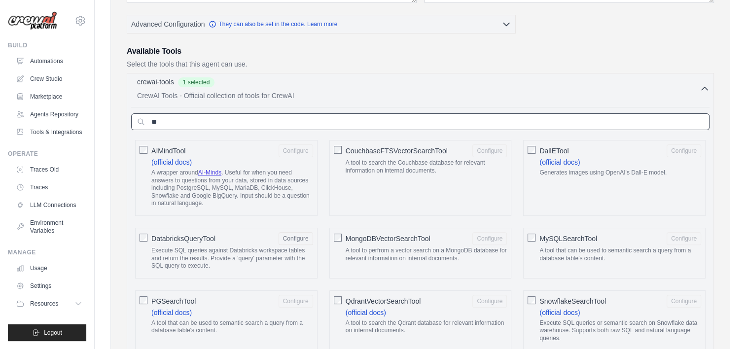
scroll to position [274, 0]
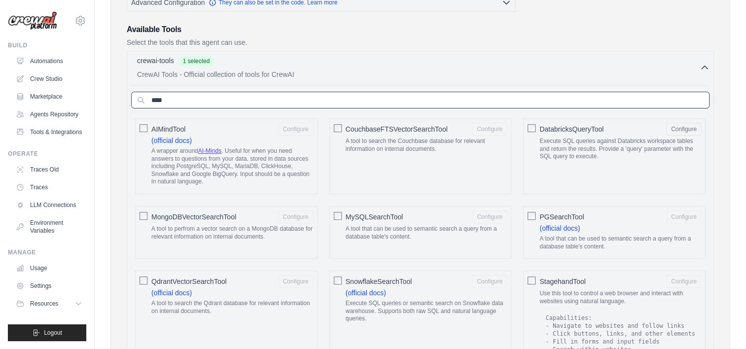
type input "****"
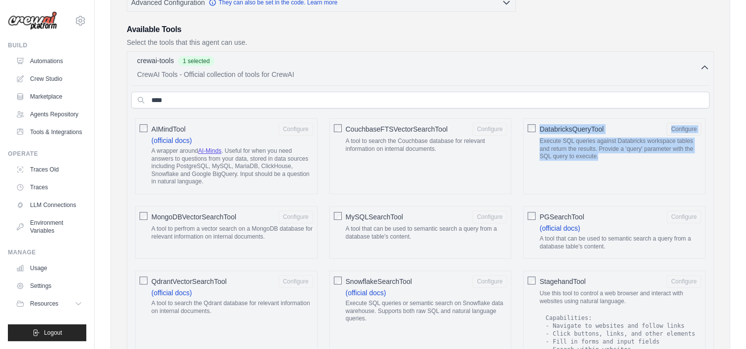
drag, startPoint x: 539, startPoint y: 126, endPoint x: 660, endPoint y: 156, distance: 124.0
click at [660, 156] on label "DatabricksQueryTool Configure Execute SQL queries against Databricks workspace …" at bounding box center [620, 144] width 162 height 42
copy label "DatabricksQueryTool Configure Execute SQL queries against Databricks workspace …"
drag, startPoint x: 660, startPoint y: 156, endPoint x: 629, endPoint y: 112, distance: 53.5
click at [629, 112] on div "**** AIMindTool (official docs) A wrapper around" at bounding box center [420, 319] width 578 height 468
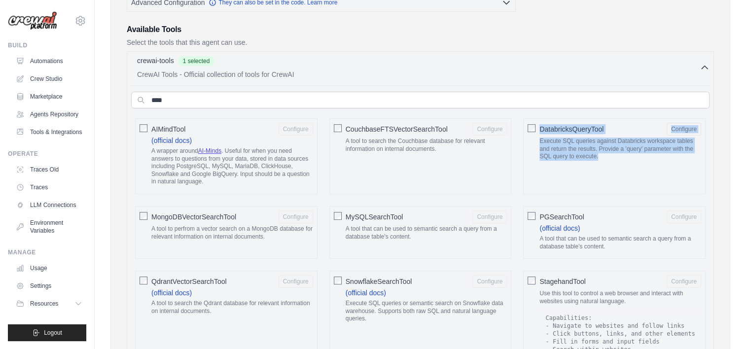
click at [664, 127] on div "DatabricksQueryTool Configure" at bounding box center [620, 129] width 162 height 13
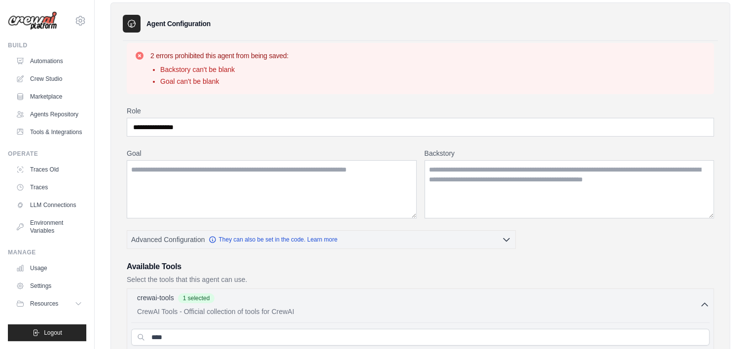
scroll to position [37, 0]
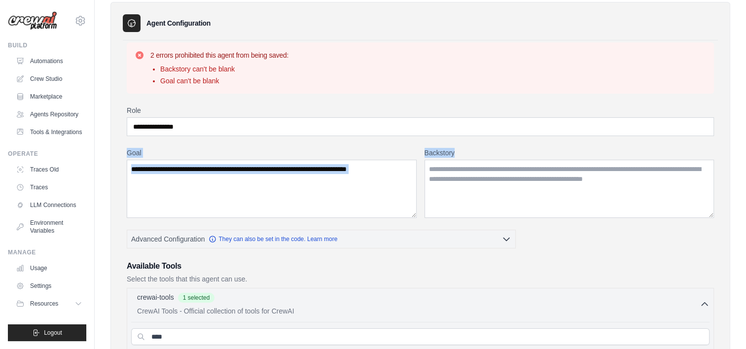
drag, startPoint x: 127, startPoint y: 153, endPoint x: 497, endPoint y: 165, distance: 370.4
click at [497, 165] on div "Goal Backstory" at bounding box center [420, 183] width 587 height 70
copy div "Goal Backstory"
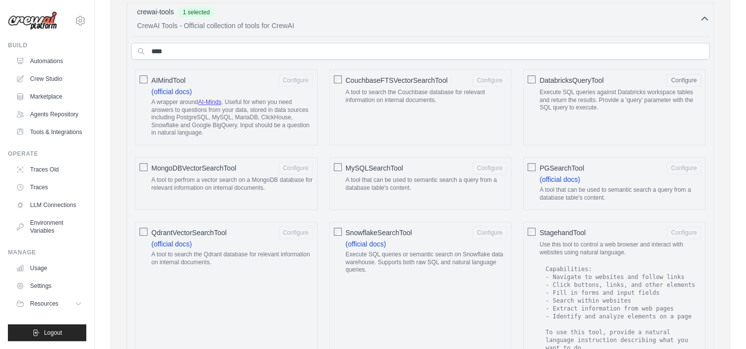
scroll to position [323, 0]
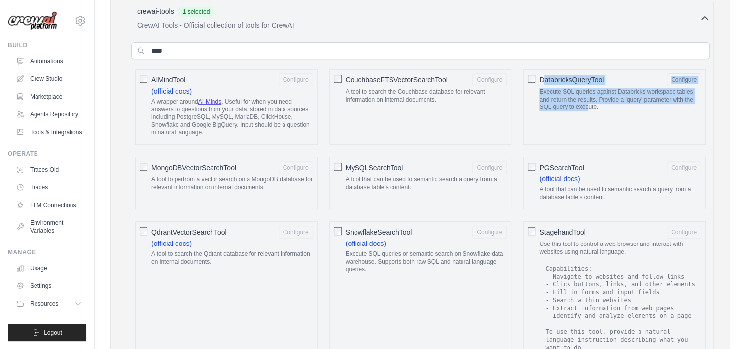
drag, startPoint x: 543, startPoint y: 79, endPoint x: 614, endPoint y: 106, distance: 76.2
click at [614, 106] on label "DatabricksQueryTool Configure Execute SQL queries against Databricks workspace …" at bounding box center [620, 94] width 162 height 42
drag, startPoint x: 614, startPoint y: 106, endPoint x: 544, endPoint y: 74, distance: 77.2
click at [544, 75] on span "DatabricksQueryTool" at bounding box center [571, 80] width 64 height 10
click at [548, 61] on div "**** AIMindTool (official docs) A wrapper around" at bounding box center [420, 270] width 578 height 468
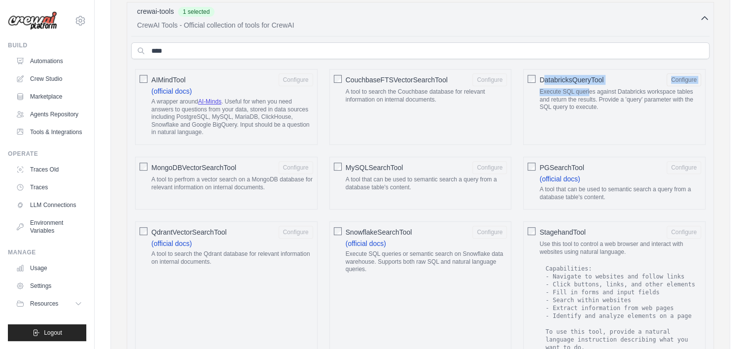
drag, startPoint x: 542, startPoint y: 73, endPoint x: 592, endPoint y: 93, distance: 53.3
click at [592, 93] on label "DatabricksQueryTool Configure Execute SQL queries against Databricks workspace …" at bounding box center [620, 94] width 162 height 42
drag, startPoint x: 592, startPoint y: 93, endPoint x: 541, endPoint y: 63, distance: 59.0
click at [541, 63] on div "**** AIMindTool (official docs) A wrapper around" at bounding box center [420, 270] width 578 height 468
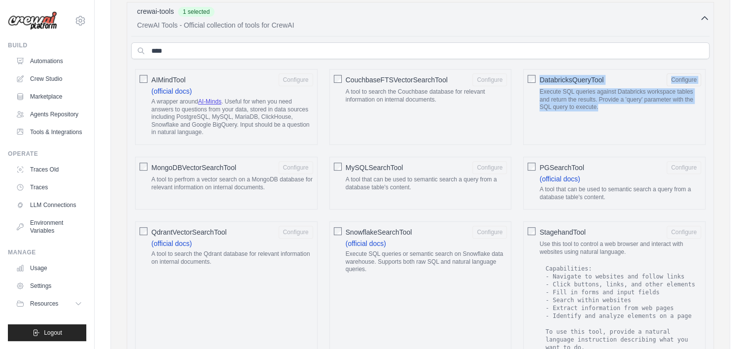
copy label "DatabricksQueryTool Configure Execute SQL queries against Databricks workspace …"
drag, startPoint x: 540, startPoint y: 72, endPoint x: 630, endPoint y: 105, distance: 95.4
click at [630, 105] on label "DatabricksQueryTool Configure Execute SQL queries against Databricks workspace …" at bounding box center [620, 94] width 162 height 42
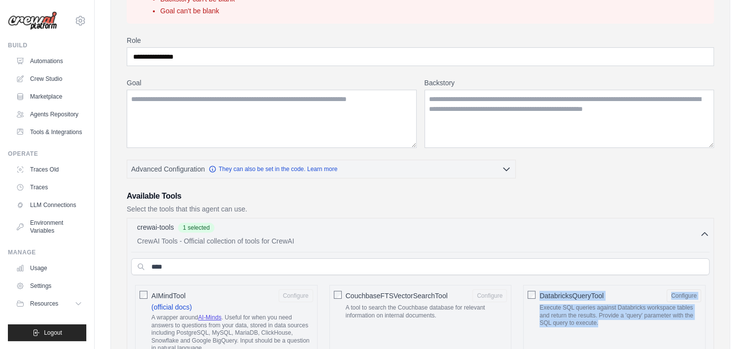
scroll to position [104, 0]
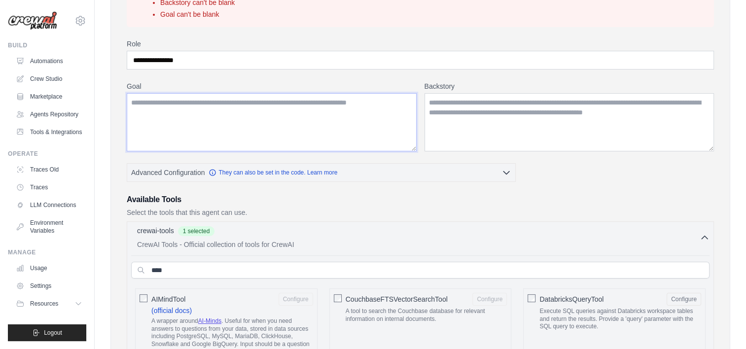
click at [213, 119] on textarea "Goal" at bounding box center [272, 122] width 290 height 58
paste textarea "**********"
type textarea "**********"
click at [477, 119] on textarea "Backstory" at bounding box center [569, 122] width 290 height 58
paste textarea "**********"
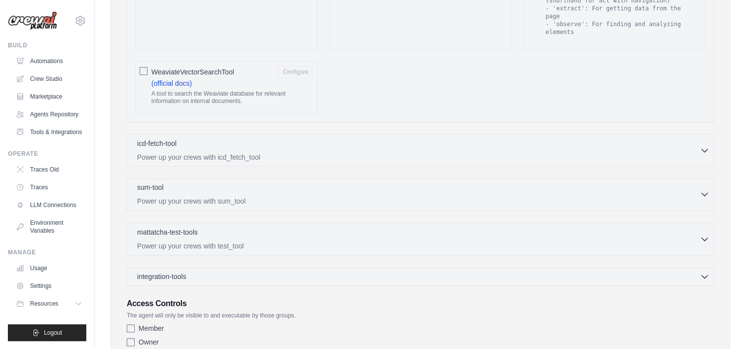
scroll to position [698, 0]
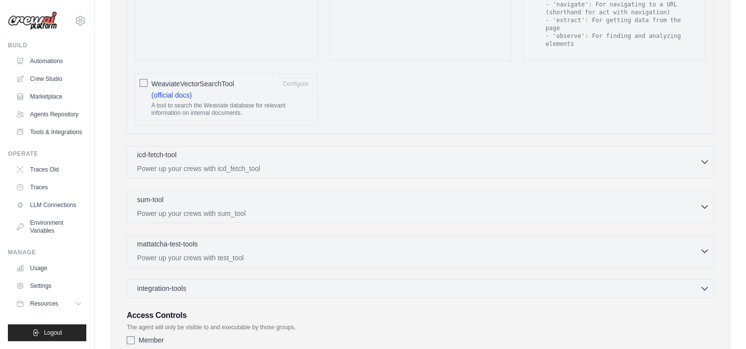
type textarea "**********"
click at [697, 150] on div "icd-fetch-tool 0 selected" at bounding box center [418, 156] width 562 height 12
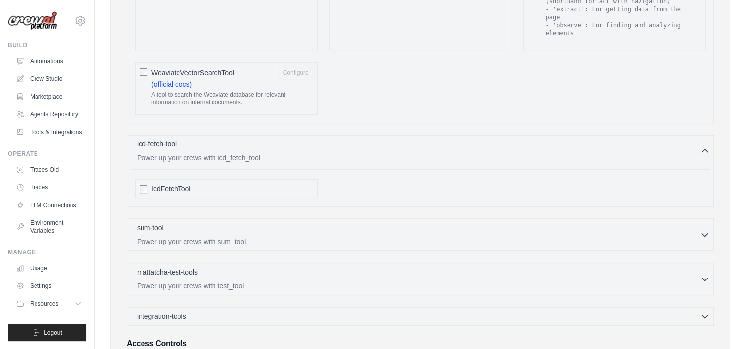
scroll to position [711, 0]
click at [219, 220] on div "sum-tool 0 selected" at bounding box center [418, 226] width 562 height 12
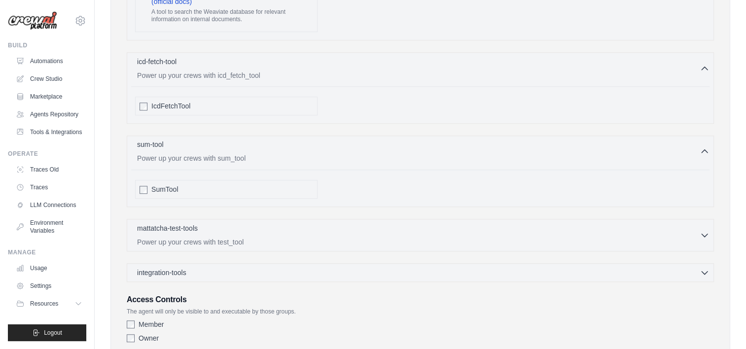
scroll to position [823, 0]
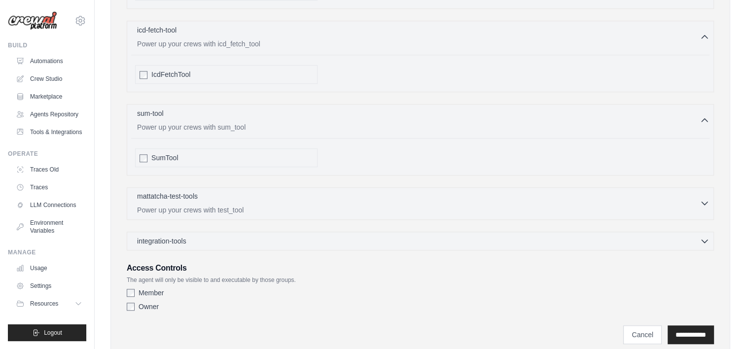
click at [214, 205] on p "Power up your crews with test_tool" at bounding box center [418, 210] width 562 height 10
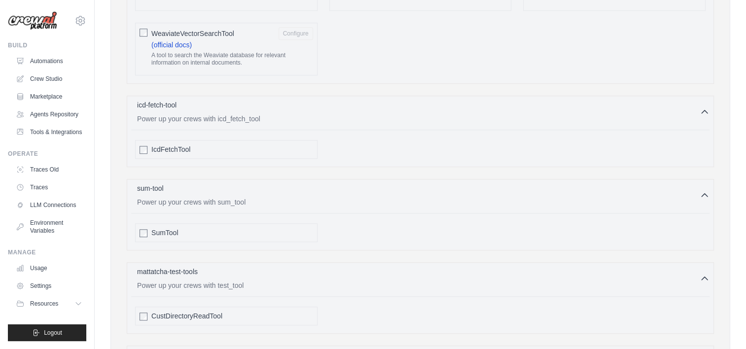
click at [149, 140] on div "IcdFetchTool" at bounding box center [226, 149] width 182 height 19
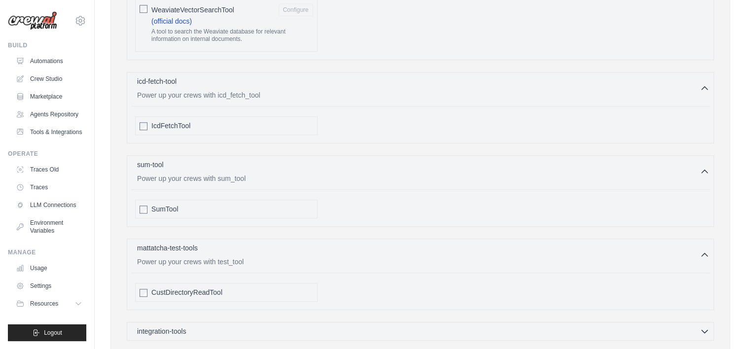
click at [143, 116] on div "IcdFetchTool" at bounding box center [226, 125] width 182 height 19
click at [143, 121] on div at bounding box center [144, 126] width 8 height 10
click at [144, 200] on div "SumTool" at bounding box center [226, 209] width 182 height 19
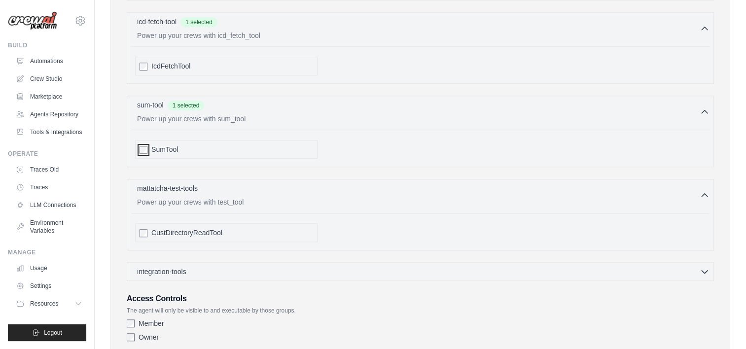
scroll to position [836, 0]
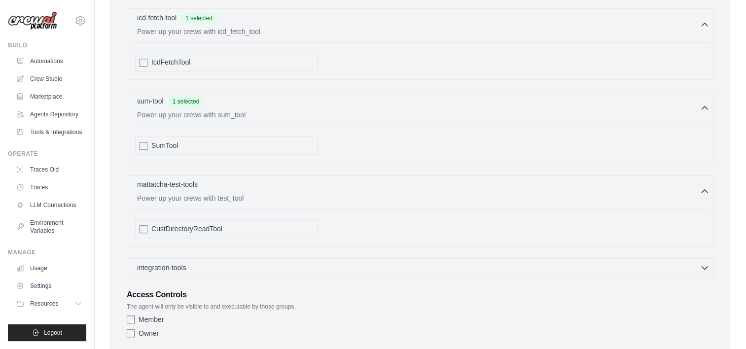
click at [142, 219] on div "CustDirectoryReadTool" at bounding box center [226, 228] width 182 height 19
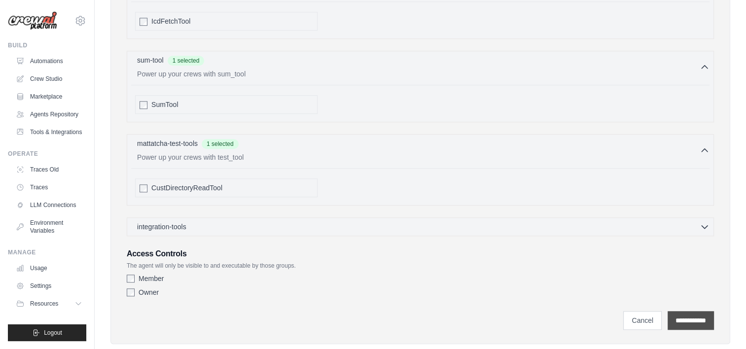
click at [690, 311] on input "**********" at bounding box center [691, 320] width 46 height 19
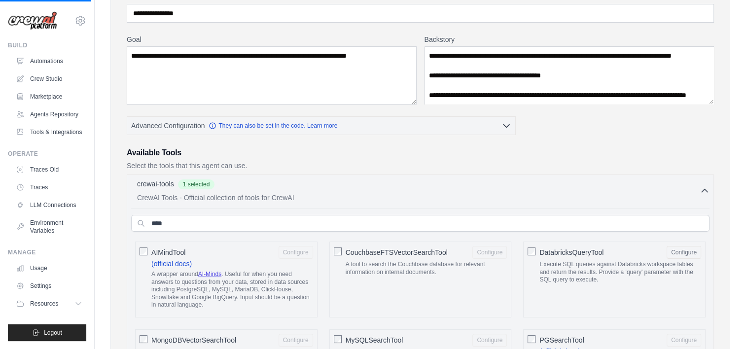
scroll to position [0, 0]
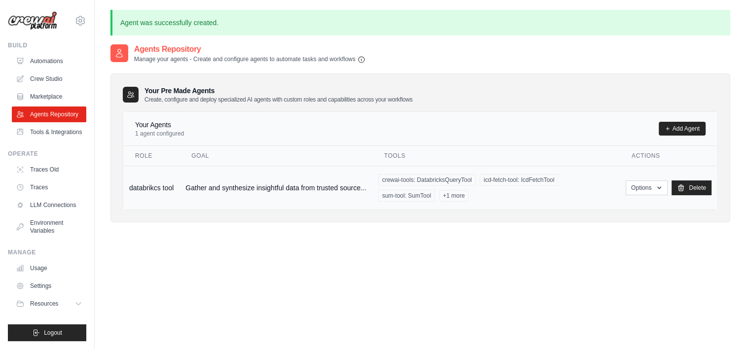
click at [468, 194] on span "+1 more" at bounding box center [454, 196] width 30 height 12
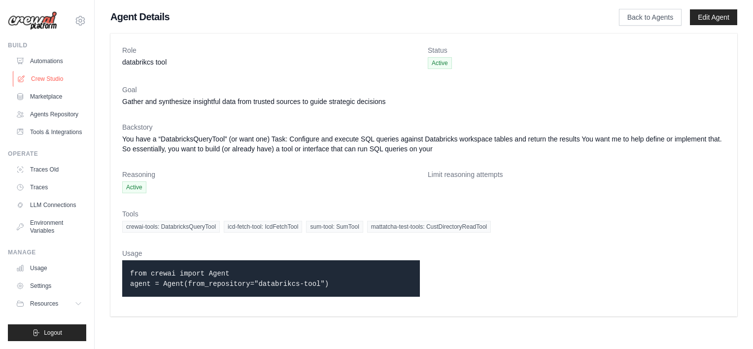
click at [48, 81] on link "Crew Studio" at bounding box center [50, 79] width 74 height 16
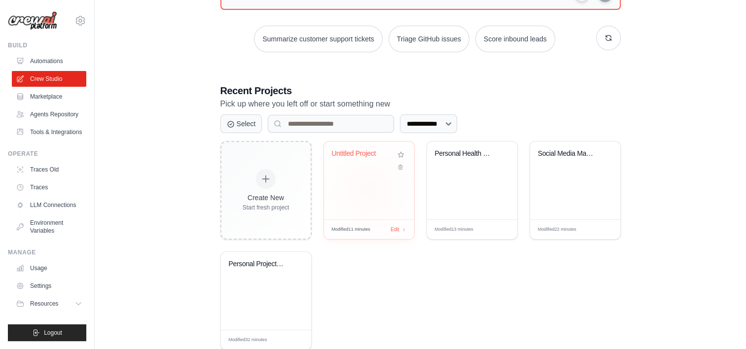
scroll to position [136, 0]
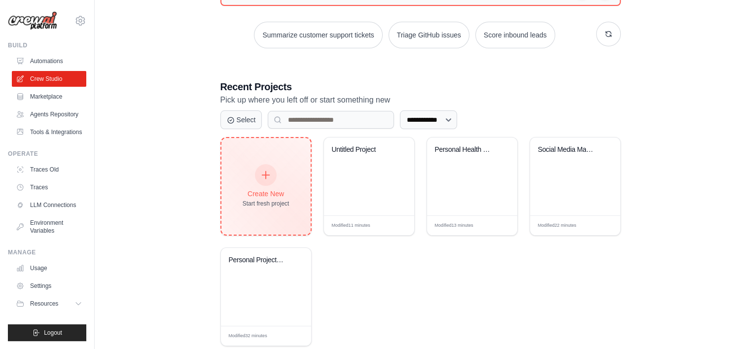
click at [291, 192] on div "Create New Start fresh project" at bounding box center [265, 186] width 89 height 97
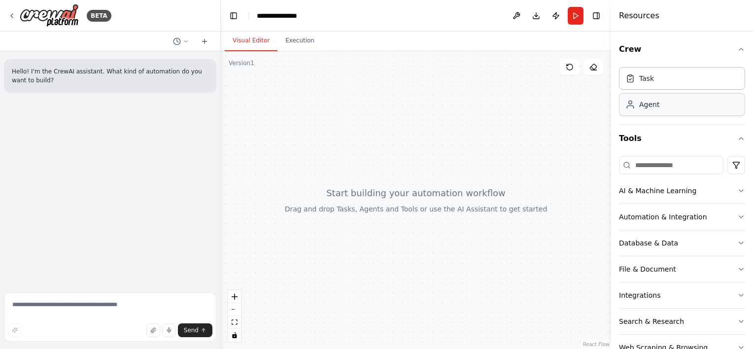
click at [656, 106] on div "Agent" at bounding box center [649, 105] width 20 height 10
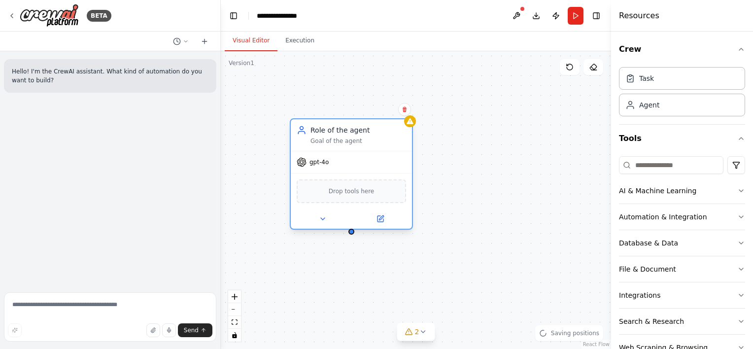
drag, startPoint x: 443, startPoint y: 167, endPoint x: 314, endPoint y: 121, distance: 137.2
click at [314, 125] on div "Role of the agent Goal of the agent" at bounding box center [359, 135] width 96 height 20
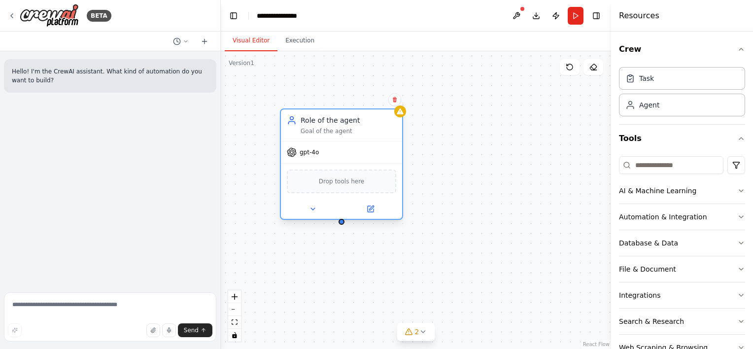
click at [335, 194] on div "Drop tools here" at bounding box center [341, 181] width 121 height 36
click at [339, 182] on span "Drop tools here" at bounding box center [342, 181] width 46 height 10
click at [308, 155] on span "gpt-4o" at bounding box center [309, 152] width 19 height 8
click at [369, 209] on icon at bounding box center [371, 208] width 4 height 4
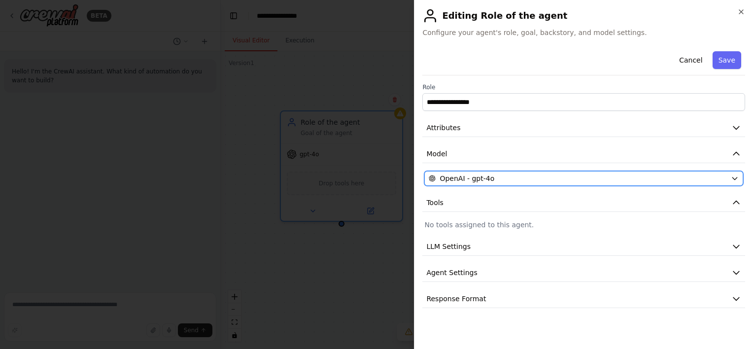
click at [469, 172] on button "OpenAI - gpt-4o" at bounding box center [583, 178] width 319 height 15
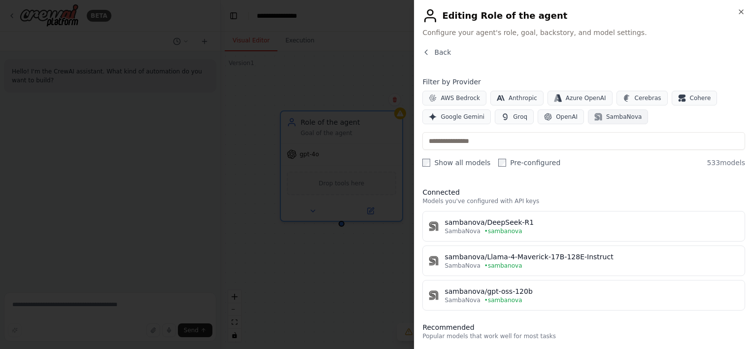
click at [606, 118] on span "SambaNova" at bounding box center [623, 117] width 35 height 8
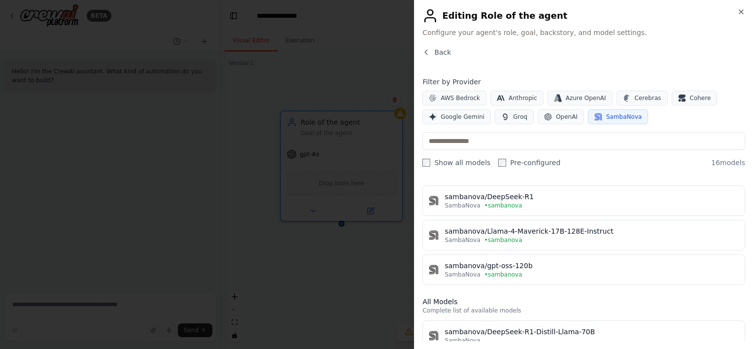
scroll to position [25, 0]
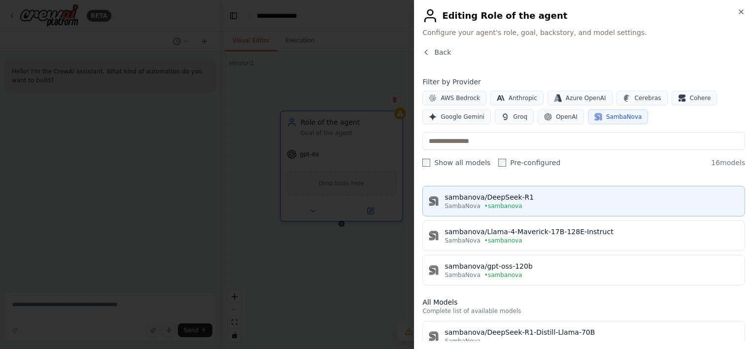
click at [516, 205] on div "SambaNova • sambanova" at bounding box center [592, 206] width 294 height 8
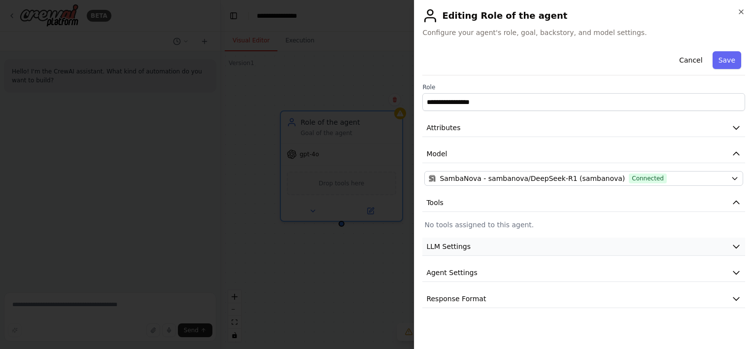
click at [449, 249] on span "LLM Settings" at bounding box center [448, 247] width 44 height 10
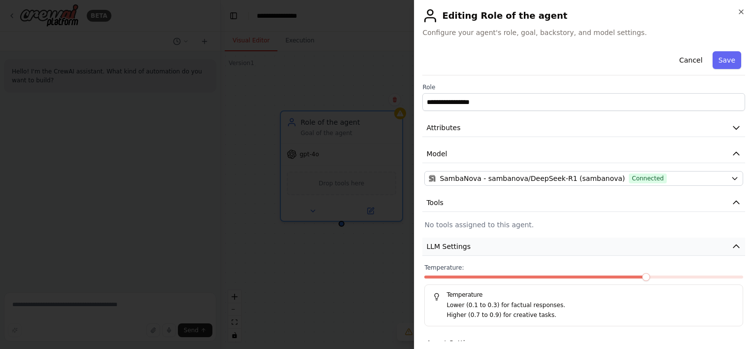
scroll to position [44, 0]
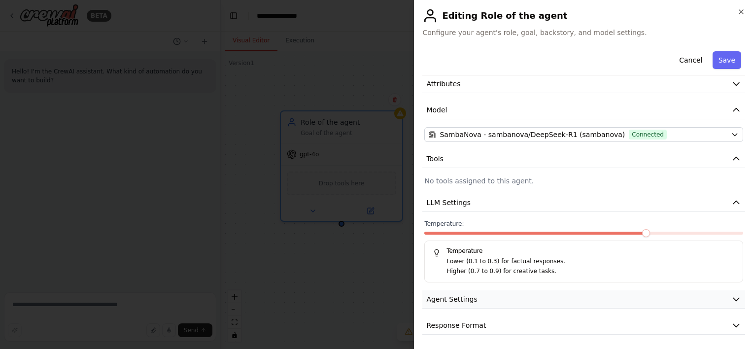
click at [447, 300] on span "Agent Settings" at bounding box center [451, 299] width 51 height 10
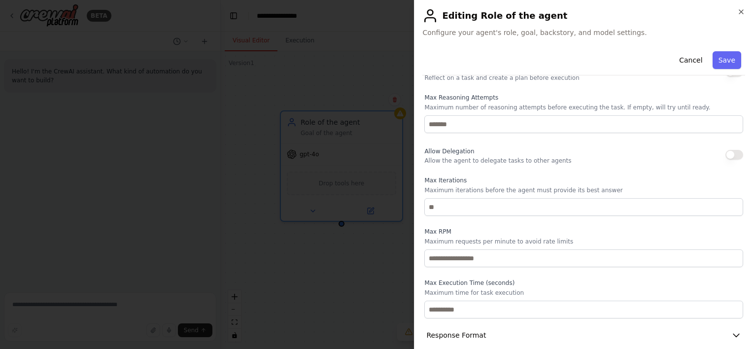
scroll to position [308, 0]
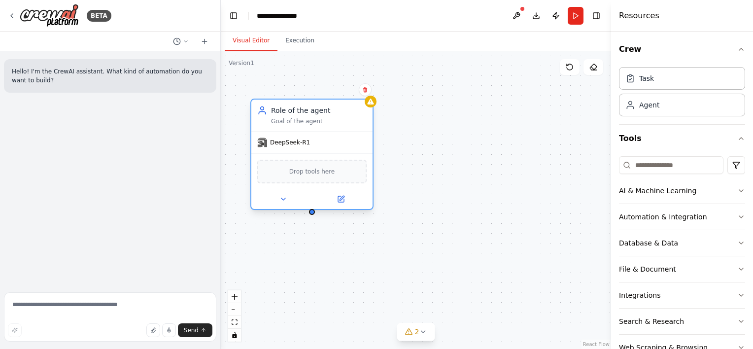
drag, startPoint x: 357, startPoint y: 144, endPoint x: 331, endPoint y: 129, distance: 30.0
click at [331, 129] on div "Role of the agent Goal of the agent DeepSeek-R1 Drop tools here" at bounding box center [311, 154] width 123 height 111
drag, startPoint x: 330, startPoint y: 133, endPoint x: 351, endPoint y: 134, distance: 20.7
click at [351, 134] on div "DeepSeek-R1" at bounding box center [311, 143] width 121 height 22
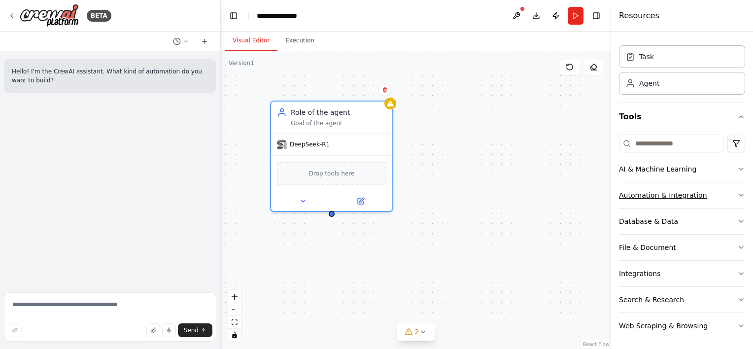
scroll to position [80, 0]
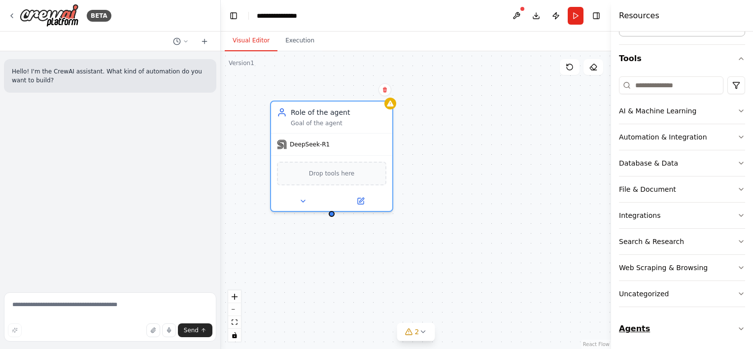
click at [637, 325] on button "Agents" at bounding box center [682, 329] width 126 height 28
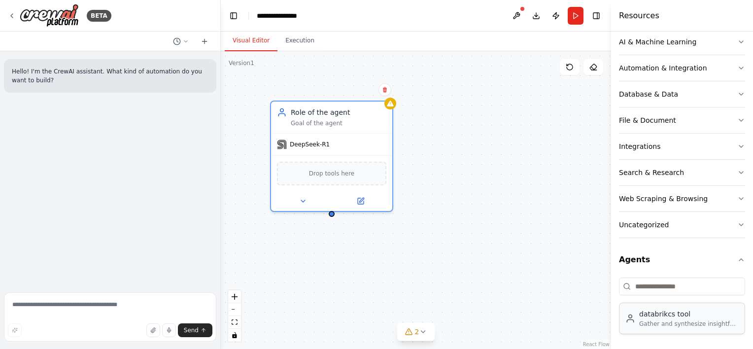
click at [654, 310] on div "databrikcs tool" at bounding box center [689, 314] width 100 height 10
drag, startPoint x: 654, startPoint y: 310, endPoint x: 657, endPoint y: 322, distance: 12.1
click at [657, 322] on div "databrikcs tool Gather and synthesize insightful data from trusted sources to g…" at bounding box center [689, 318] width 100 height 19
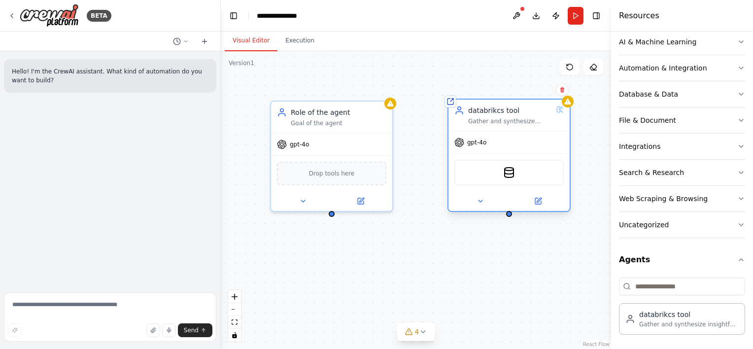
drag, startPoint x: 509, startPoint y: 159, endPoint x: 487, endPoint y: 108, distance: 55.9
click at [487, 108] on div "databrikcs tool" at bounding box center [510, 110] width 84 height 10
click at [503, 173] on img at bounding box center [509, 173] width 12 height 12
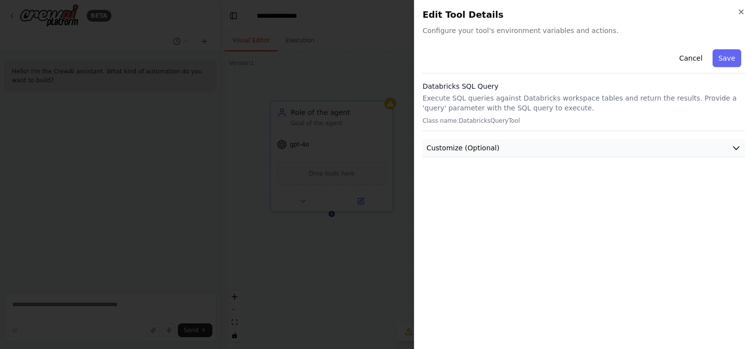
click at [570, 150] on button "Customize (Optional)" at bounding box center [583, 148] width 323 height 18
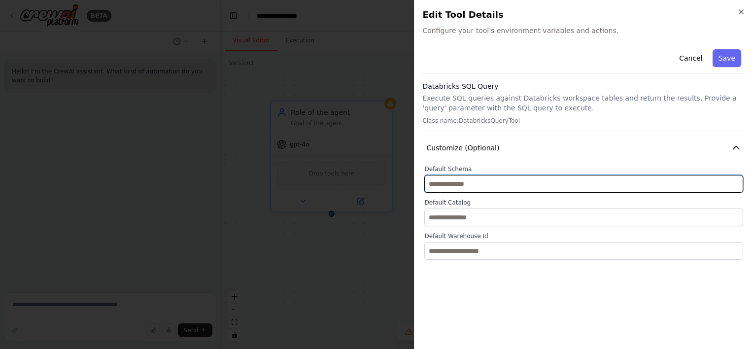
click at [492, 180] on input "text" at bounding box center [583, 184] width 319 height 18
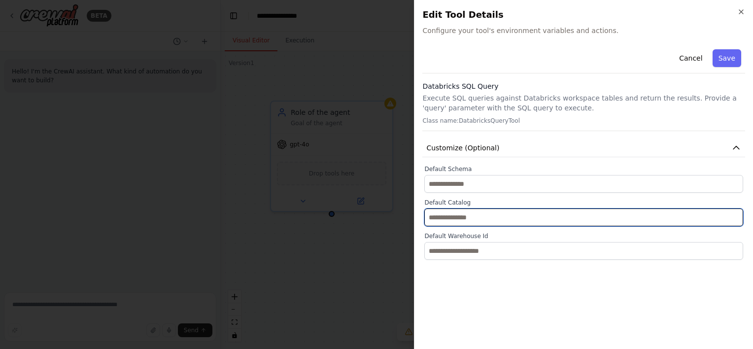
click at [479, 216] on input "text" at bounding box center [583, 218] width 319 height 18
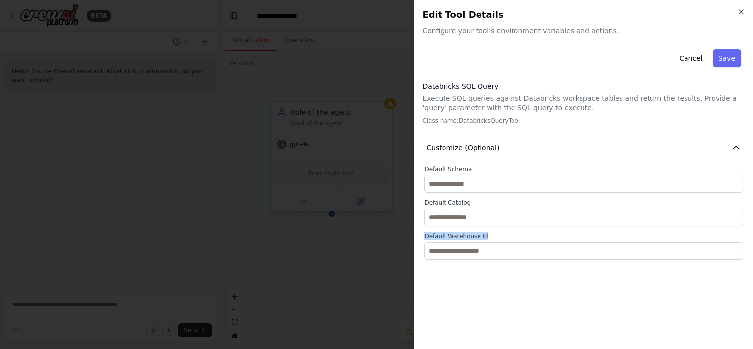
drag, startPoint x: 421, startPoint y: 237, endPoint x: 497, endPoint y: 235, distance: 76.5
click at [497, 235] on div "Close Edit Tool Details Configure your tool's environment variables and actions…" at bounding box center [583, 174] width 339 height 349
drag, startPoint x: 497, startPoint y: 235, endPoint x: 466, endPoint y: 173, distance: 69.4
click at [466, 173] on div "Default Schema Default Catalog Default Warehouse Id" at bounding box center [583, 212] width 323 height 95
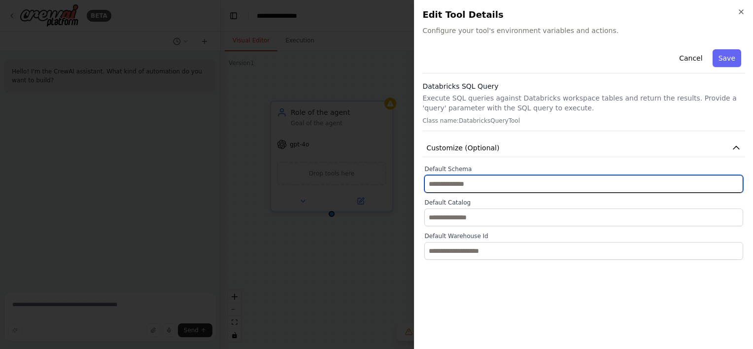
click at [523, 180] on input "text" at bounding box center [583, 184] width 319 height 18
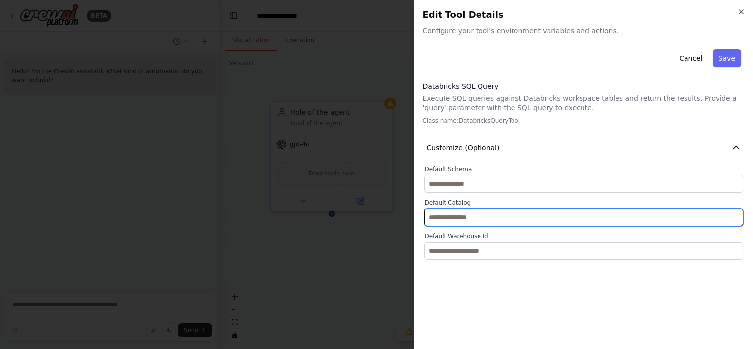
click at [507, 212] on input "text" at bounding box center [583, 218] width 319 height 18
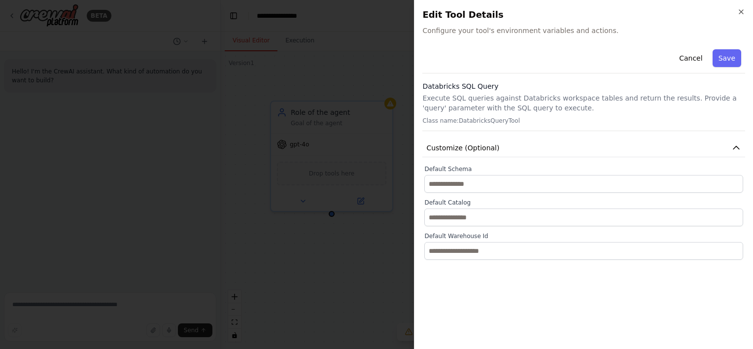
click at [497, 241] on div "Default Warehouse Id" at bounding box center [583, 246] width 319 height 28
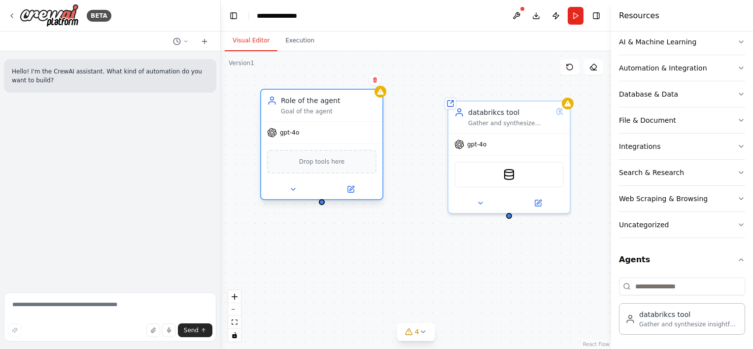
drag, startPoint x: 349, startPoint y: 126, endPoint x: 333, endPoint y: 114, distance: 19.6
click at [333, 114] on div "Role of the agent Goal of the agent" at bounding box center [321, 106] width 121 height 32
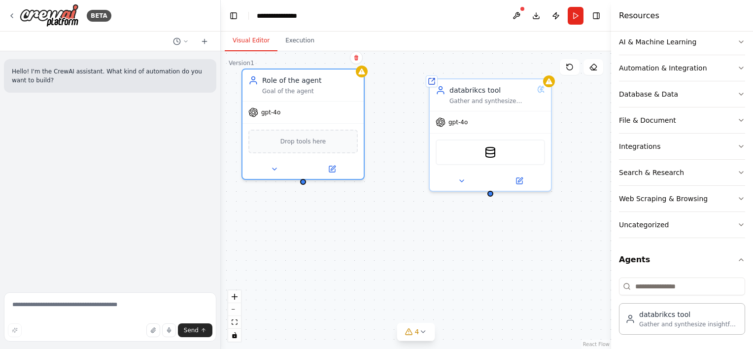
drag, startPoint x: 386, startPoint y: 146, endPoint x: 367, endPoint y: 123, distance: 29.8
click at [367, 123] on div "Role of the agent Goal of the agent gpt-4o Drop tools here Shared agent from re…" at bounding box center [416, 200] width 390 height 298
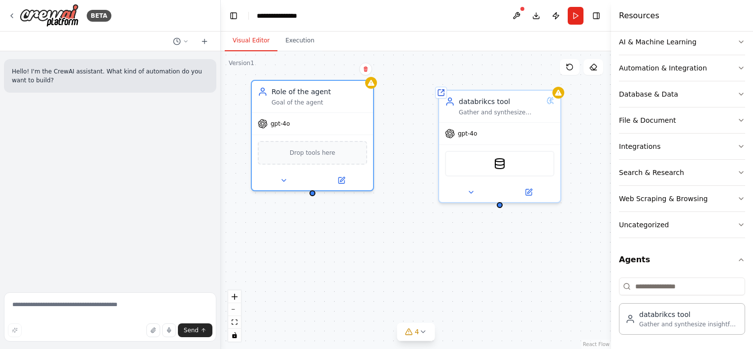
drag, startPoint x: 302, startPoint y: 183, endPoint x: 313, endPoint y: 193, distance: 14.7
click at [313, 193] on div "Role of the agent Goal of the agent gpt-4o Drop tools here Shared agent from re…" at bounding box center [416, 200] width 390 height 298
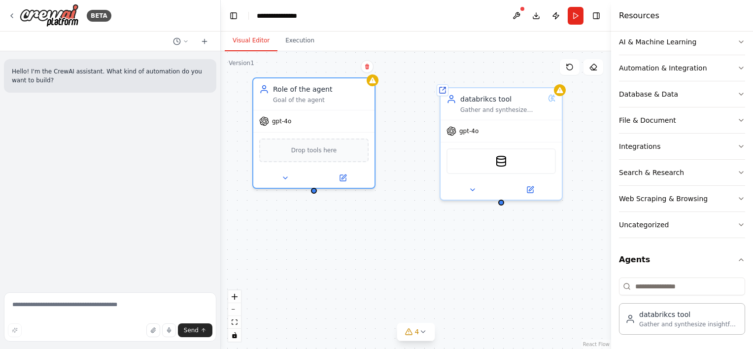
click at [390, 147] on div "Role of the agent Goal of the agent gpt-4o Drop tools here Shared agent from re…" at bounding box center [416, 200] width 390 height 298
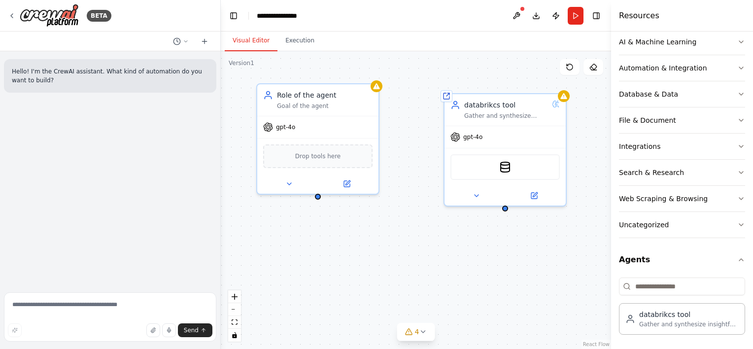
drag, startPoint x: 316, startPoint y: 193, endPoint x: 320, endPoint y: 198, distance: 6.3
click at [320, 198] on div "Role of the agent Goal of the agent gpt-4o Drop tools here Shared agent from re…" at bounding box center [416, 200] width 390 height 298
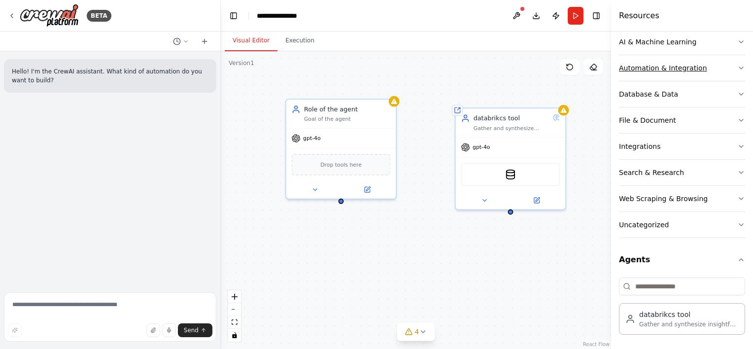
click at [670, 72] on button "Automation & Integration" at bounding box center [682, 68] width 126 height 26
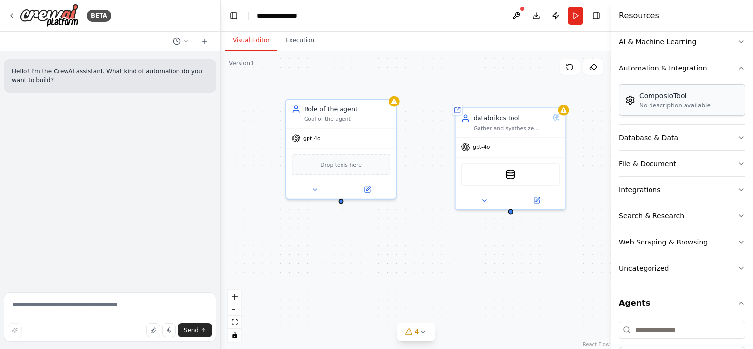
click at [666, 104] on div "No description available" at bounding box center [674, 106] width 71 height 8
click at [368, 186] on icon at bounding box center [368, 187] width 4 height 4
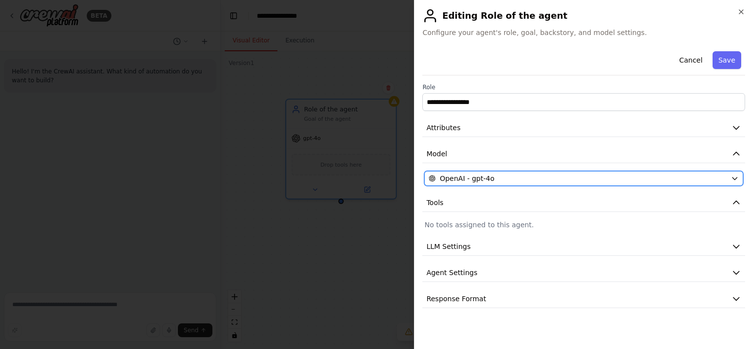
click at [469, 172] on button "OpenAI - gpt-4o" at bounding box center [583, 178] width 319 height 15
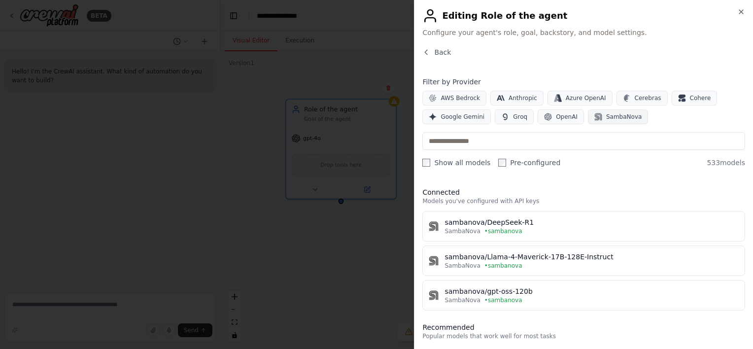
click at [595, 113] on icon "button" at bounding box center [599, 117] width 8 height 8
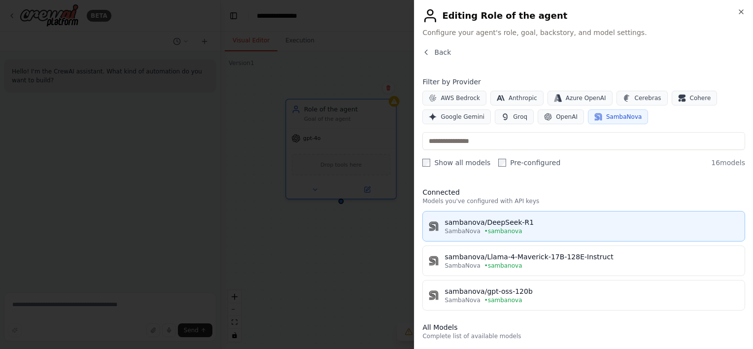
click at [465, 221] on div "sambanova/DeepSeek-R1" at bounding box center [592, 222] width 294 height 10
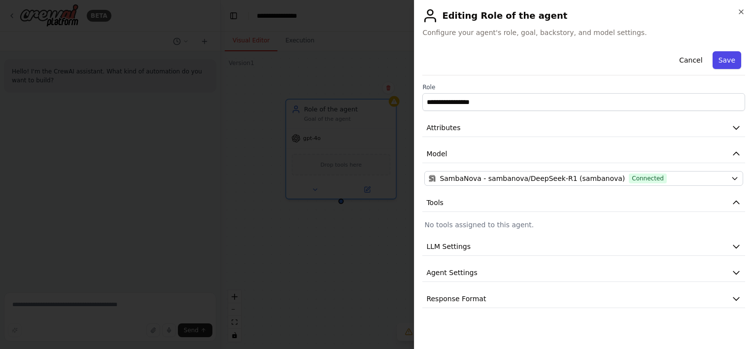
click at [721, 56] on button "Save" at bounding box center [727, 60] width 29 height 18
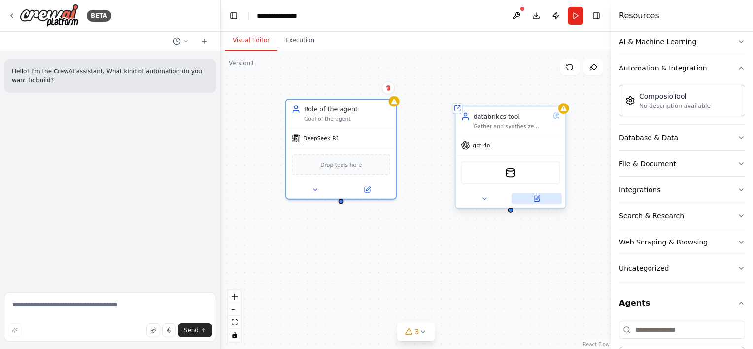
click at [537, 195] on icon at bounding box center [536, 198] width 7 height 7
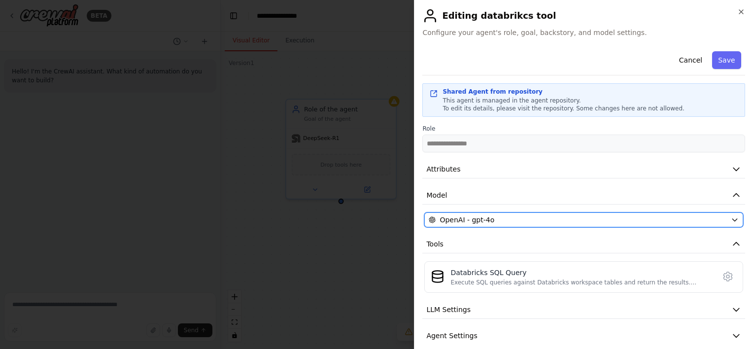
click at [473, 213] on button "OpenAI - gpt-4o" at bounding box center [583, 219] width 319 height 15
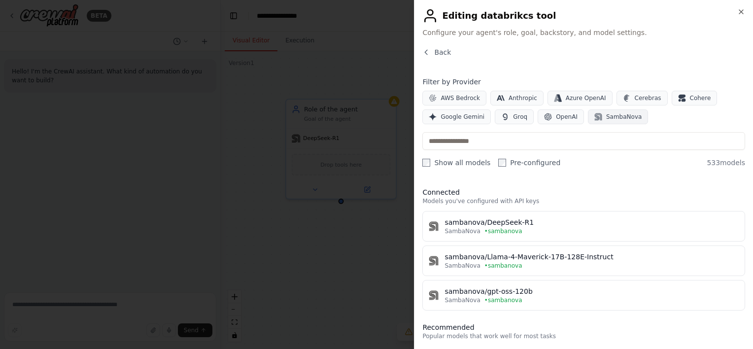
click at [610, 117] on span "SambaNova" at bounding box center [623, 117] width 35 height 8
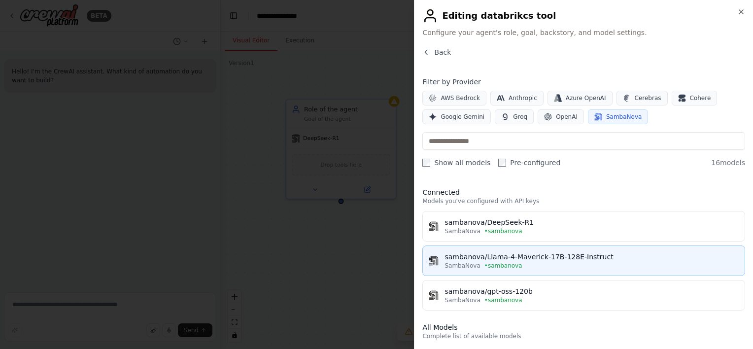
click at [464, 265] on span "SambaNova" at bounding box center [462, 266] width 35 height 8
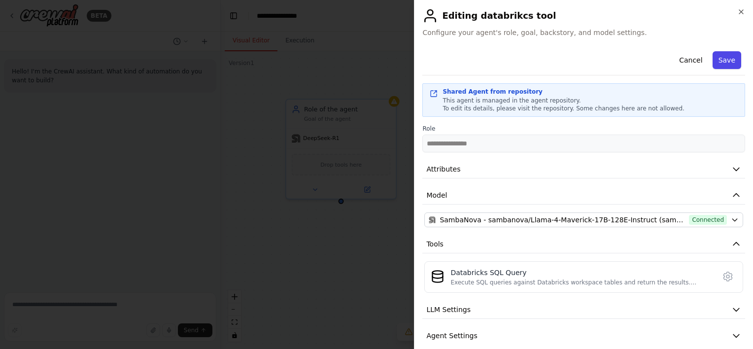
click at [723, 62] on button "Save" at bounding box center [727, 60] width 29 height 18
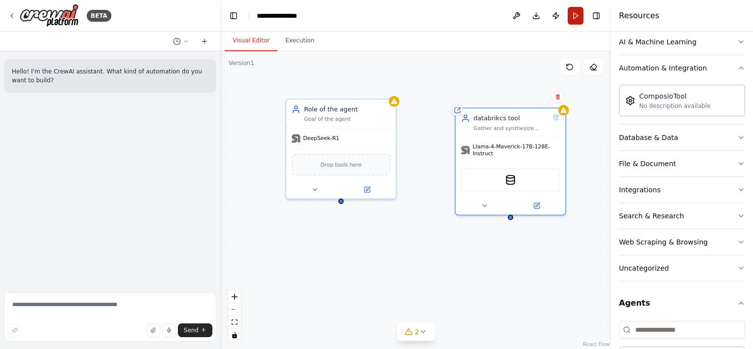
click at [581, 22] on button "Run" at bounding box center [576, 16] width 16 height 18
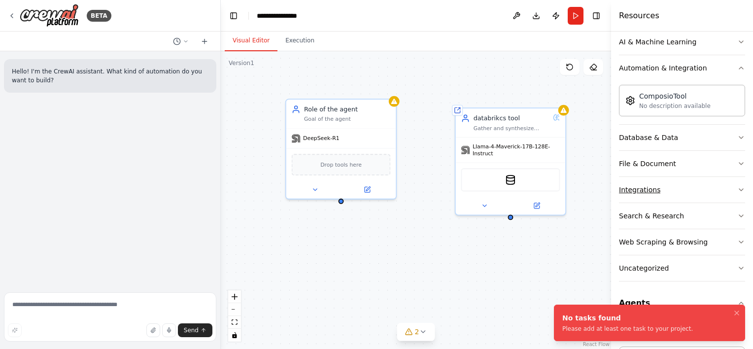
scroll to position [192, 0]
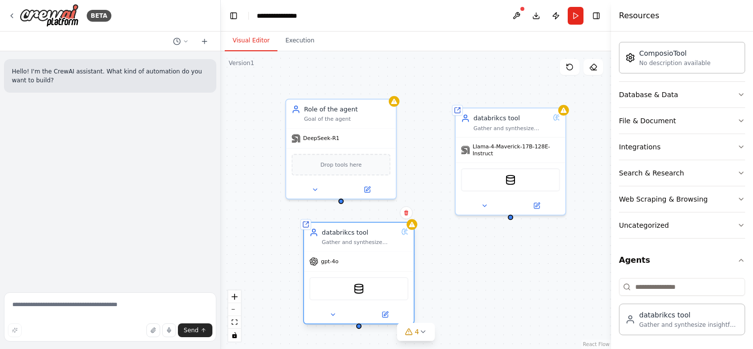
drag, startPoint x: 391, startPoint y: 174, endPoint x: 347, endPoint y: 236, distance: 76.3
click at [347, 236] on div "databrikcs tool" at bounding box center [360, 232] width 76 height 9
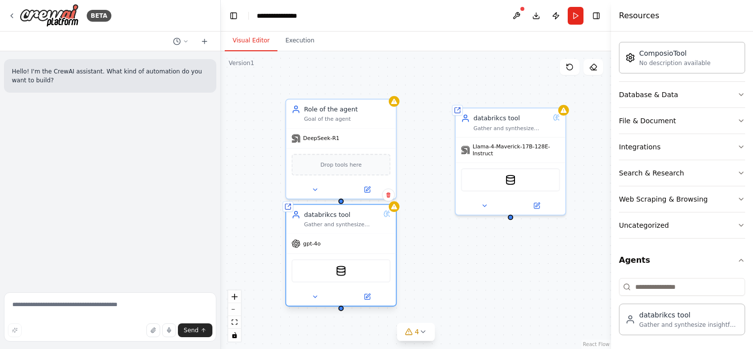
drag, startPoint x: 362, startPoint y: 291, endPoint x: 348, endPoint y: 267, distance: 28.3
click at [348, 267] on div "DatabricksQueryTool" at bounding box center [341, 270] width 99 height 23
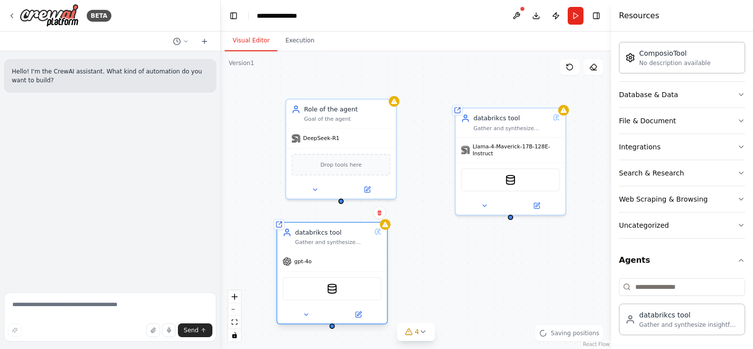
drag, startPoint x: 340, startPoint y: 221, endPoint x: 333, endPoint y: 237, distance: 17.4
click at [333, 237] on div "databrikcs tool Gather and synthesize insightful data from trusted sources to g…" at bounding box center [333, 237] width 76 height 18
click at [377, 120] on div "Goal of the agent" at bounding box center [347, 117] width 87 height 7
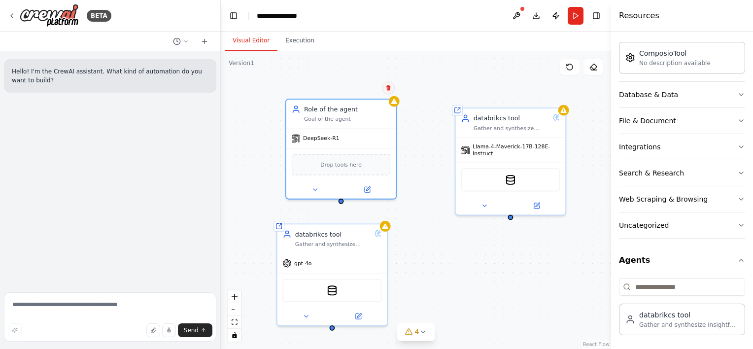
click at [385, 89] on button at bounding box center [388, 87] width 13 height 13
click at [389, 88] on icon at bounding box center [389, 87] width 4 height 5
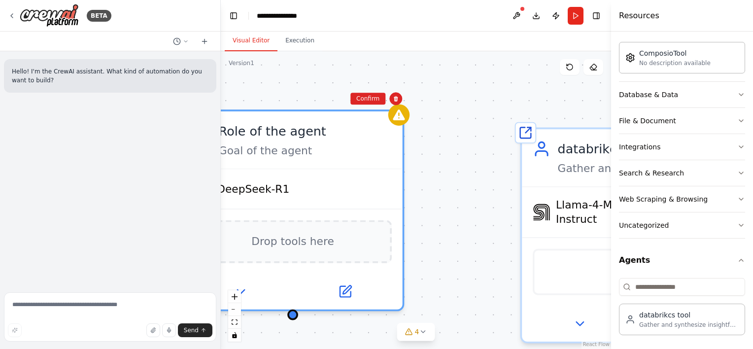
click at [371, 108] on div "Role of the agent Goal of the agent DeepSeek-R1 Drop tools here Shared agent fr…" at bounding box center [416, 200] width 390 height 298
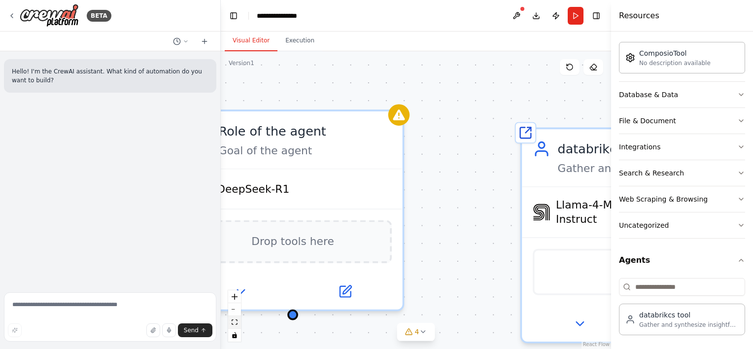
click at [237, 321] on icon "fit view" at bounding box center [235, 321] width 6 height 5
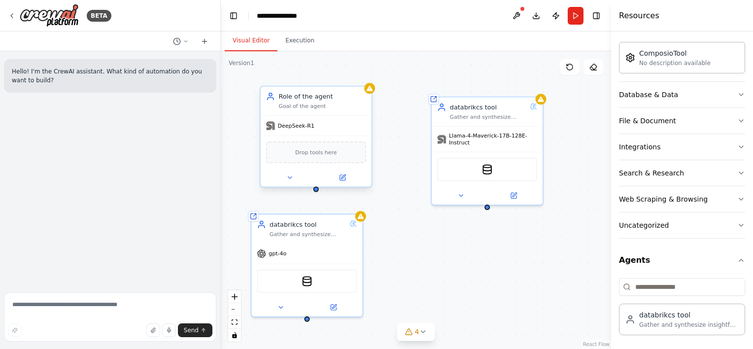
click at [343, 106] on div "Goal of the agent" at bounding box center [322, 106] width 87 height 7
click at [365, 75] on icon at bounding box center [364, 76] width 4 height 5
click at [341, 75] on button "Confirm" at bounding box center [335, 76] width 35 height 12
click at [343, 236] on div "Gather and synthesize insightful data from trusted sources to guide strategic d…" at bounding box center [308, 232] width 76 height 7
click at [355, 207] on button at bounding box center [355, 202] width 13 height 13
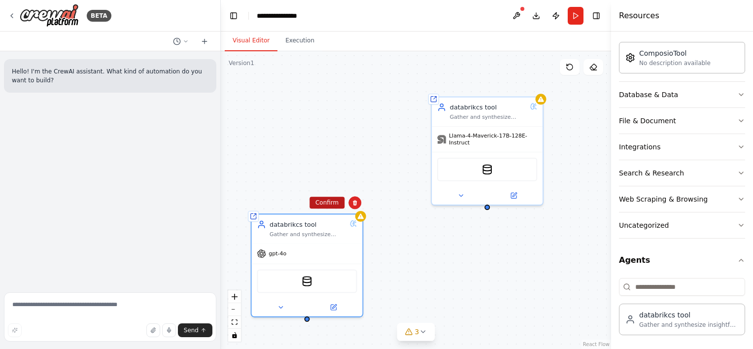
click at [325, 206] on button "Confirm" at bounding box center [327, 203] width 35 height 12
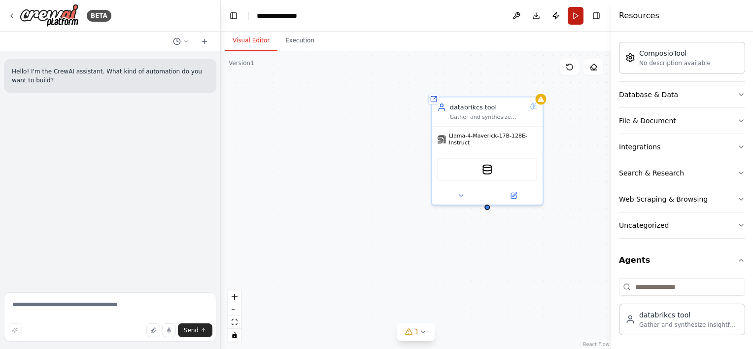
click at [577, 16] on button "Run" at bounding box center [576, 16] width 16 height 18
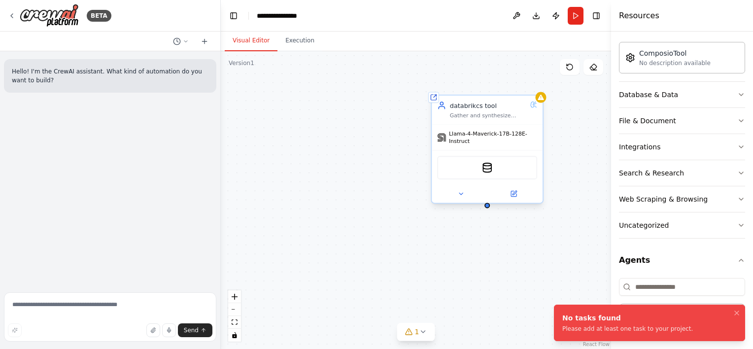
click at [518, 193] on div at bounding box center [487, 194] width 111 height 18
click at [510, 190] on icon at bounding box center [513, 193] width 7 height 7
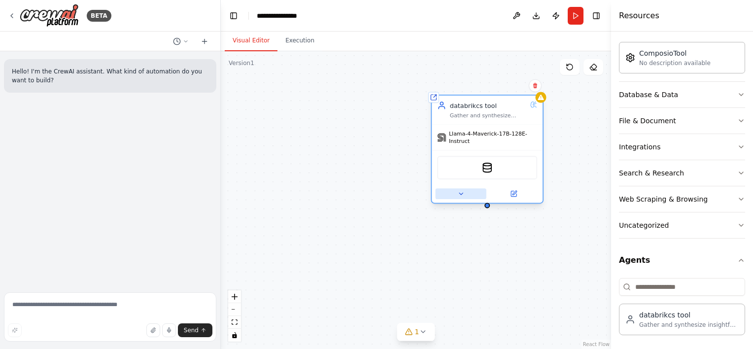
click at [469, 188] on button at bounding box center [461, 193] width 51 height 11
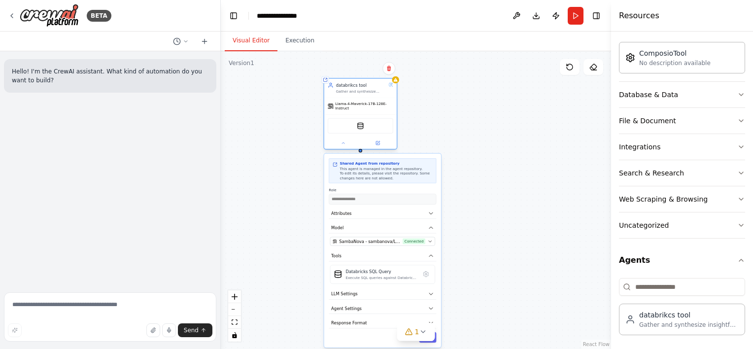
drag, startPoint x: 484, startPoint y: 152, endPoint x: 357, endPoint y: 72, distance: 149.5
click at [357, 82] on div "databrikcs tool" at bounding box center [361, 85] width 50 height 6
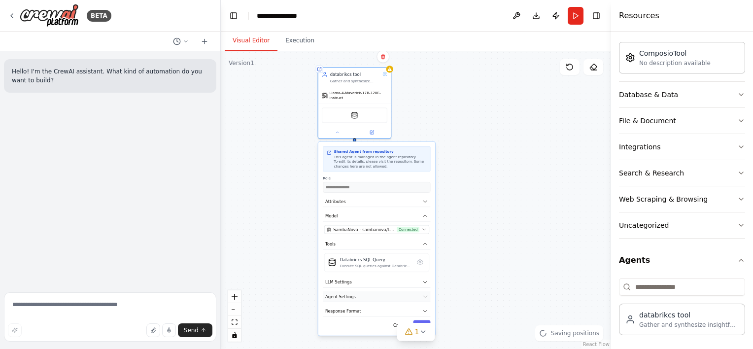
click at [352, 294] on span "Agent Settings" at bounding box center [340, 297] width 31 height 6
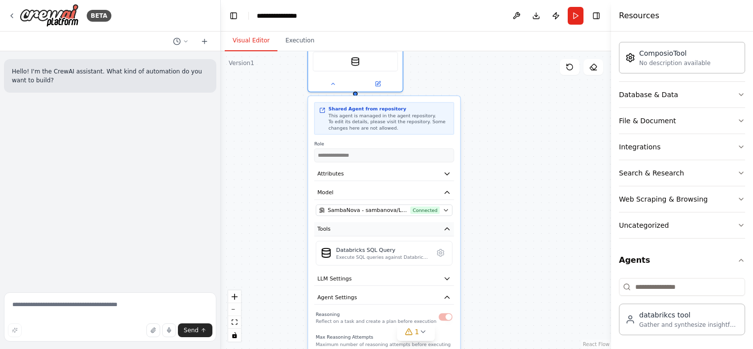
click at [446, 225] on icon "button" at bounding box center [447, 229] width 8 height 8
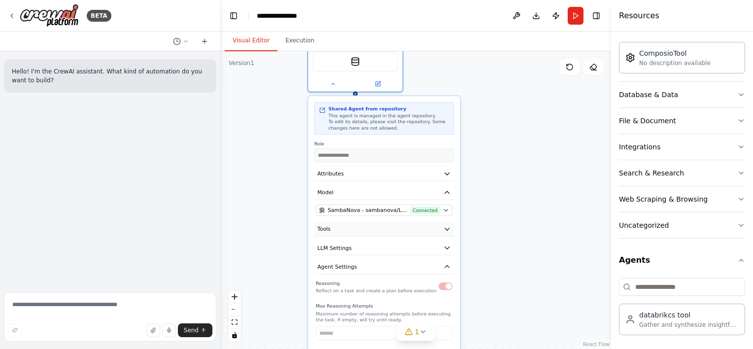
click at [446, 227] on button "Tools" at bounding box center [385, 229] width 140 height 14
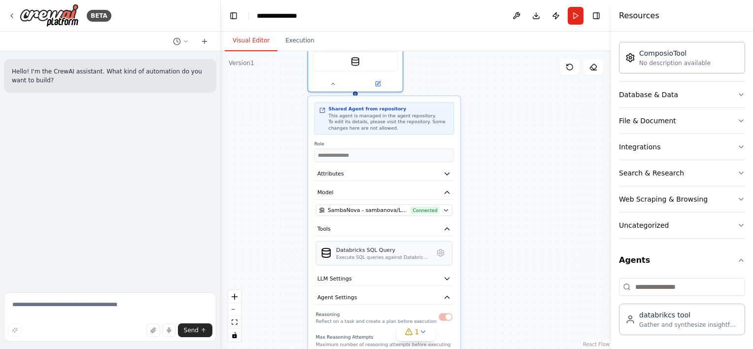
click at [393, 254] on div "Execute SQL queries against Databricks workspace tables and return the results.…" at bounding box center [382, 257] width 93 height 6
click at [441, 249] on icon at bounding box center [440, 252] width 6 height 7
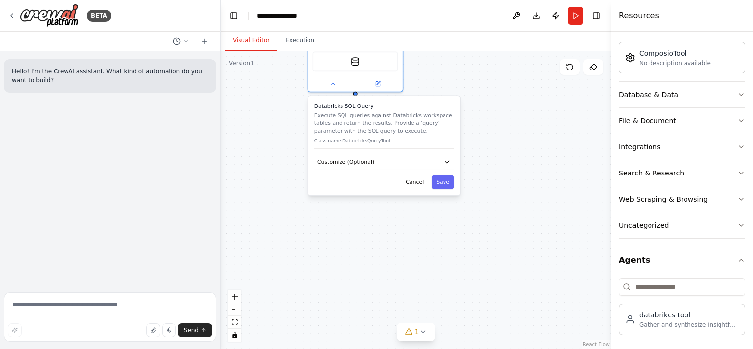
click at [442, 183] on div "Databricks SQL Query Execute SQL queries against Databricks workspace tables an…" at bounding box center [384, 145] width 152 height 99
click at [446, 178] on button "Save" at bounding box center [443, 183] width 22 height 14
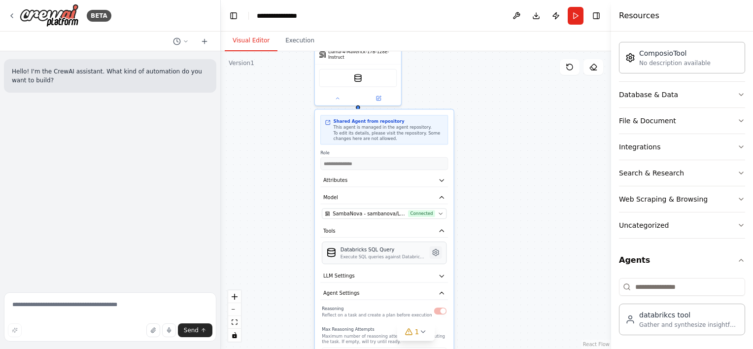
click at [436, 251] on icon at bounding box center [436, 252] width 2 height 2
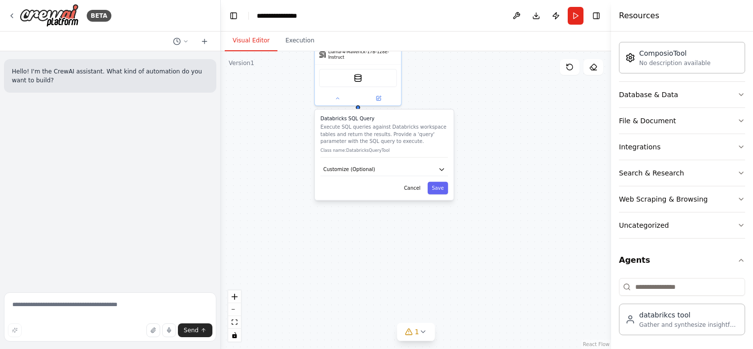
click at [528, 158] on div "**********" at bounding box center [416, 200] width 390 height 298
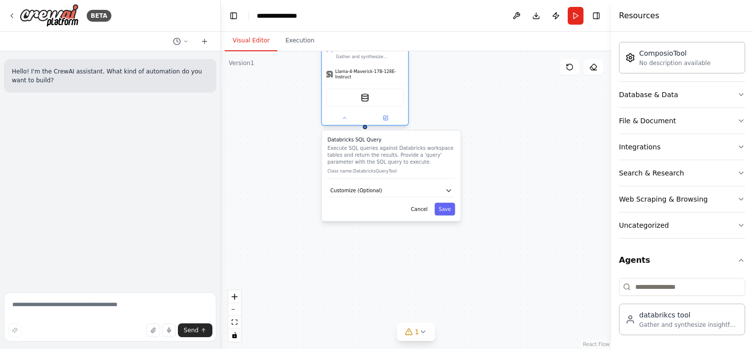
drag, startPoint x: 390, startPoint y: 78, endPoint x: 398, endPoint y: 120, distance: 42.6
click at [398, 120] on div "Llama-4-Maverick-17B-128E-Instruct DatabricksQueryTool" at bounding box center [365, 94] width 86 height 61
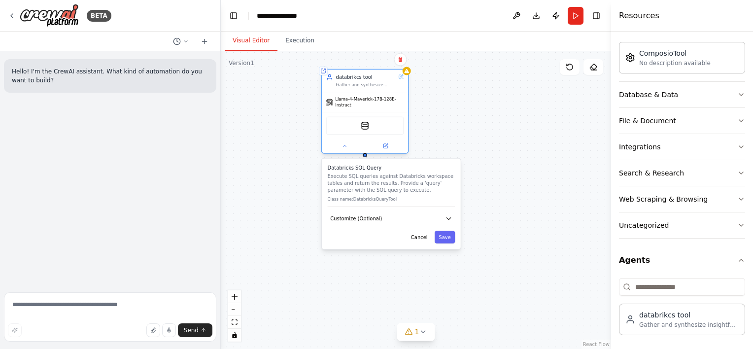
drag, startPoint x: 357, startPoint y: 78, endPoint x: 359, endPoint y: 114, distance: 35.5
click at [359, 112] on div "Llama-4-Maverick-17B-128E-Instruct" at bounding box center [365, 102] width 86 height 20
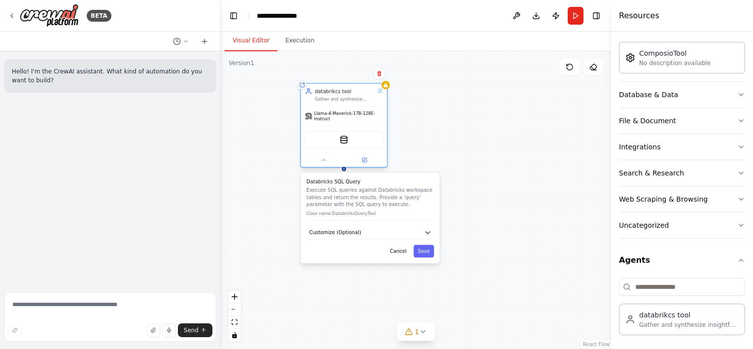
drag, startPoint x: 368, startPoint y: 105, endPoint x: 337, endPoint y: 95, distance: 32.3
click at [337, 95] on div "databrikcs tool Gather and synthesize insightful data from trusted sources to g…" at bounding box center [345, 95] width 60 height 14
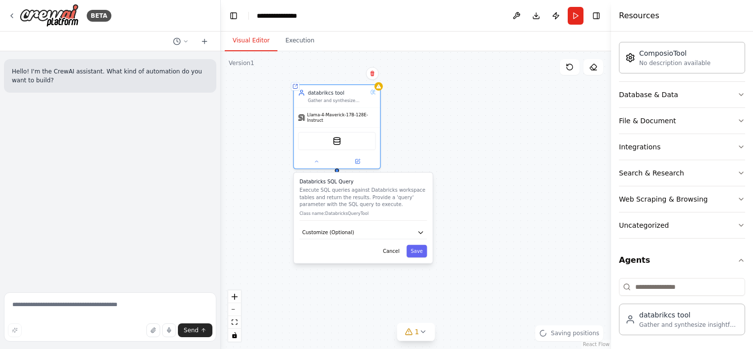
click at [398, 252] on div "Databricks SQL Query Execute SQL queries against Databricks workspace tables an…" at bounding box center [363, 218] width 139 height 90
click at [398, 247] on button "Cancel" at bounding box center [391, 251] width 25 height 13
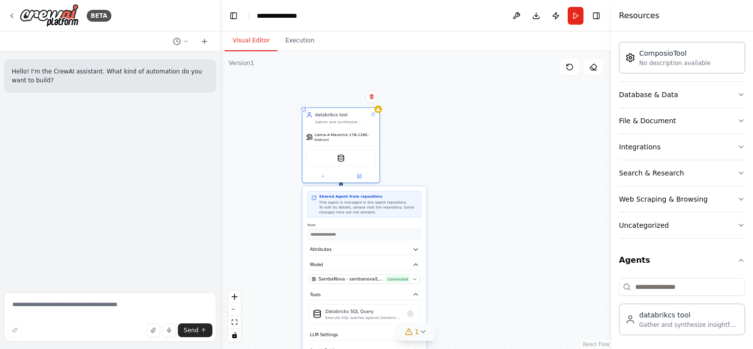
click at [420, 328] on icon at bounding box center [423, 332] width 8 height 8
click at [473, 305] on button at bounding box center [477, 307] width 17 height 12
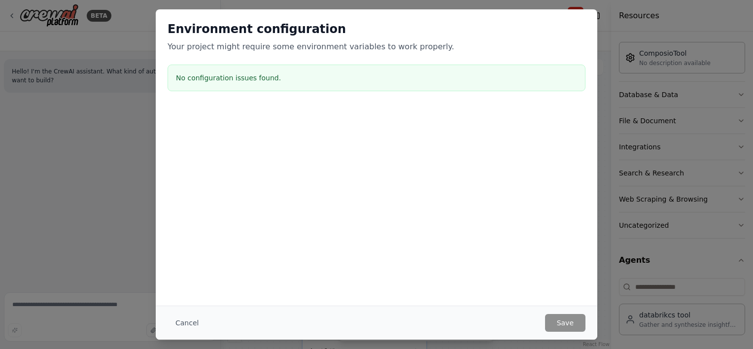
click at [505, 7] on div "Environment configuration Your project might require some environment variables…" at bounding box center [376, 174] width 753 height 349
